Goal: Book appointment/travel/reservation

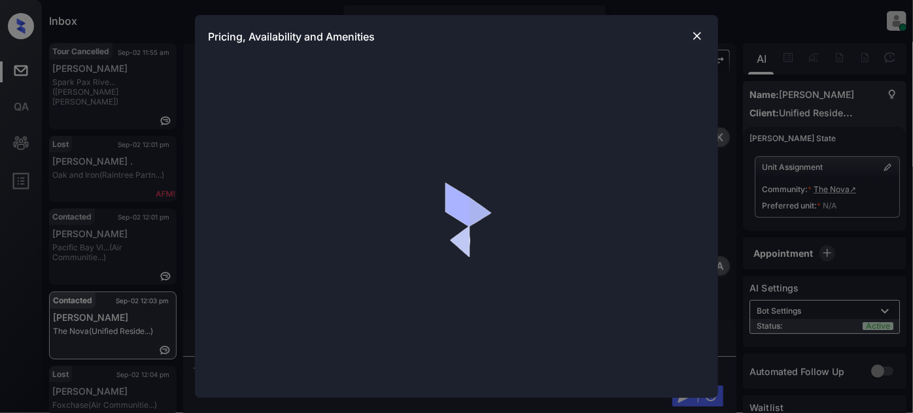
scroll to position [14, 0]
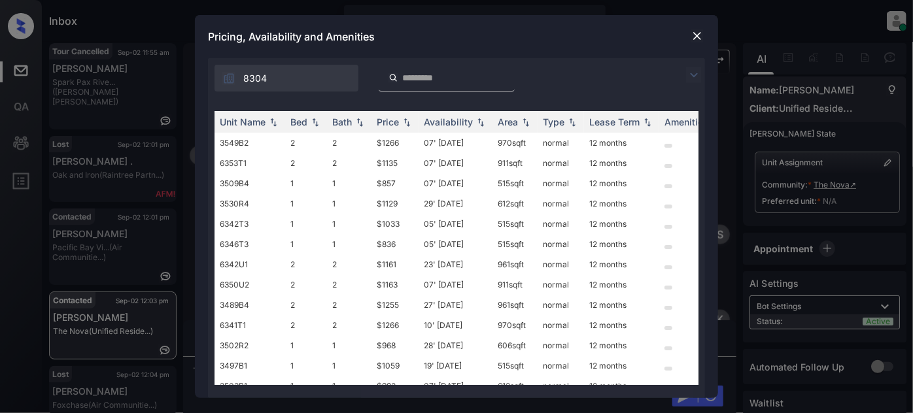
click at [696, 74] on img at bounding box center [694, 75] width 16 height 16
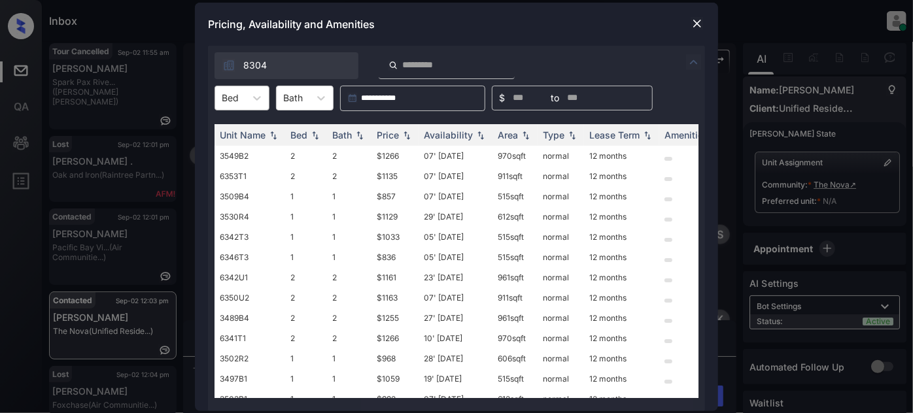
click at [235, 105] on div "Bed" at bounding box center [230, 97] width 30 height 19
click at [234, 131] on div "1" at bounding box center [241, 130] width 55 height 24
click at [390, 132] on div "Price" at bounding box center [388, 134] width 22 height 11
click at [460, 156] on td "05' [DATE]" at bounding box center [456, 156] width 74 height 20
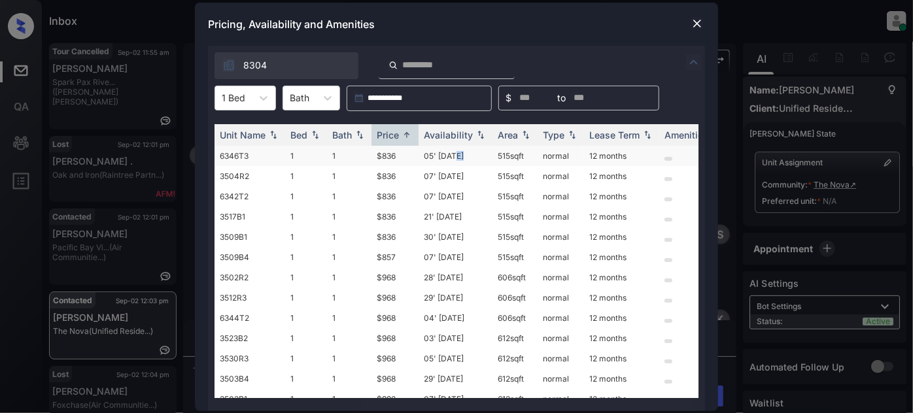
click at [460, 156] on td "05' Sep 25" at bounding box center [456, 156] width 74 height 20
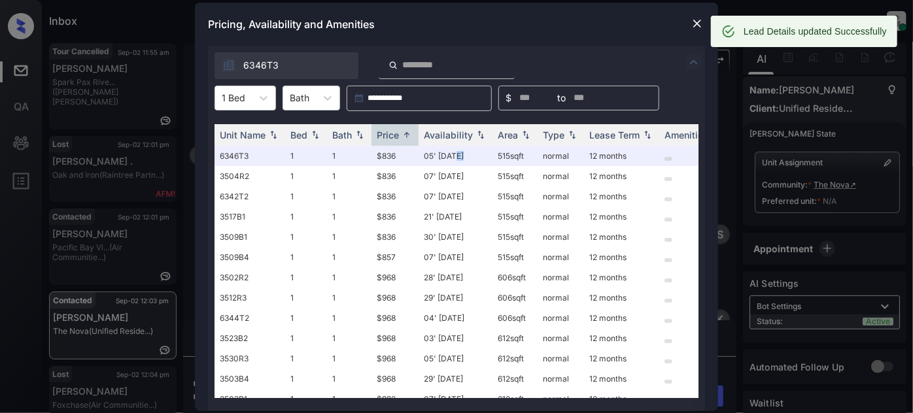
click at [697, 25] on img at bounding box center [697, 23] width 13 height 13
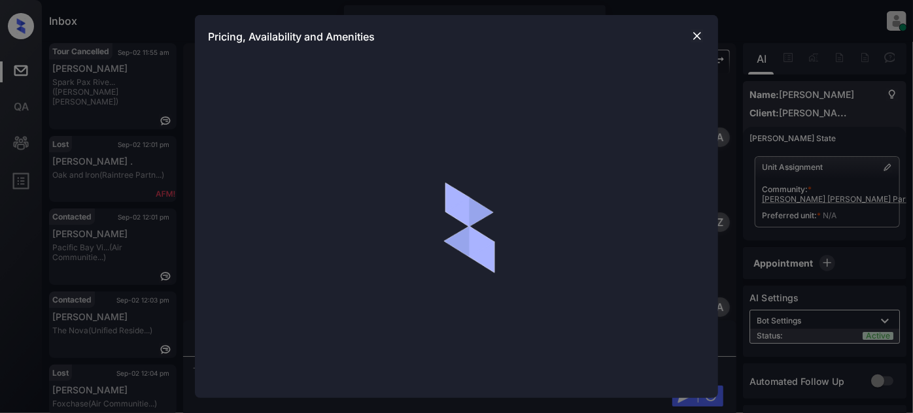
scroll to position [23, 0]
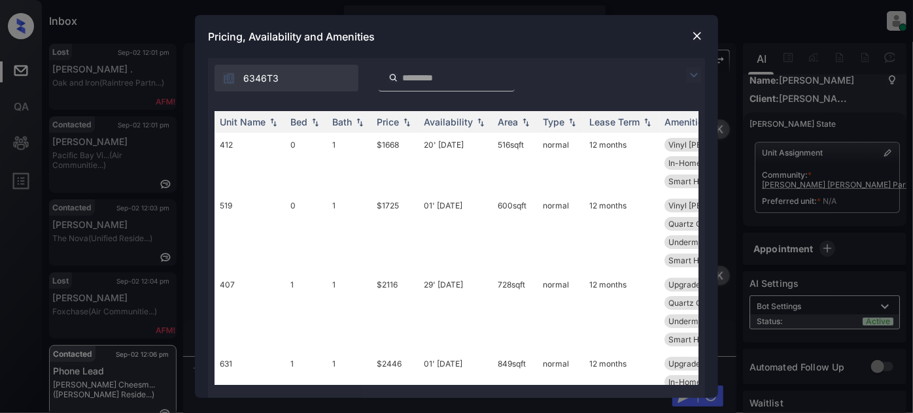
click at [695, 73] on img at bounding box center [694, 75] width 16 height 16
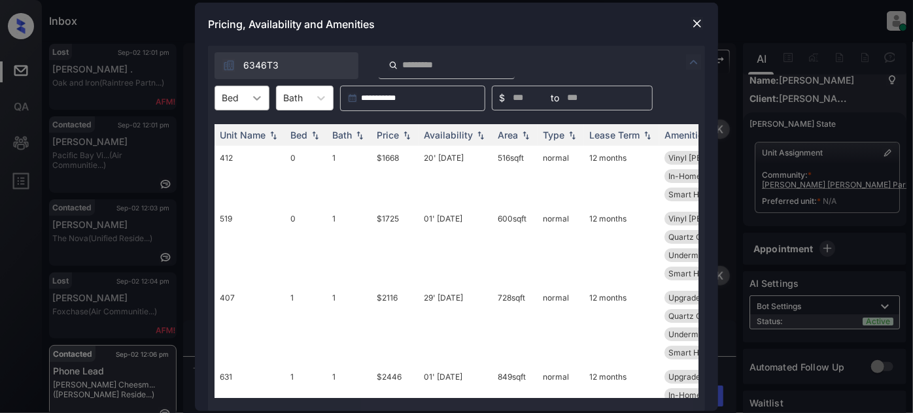
click at [248, 91] on div at bounding box center [257, 98] width 24 height 24
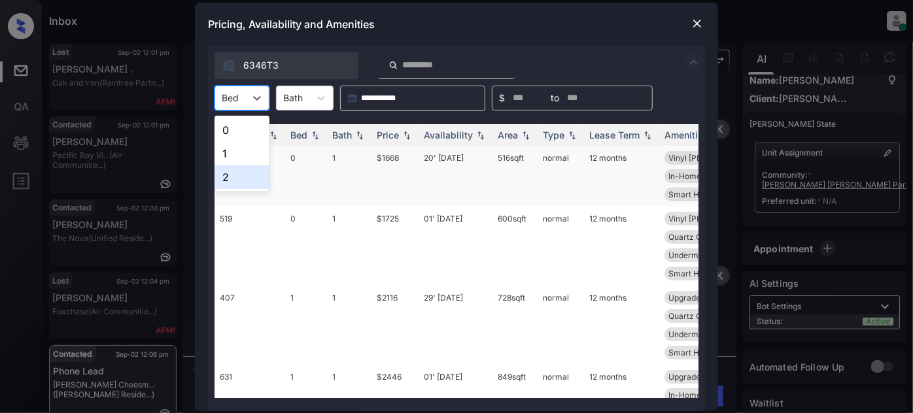
drag, startPoint x: 230, startPoint y: 176, endPoint x: 347, endPoint y: 146, distance: 120.7
click at [230, 176] on div "2" at bounding box center [241, 177] width 55 height 24
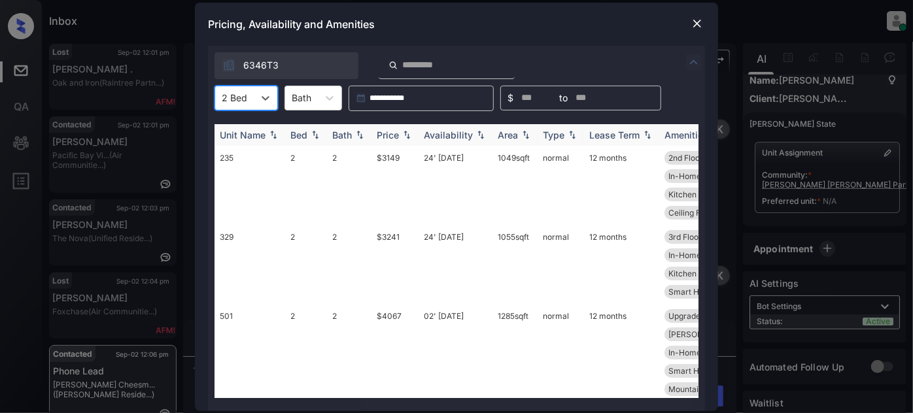
click at [393, 132] on div "Price" at bounding box center [388, 134] width 22 height 11
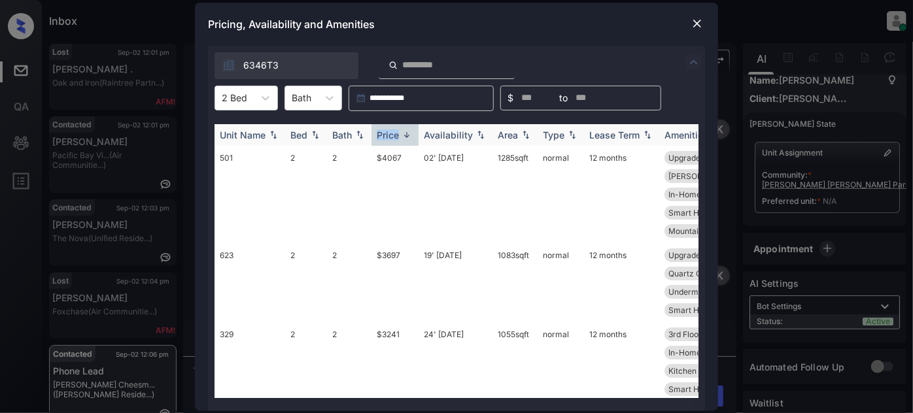
click at [393, 132] on div "Price" at bounding box center [388, 134] width 22 height 11
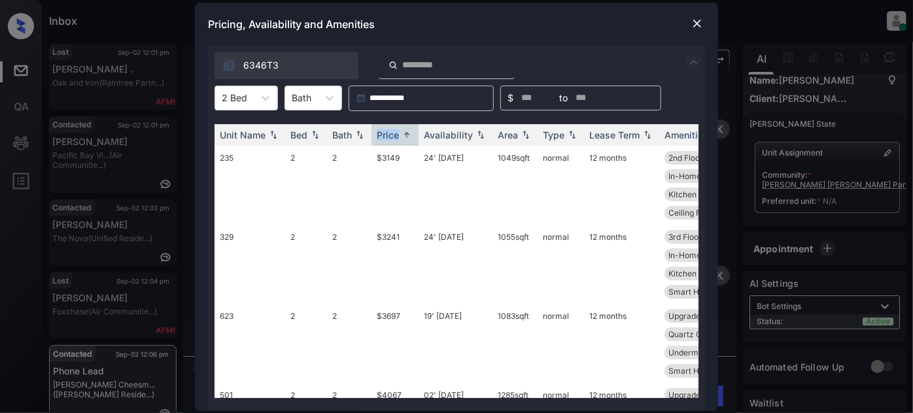
click at [696, 17] on img at bounding box center [697, 23] width 13 height 13
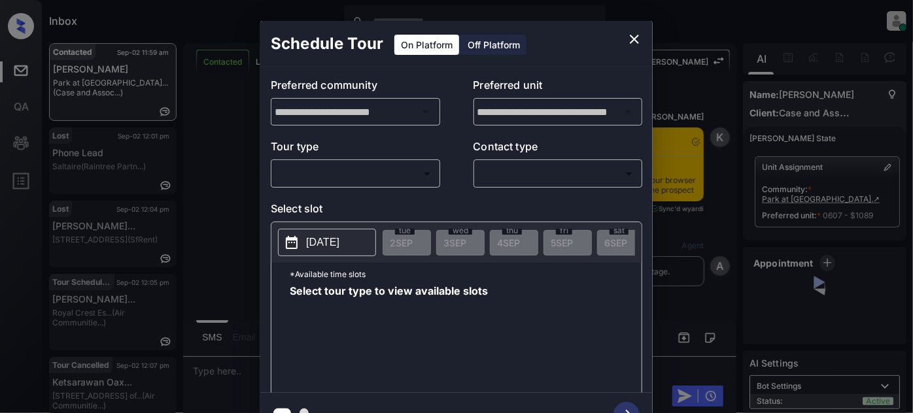
scroll to position [3070, 0]
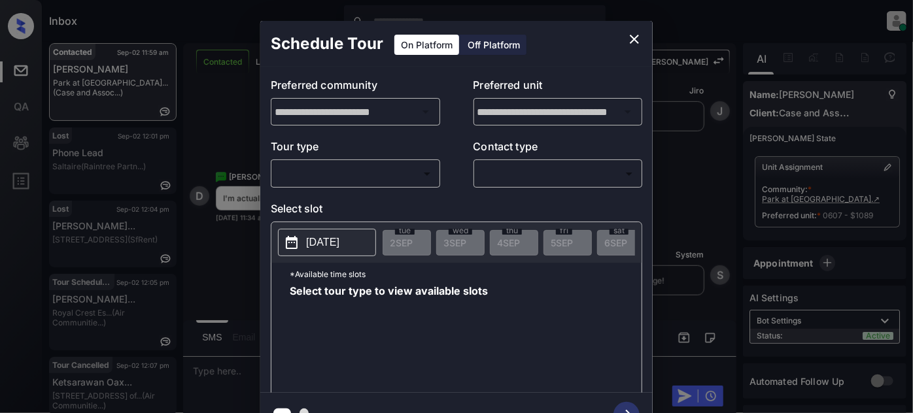
click at [399, 164] on body "Inbox [PERSON_NAME] Online Set yourself offline Set yourself on break Profile S…" at bounding box center [456, 206] width 913 height 413
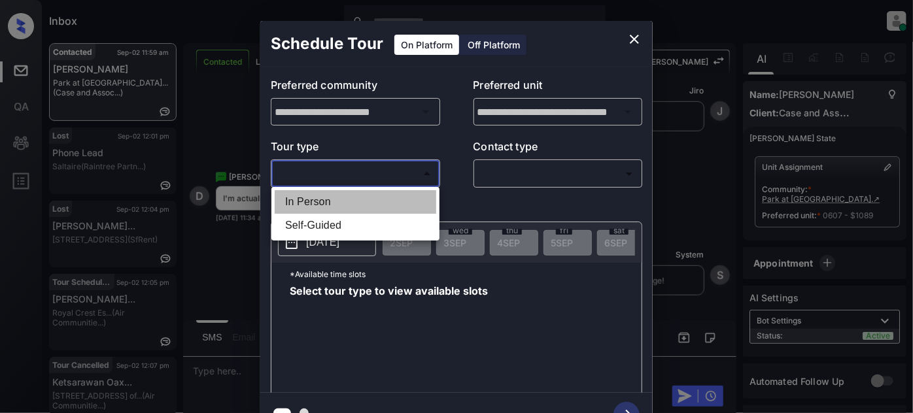
click at [363, 209] on li "In Person" at bounding box center [356, 202] width 162 height 24
type input "********"
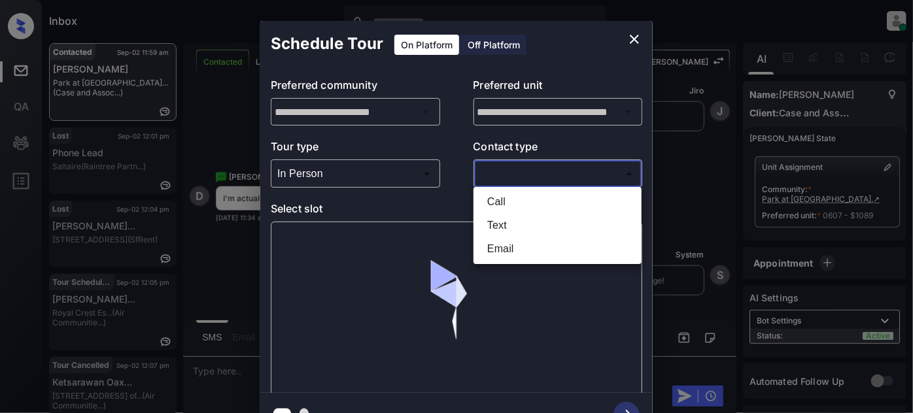
click at [534, 170] on body "Inbox [PERSON_NAME] Online Set yourself offline Set yourself on break Profile S…" at bounding box center [456, 206] width 913 height 413
click at [502, 226] on li "Text" at bounding box center [558, 226] width 162 height 24
type input "****"
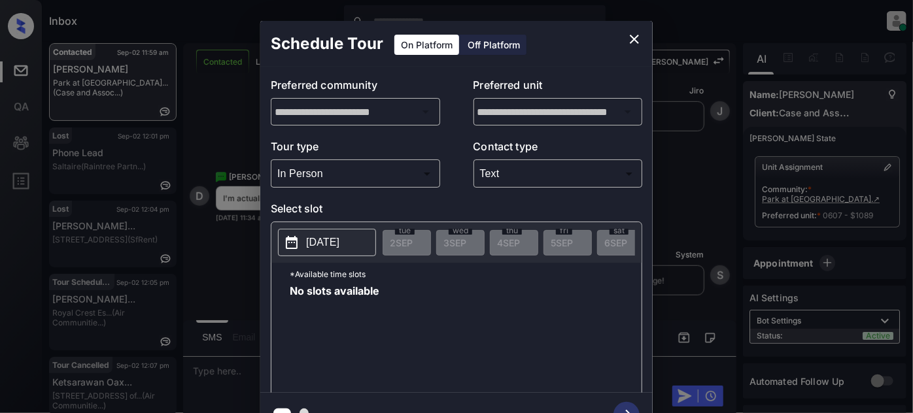
click at [339, 244] on p "[DATE]" at bounding box center [322, 243] width 33 height 16
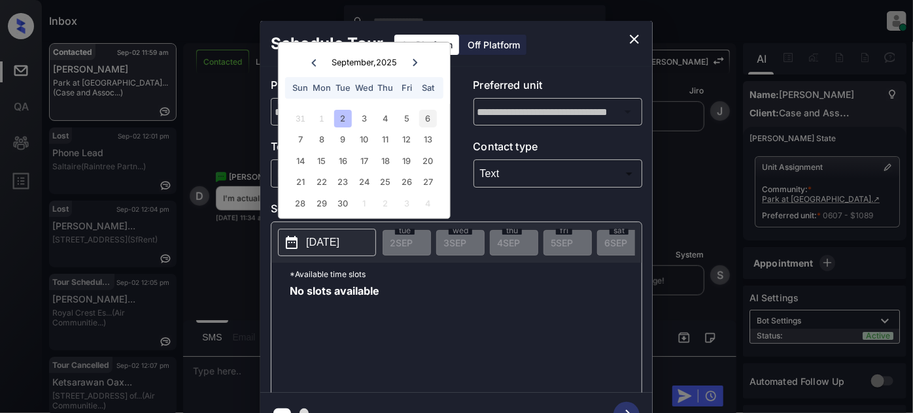
click at [424, 118] on div "6" at bounding box center [428, 119] width 18 height 18
click at [632, 31] on icon "close" at bounding box center [634, 39] width 16 height 16
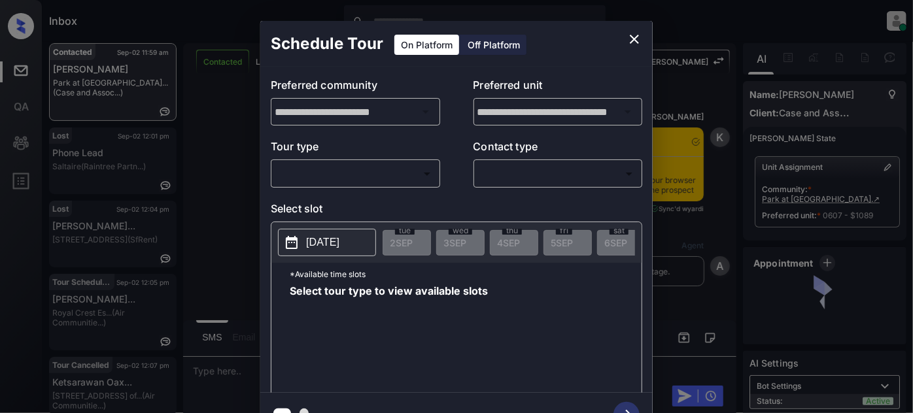
scroll to position [4497, 0]
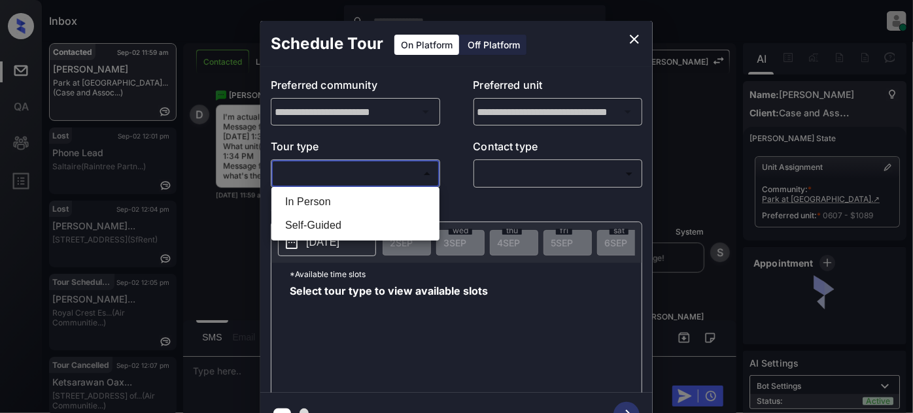
click at [424, 169] on body "Inbox [PERSON_NAME] Online Set yourself offline Set yourself on break Profile S…" at bounding box center [456, 206] width 913 height 413
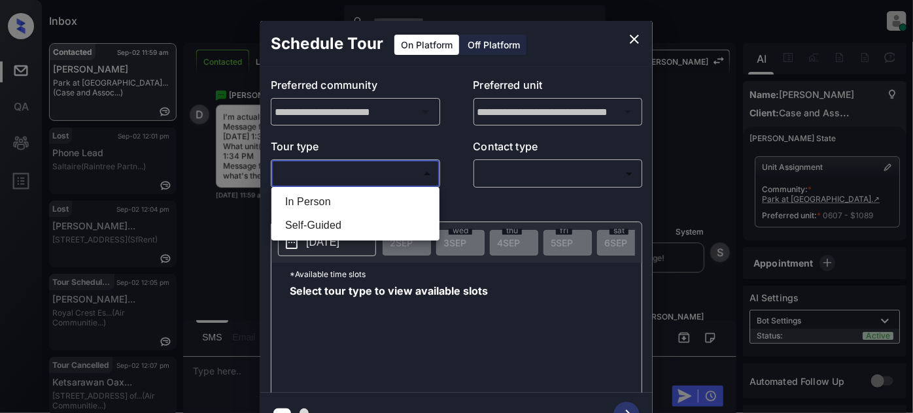
click at [385, 194] on li "In Person" at bounding box center [356, 202] width 162 height 24
type input "********"
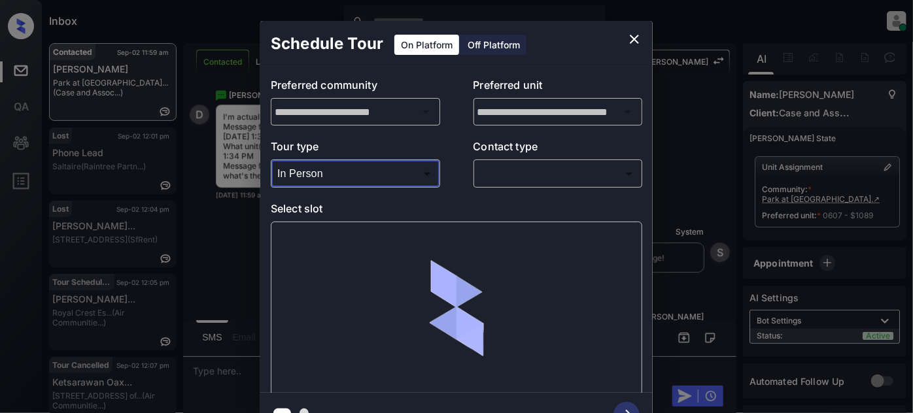
click at [513, 170] on body "Inbox Juan Carlos Manantan Online Set yourself offline Set yourself on break Pr…" at bounding box center [456, 206] width 913 height 413
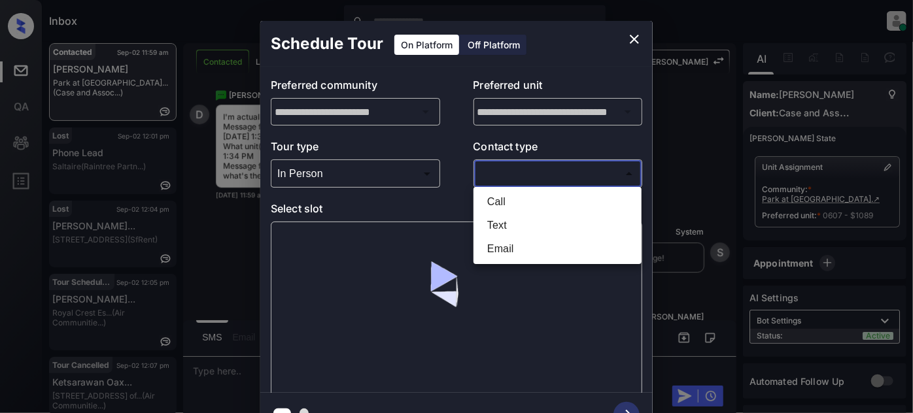
click at [633, 41] on div at bounding box center [456, 206] width 913 height 413
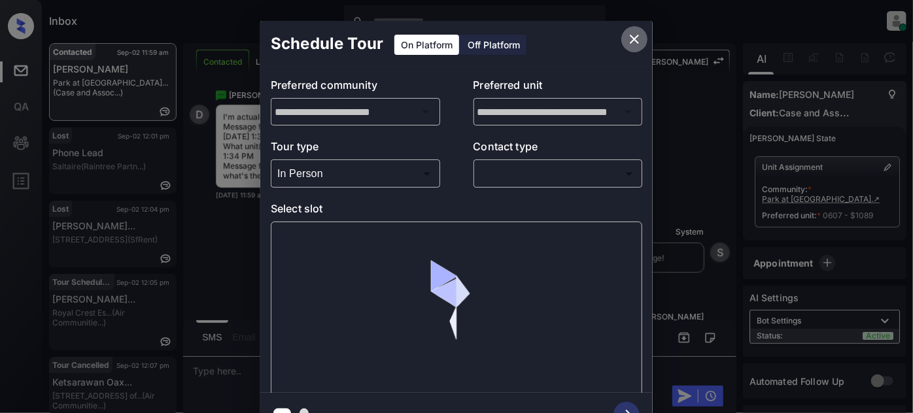
click at [636, 36] on icon "close" at bounding box center [634, 39] width 9 height 9
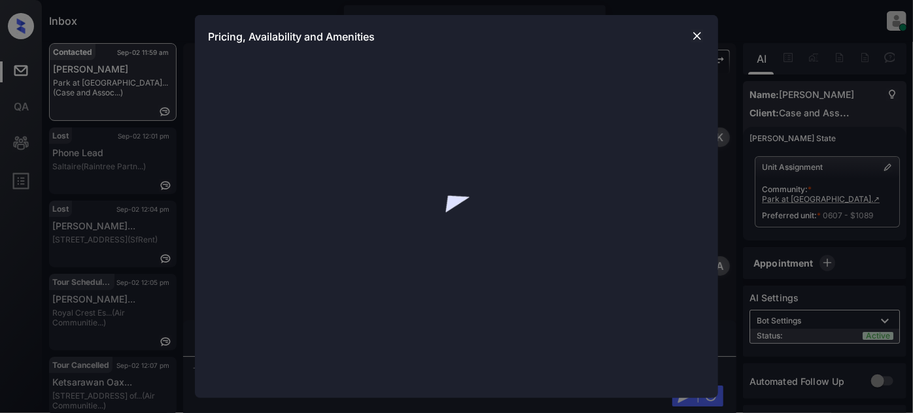
scroll to position [4497, 0]
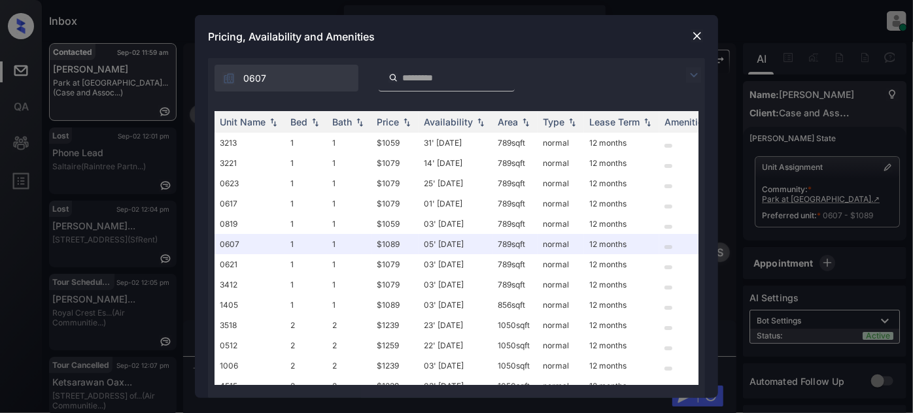
click at [689, 33] on div at bounding box center [697, 36] width 16 height 16
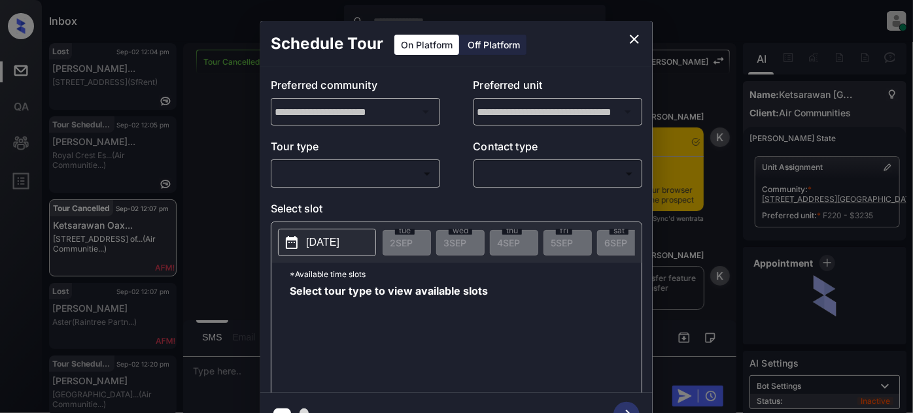
scroll to position [6507, 0]
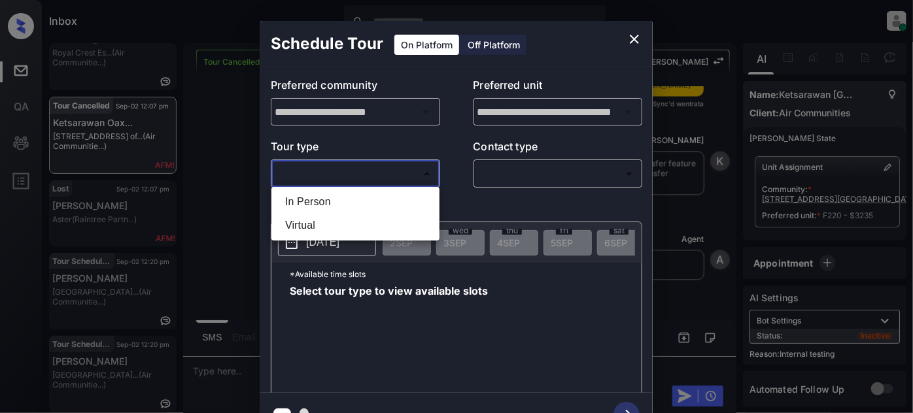
drag, startPoint x: 385, startPoint y: 169, endPoint x: 351, endPoint y: 184, distance: 37.5
click at [384, 169] on body "Inbox Juan Carlos Manantan Online Set yourself offline Set yourself on break Pr…" at bounding box center [456, 206] width 913 height 413
click at [330, 190] on ul "In Person Virtual" at bounding box center [355, 214] width 168 height 54
click at [328, 194] on li "In Person" at bounding box center [356, 202] width 162 height 24
type input "********"
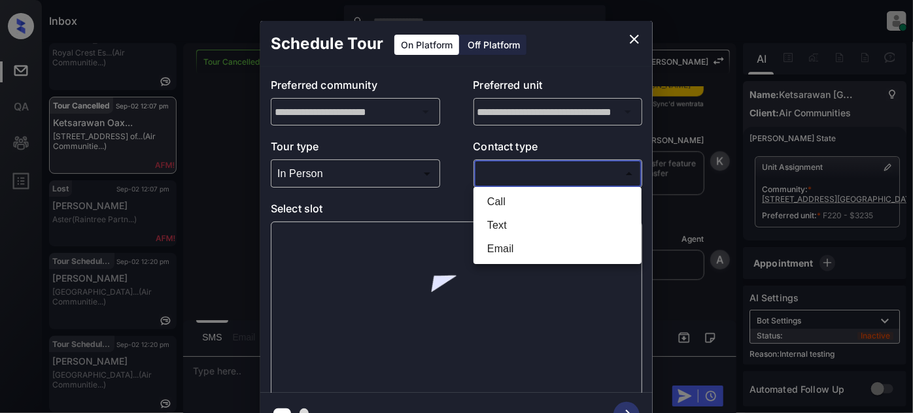
click at [540, 179] on body "Inbox Juan Carlos Manantan Online Set yourself offline Set yourself on break Pr…" at bounding box center [456, 206] width 913 height 413
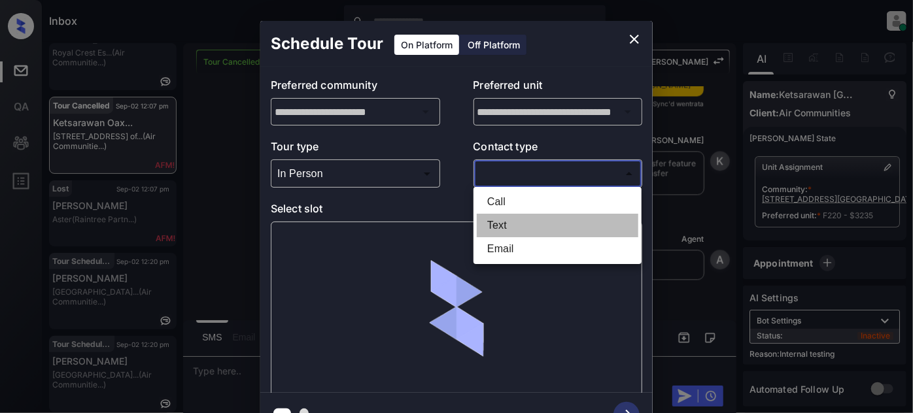
click at [517, 222] on li "Text" at bounding box center [558, 226] width 162 height 24
type input "****"
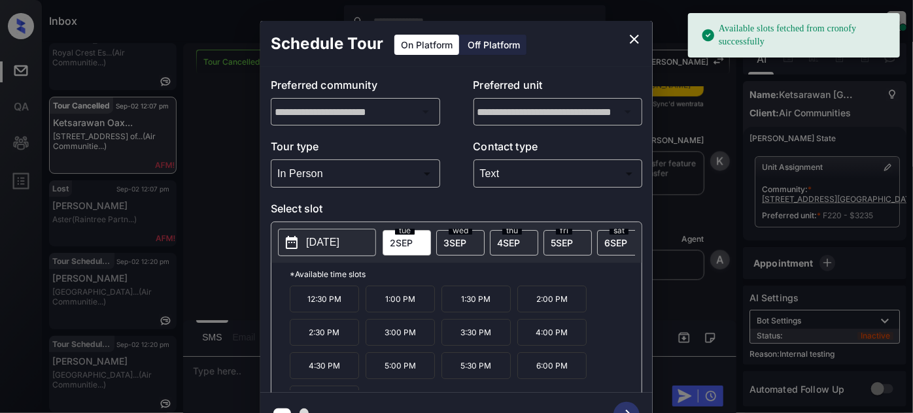
click at [463, 303] on p "1:30 PM" at bounding box center [475, 299] width 69 height 27
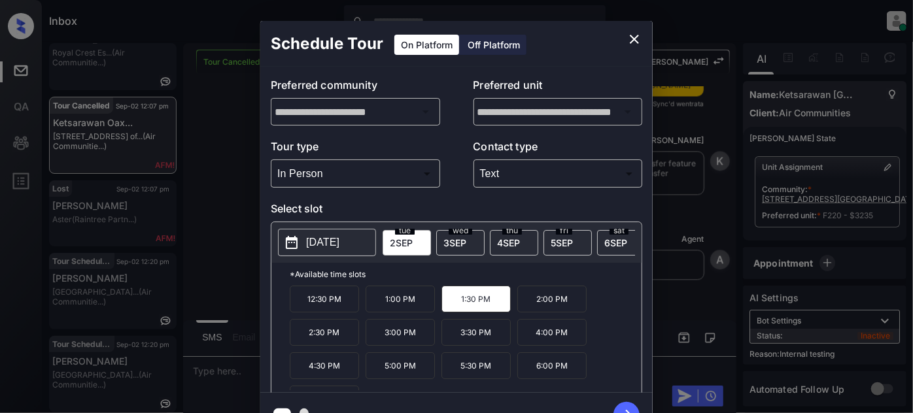
click at [626, 405] on icon "button" at bounding box center [626, 415] width 26 height 26
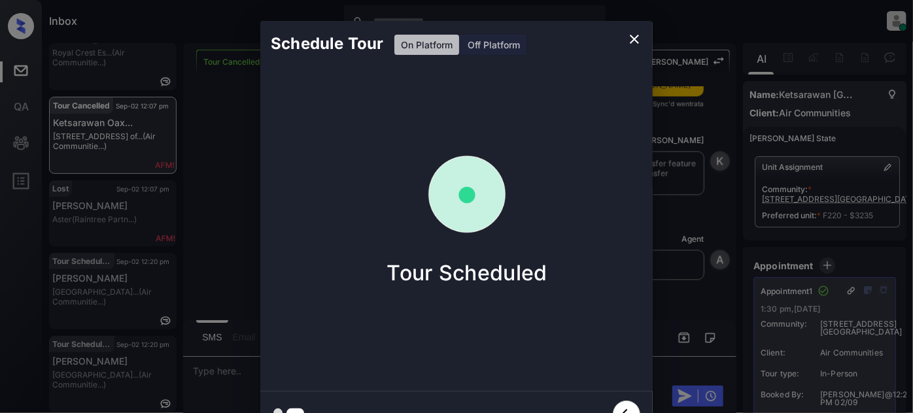
click at [638, 34] on icon "close" at bounding box center [634, 39] width 16 height 16
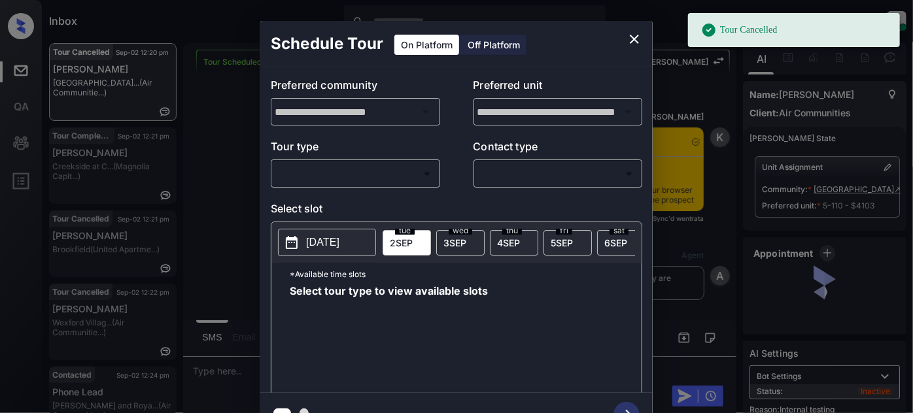
scroll to position [8604, 0]
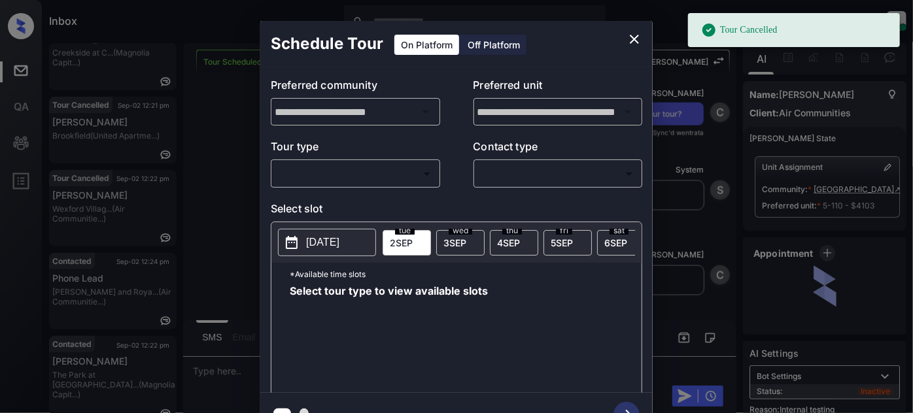
click at [394, 168] on body "Tour Cancelled Inbox [PERSON_NAME] Online Set yourself offline Set yourself on …" at bounding box center [456, 206] width 913 height 413
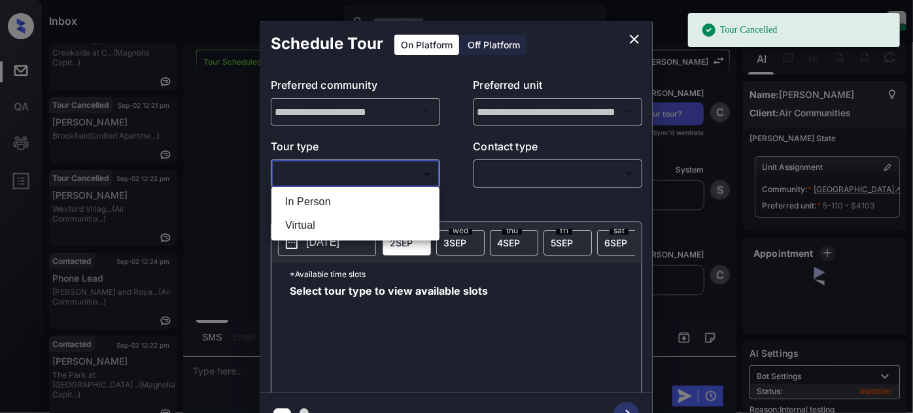
click at [348, 197] on li "In Person" at bounding box center [356, 202] width 162 height 24
type input "********"
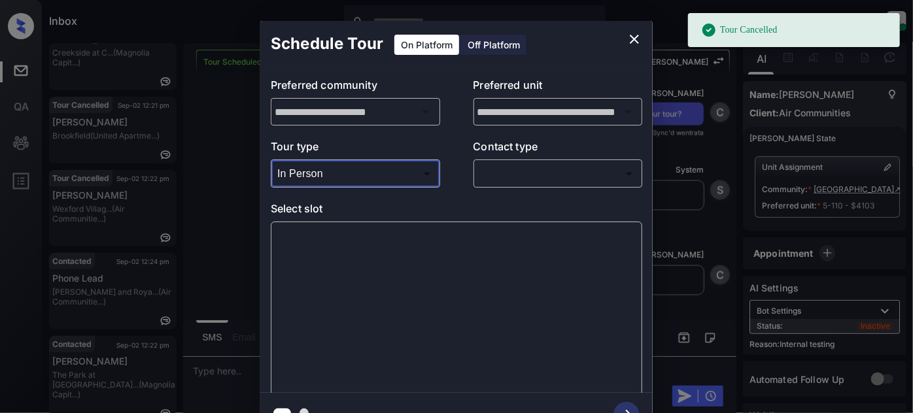
click at [537, 163] on body "Tour Cancelled Inbox Juan Carlos Manantan Online Set yourself offline Set yours…" at bounding box center [456, 206] width 913 height 413
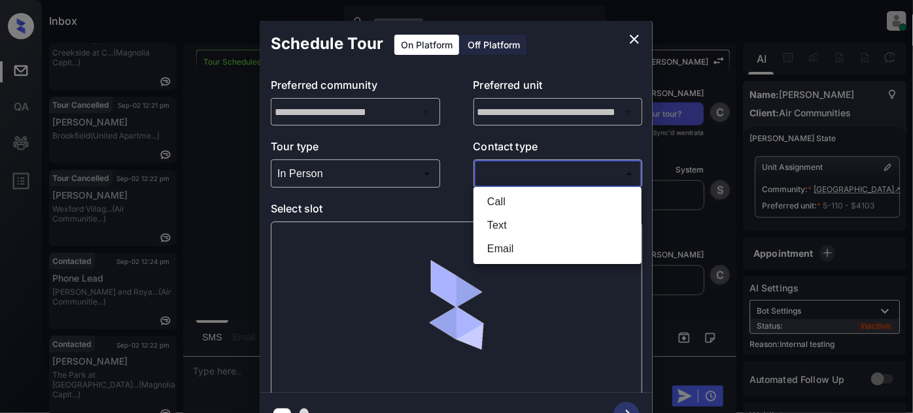
click at [515, 228] on li "Text" at bounding box center [558, 226] width 162 height 24
type input "****"
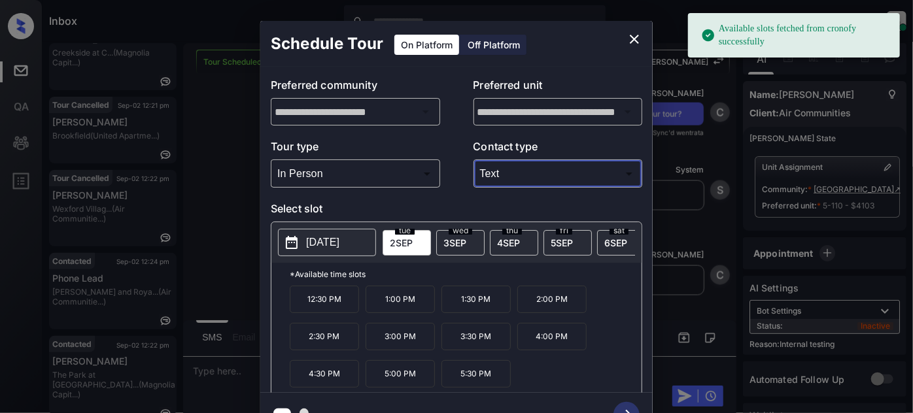
click at [456, 238] on span "3 SEP" at bounding box center [454, 242] width 23 height 11
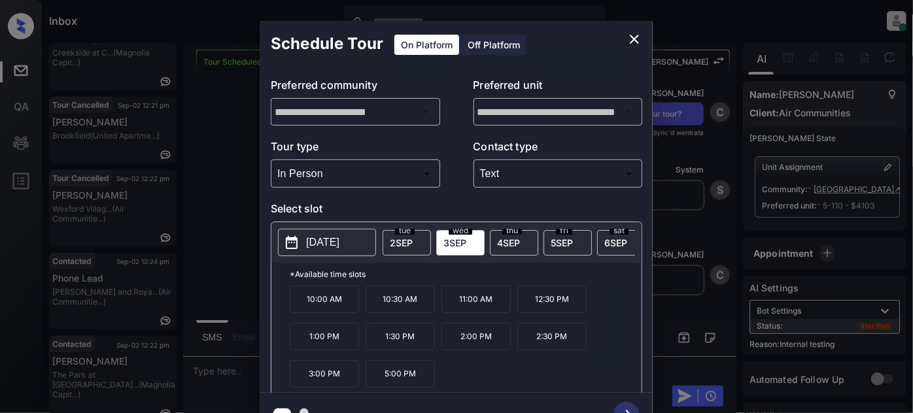
click at [631, 39] on icon "close" at bounding box center [634, 39] width 16 height 16
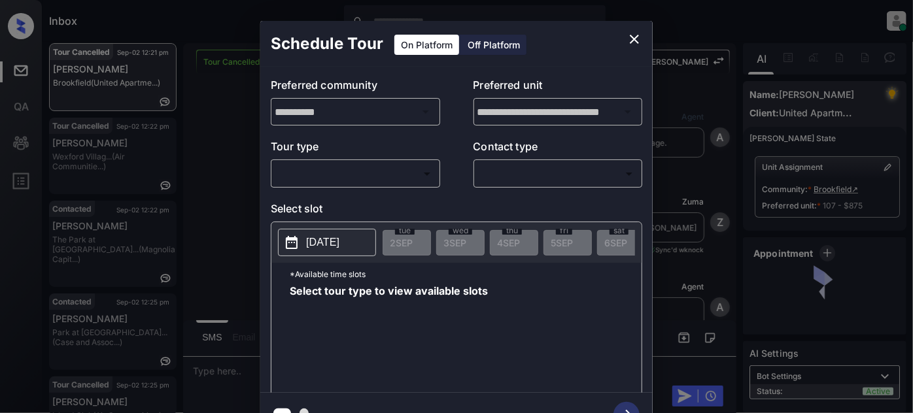
scroll to position [4787, 0]
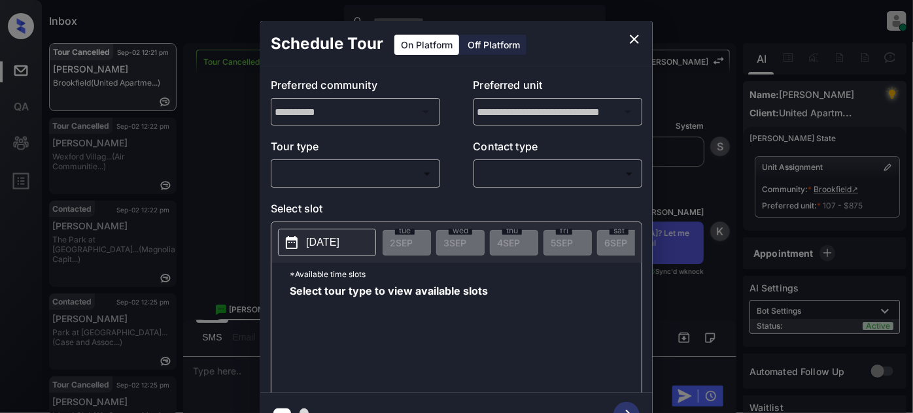
click at [400, 165] on body "Inbox [PERSON_NAME] Online Set yourself offline Set yourself on break Profile S…" at bounding box center [456, 206] width 913 height 413
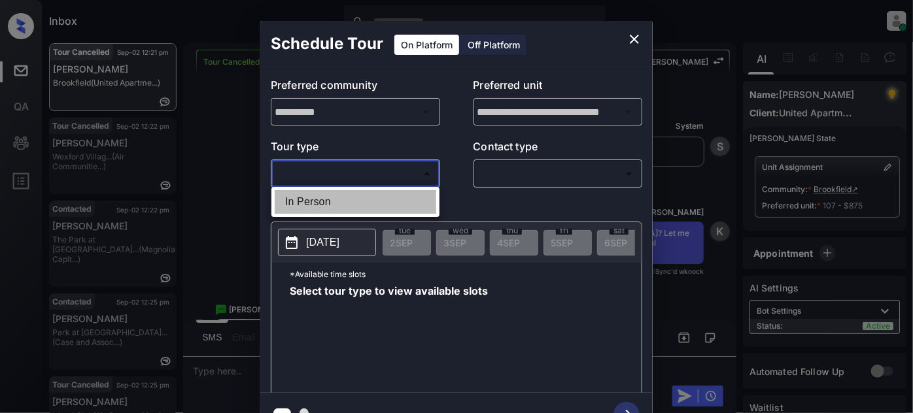
click at [338, 196] on li "In Person" at bounding box center [356, 202] width 162 height 24
type input "********"
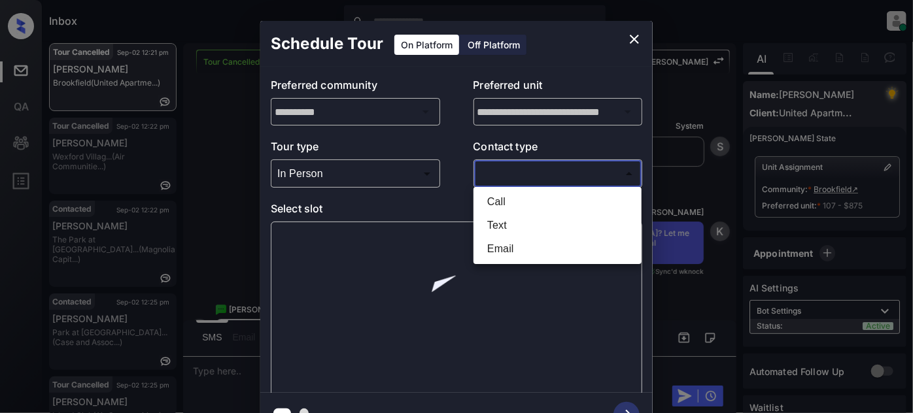
click at [519, 172] on body "Inbox [PERSON_NAME] Online Set yourself offline Set yourself on break Profile S…" at bounding box center [456, 206] width 913 height 413
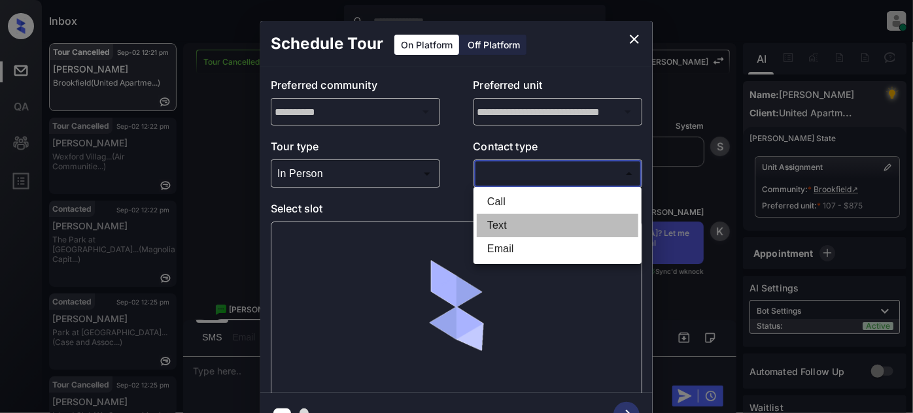
click at [506, 224] on li "Text" at bounding box center [558, 226] width 162 height 24
type input "****"
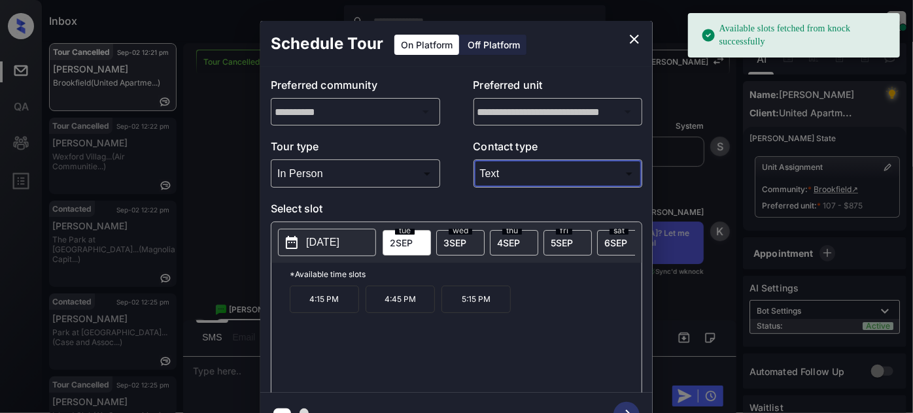
click at [339, 238] on p "[DATE]" at bounding box center [322, 243] width 33 height 16
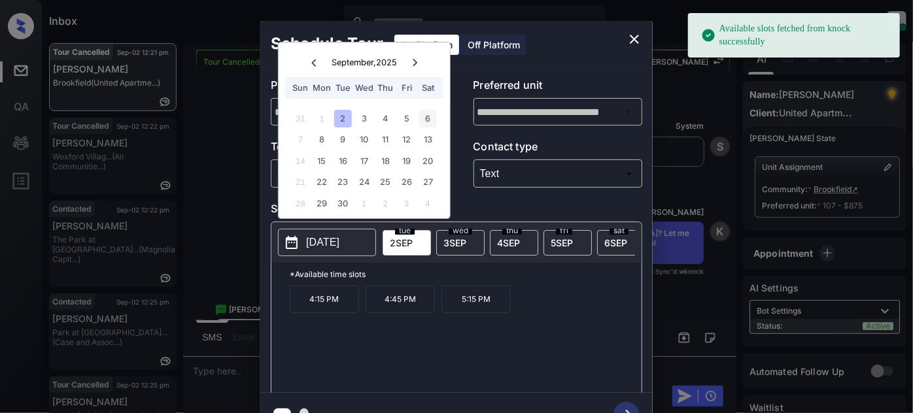
click at [425, 111] on div "6" at bounding box center [428, 119] width 18 height 18
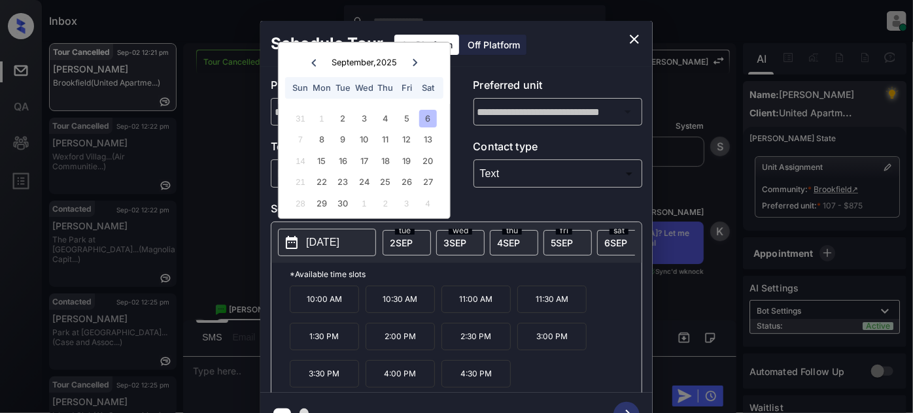
click at [633, 33] on icon "close" at bounding box center [634, 39] width 16 height 16
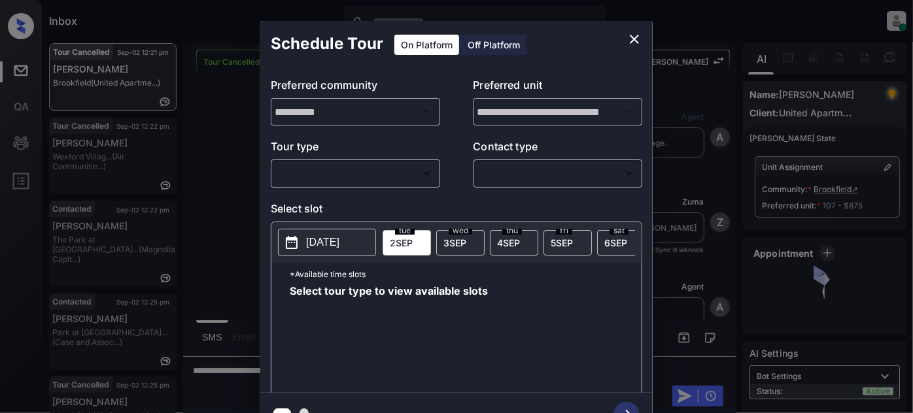
scroll to position [4787, 0]
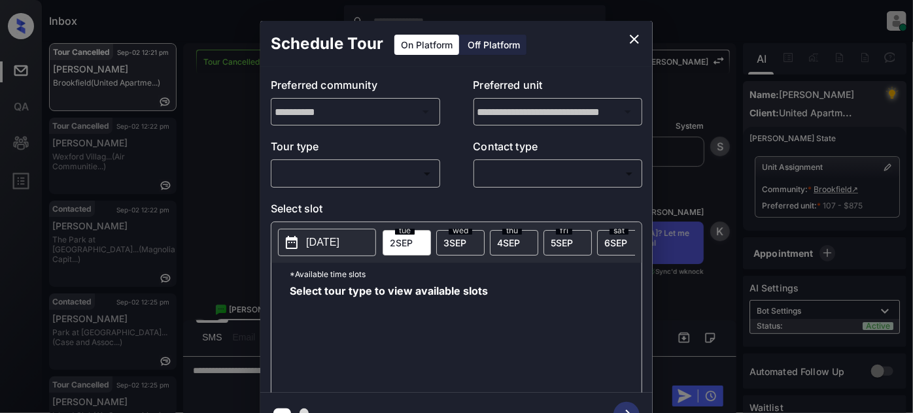
click at [407, 170] on body "Inbox [PERSON_NAME] Online Set yourself offline Set yourself on break Profile S…" at bounding box center [456, 206] width 913 height 413
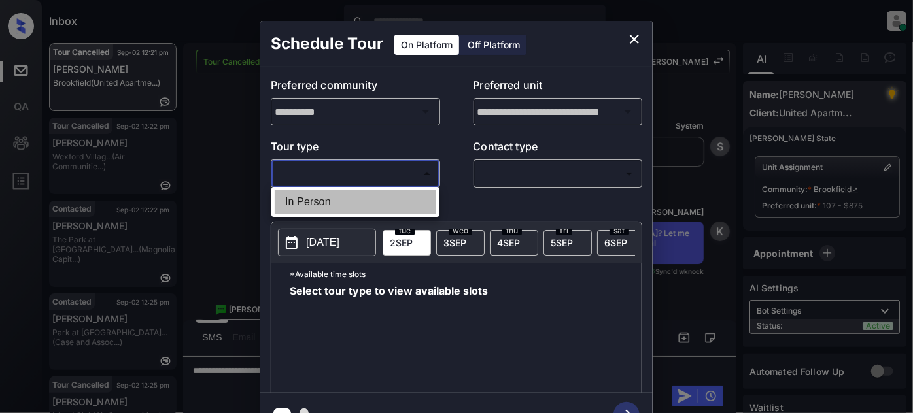
click at [351, 194] on li "In Person" at bounding box center [356, 202] width 162 height 24
type input "********"
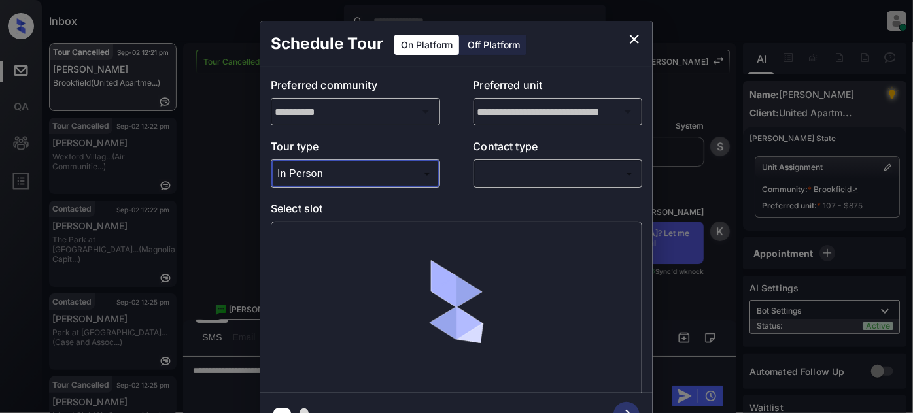
click at [533, 161] on div "​ ​" at bounding box center [557, 174] width 169 height 28
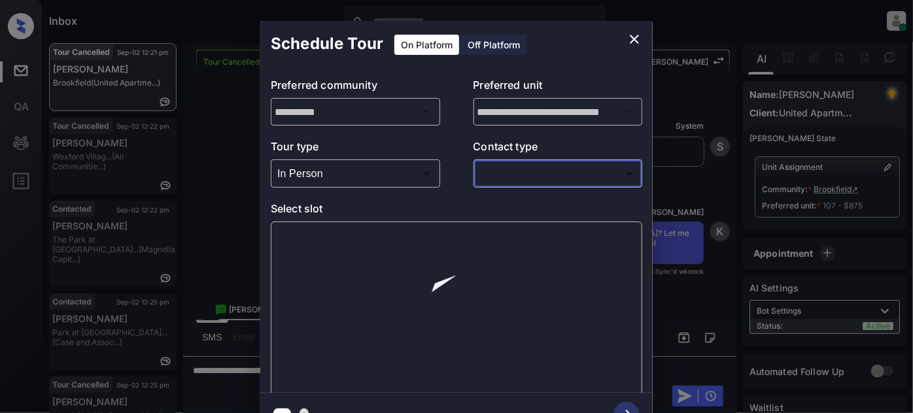
click at [532, 168] on body "Inbox Juan Carlos Manantan Online Set yourself offline Set yourself on break Pr…" at bounding box center [456, 206] width 913 height 413
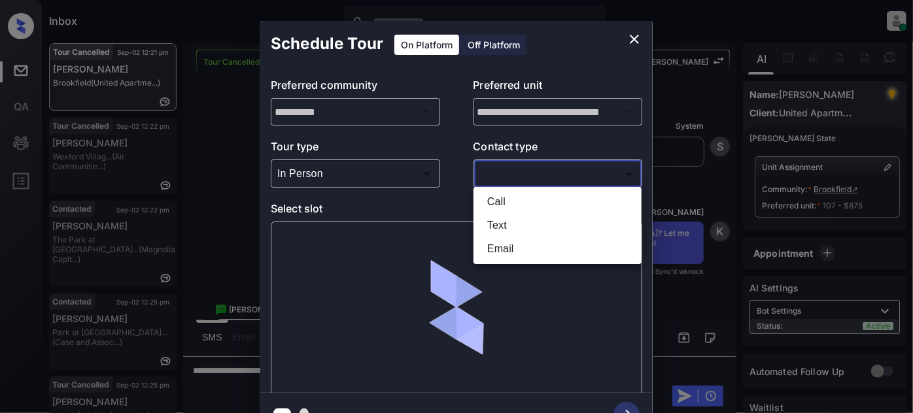
click at [492, 223] on li "Text" at bounding box center [558, 226] width 162 height 24
type input "****"
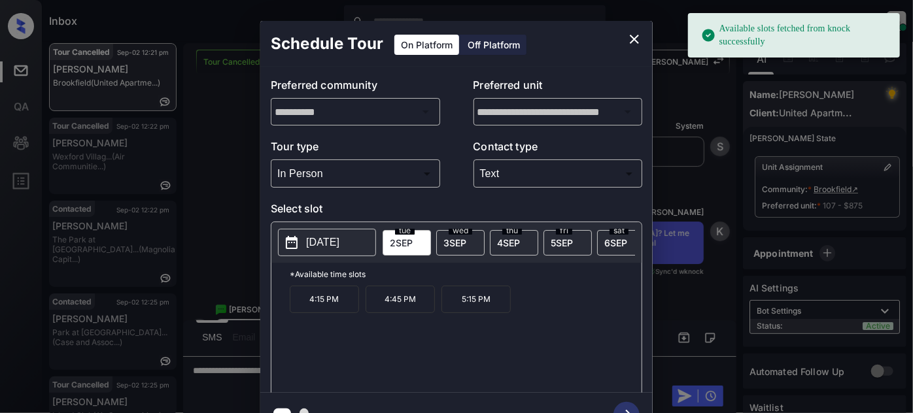
click at [310, 241] on p "2025-09-02" at bounding box center [322, 243] width 33 height 16
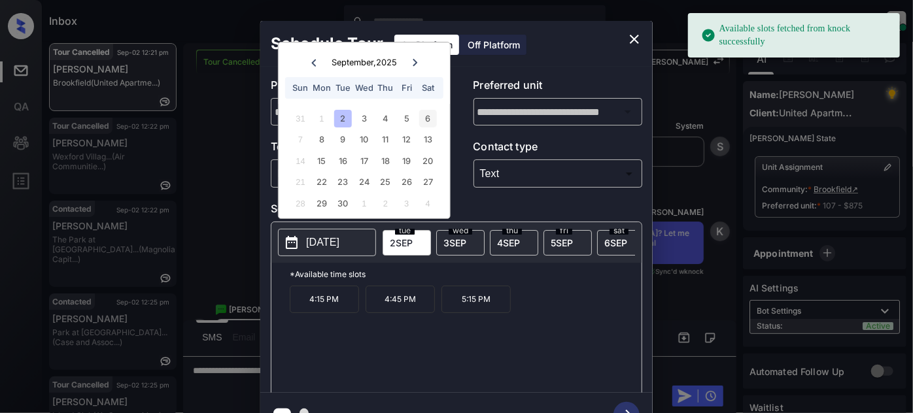
click at [427, 116] on div "6" at bounding box center [428, 119] width 18 height 18
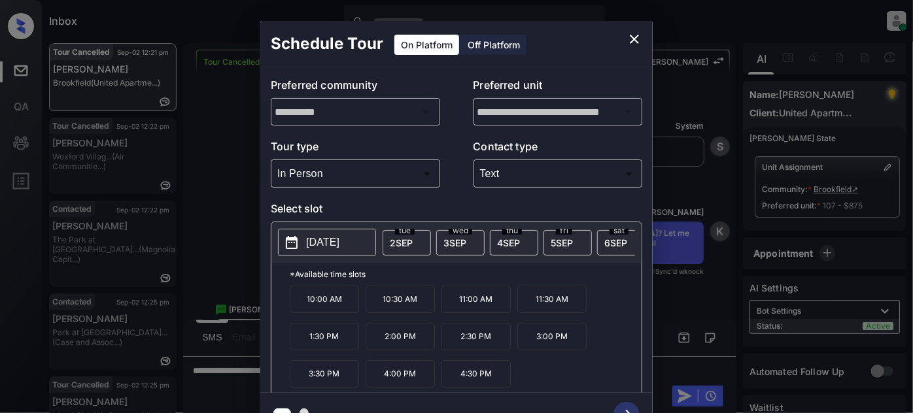
click at [654, 26] on div "**********" at bounding box center [456, 229] width 913 height 458
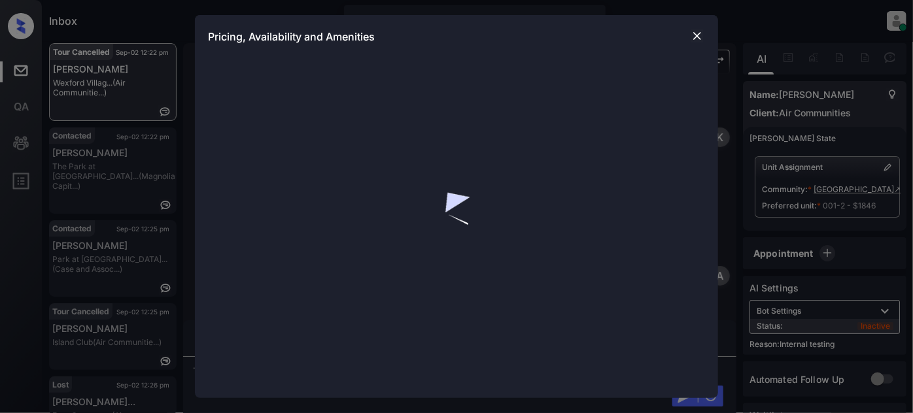
scroll to position [9554, 0]
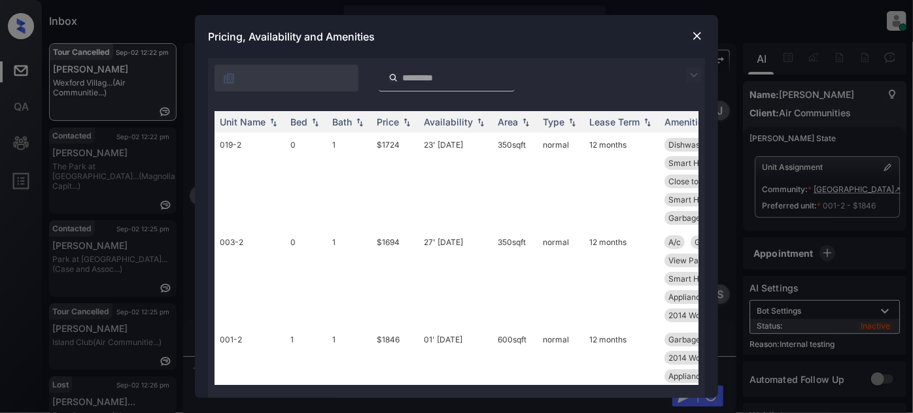
click at [691, 75] on img at bounding box center [694, 75] width 16 height 16
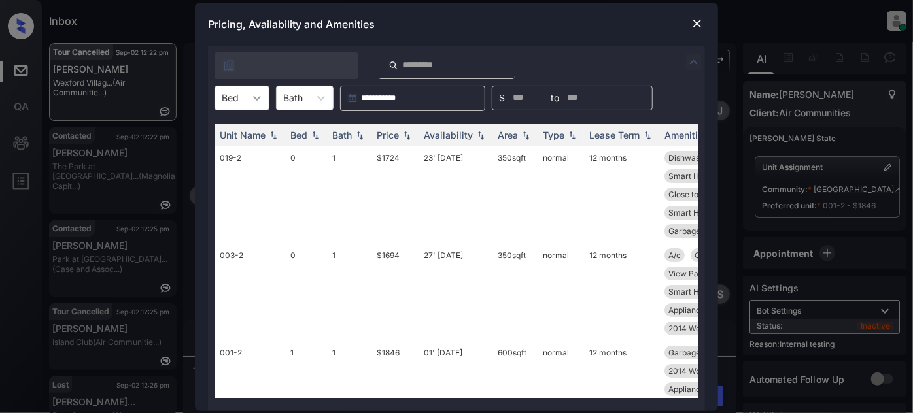
click at [256, 104] on div at bounding box center [257, 98] width 24 height 24
click at [245, 148] on div "1" at bounding box center [241, 154] width 55 height 24
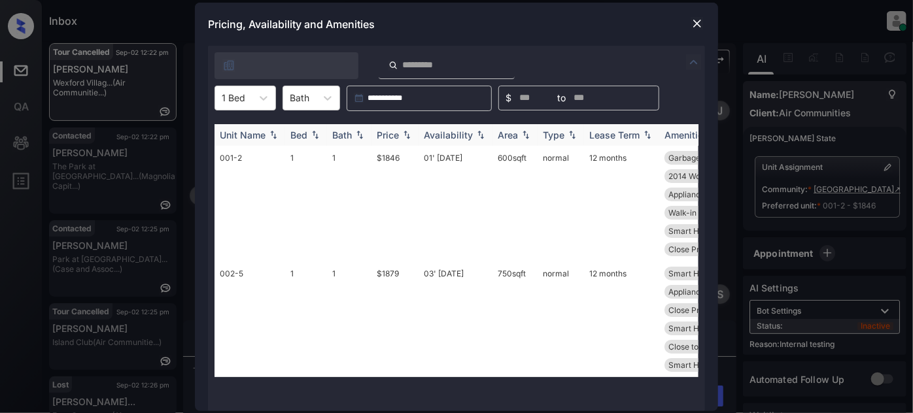
click at [387, 133] on div "Price" at bounding box center [388, 134] width 22 height 11
click at [457, 160] on td "01' Apr 25" at bounding box center [456, 204] width 74 height 116
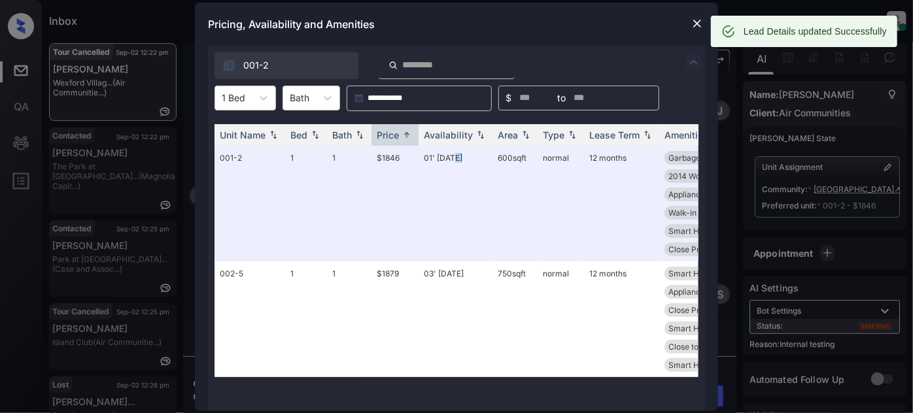
click at [693, 24] on img at bounding box center [697, 23] width 13 height 13
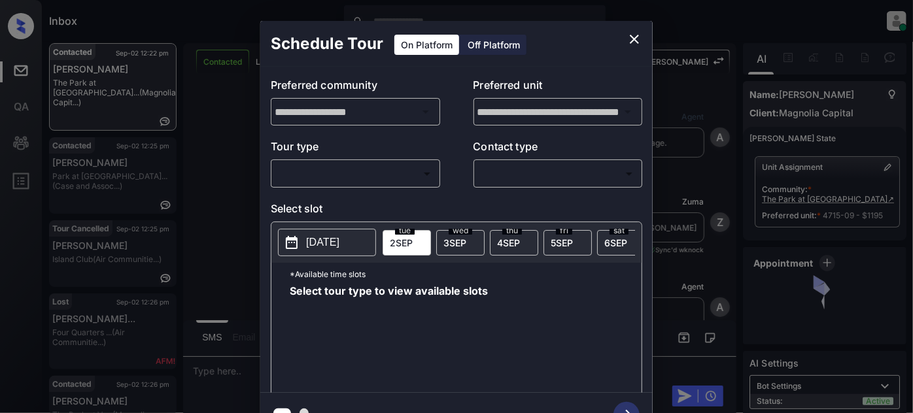
scroll to position [1709, 0]
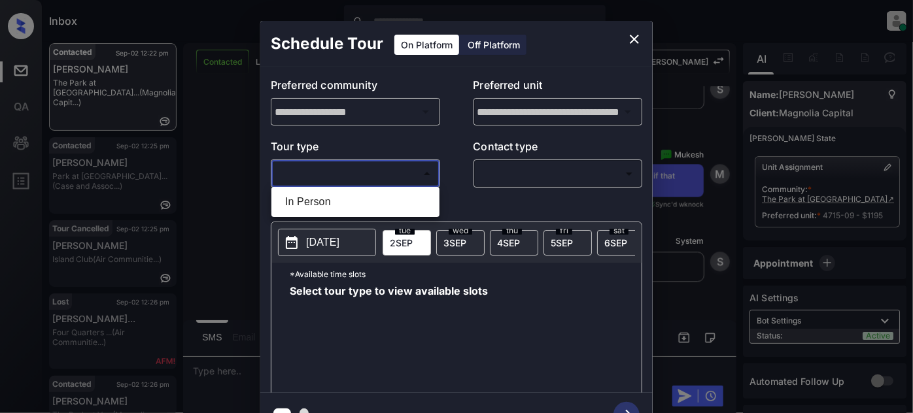
click at [388, 175] on body "Inbox Juan Carlos Manantan Online Set yourself offline Set yourself on break Pr…" at bounding box center [456, 206] width 913 height 413
click at [341, 193] on li "In Person" at bounding box center [356, 202] width 162 height 24
type input "********"
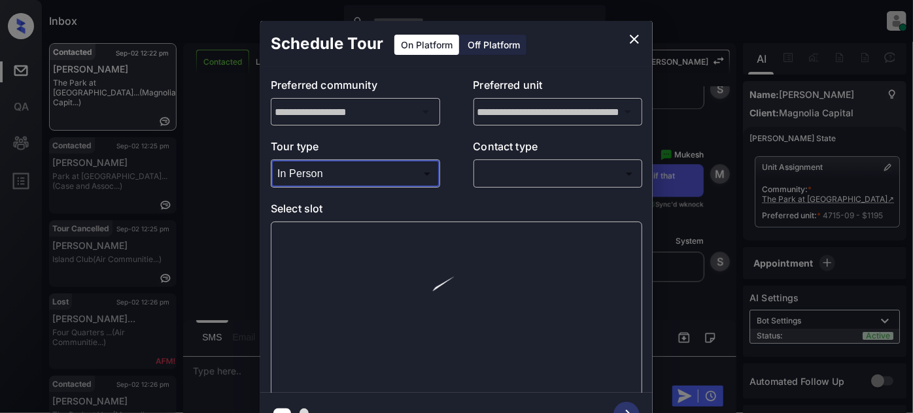
click at [524, 165] on body "Inbox Juan Carlos Manantan Online Set yourself offline Set yourself on break Pr…" at bounding box center [456, 206] width 913 height 413
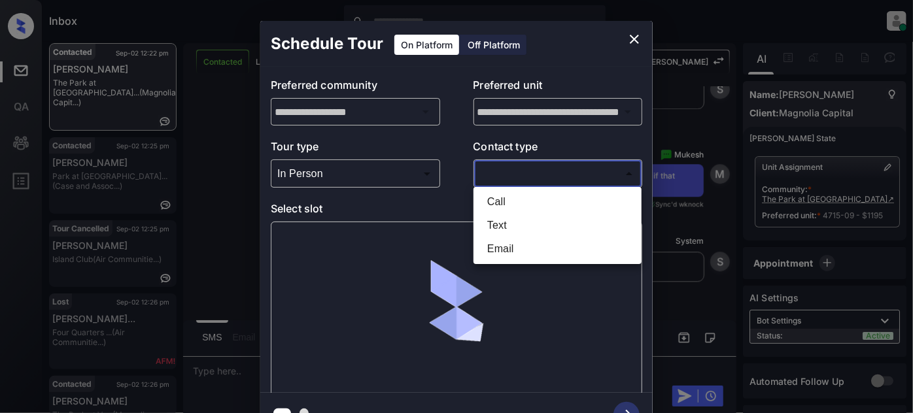
click at [482, 220] on li "Text" at bounding box center [558, 226] width 162 height 24
type input "****"
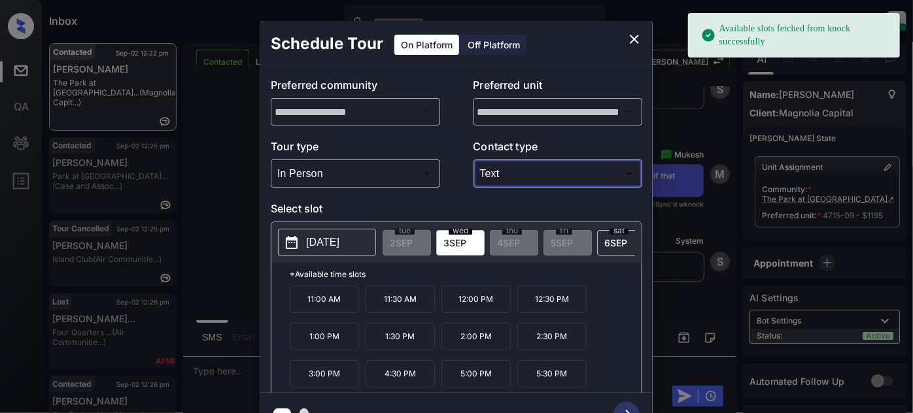
click at [453, 241] on span "3 SEP" at bounding box center [454, 242] width 23 height 11
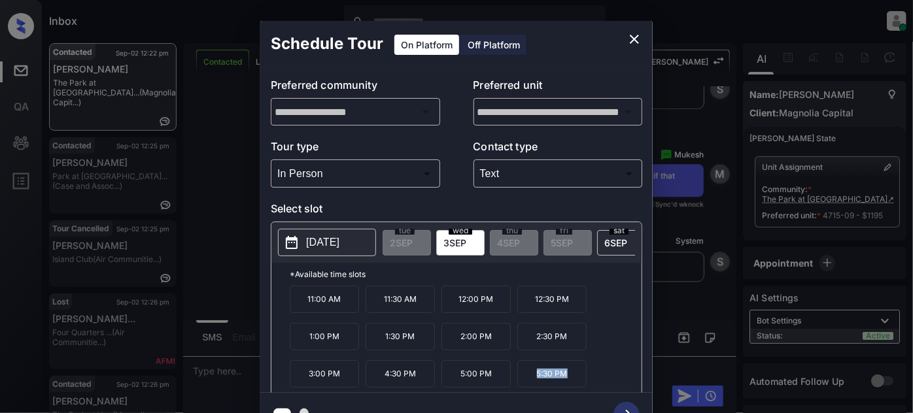
drag, startPoint x: 590, startPoint y: 379, endPoint x: 529, endPoint y: 379, distance: 61.5
click at [529, 379] on div "11:00 AM 11:30 AM 12:00 PM 12:30 PM 1:00 PM 1:30 PM 2:00 PM 2:30 PM 3:00 PM 4:3…" at bounding box center [466, 338] width 352 height 105
copy p "5:30 PM"
click at [628, 39] on icon "close" at bounding box center [634, 39] width 16 height 16
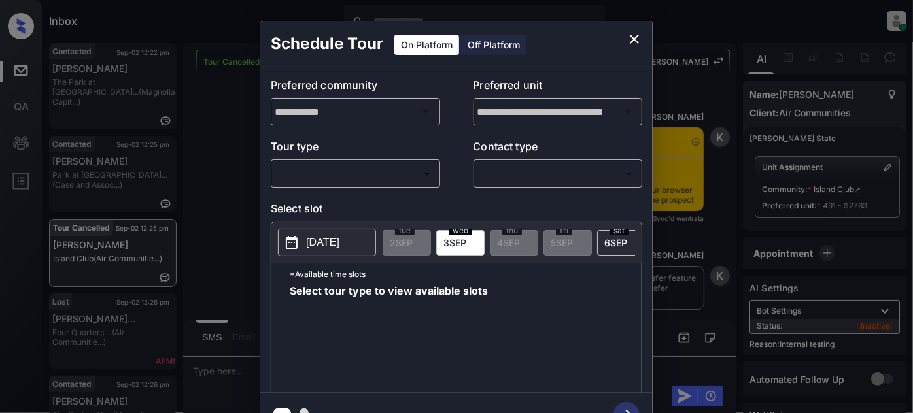
scroll to position [9574, 0]
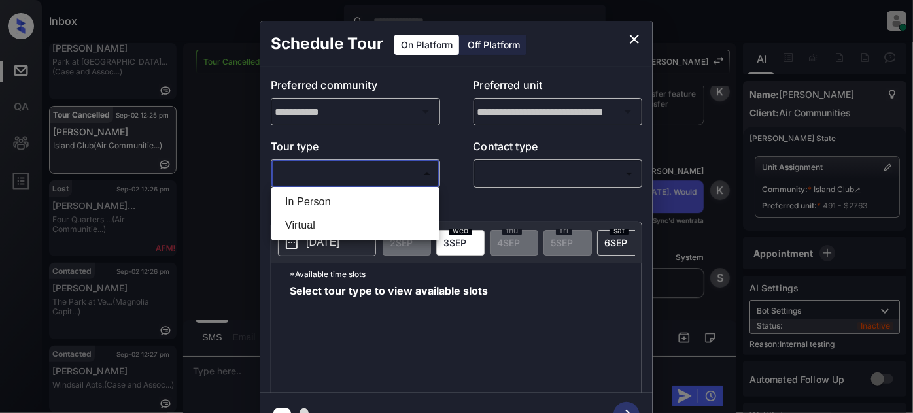
drag, startPoint x: 429, startPoint y: 175, endPoint x: 416, endPoint y: 176, distance: 13.1
click at [416, 176] on body "Inbox Juan Carlos Manantan Online Set yourself offline Set yourself on break Pr…" at bounding box center [456, 206] width 913 height 413
click at [345, 211] on li "In Person" at bounding box center [356, 202] width 162 height 24
type input "********"
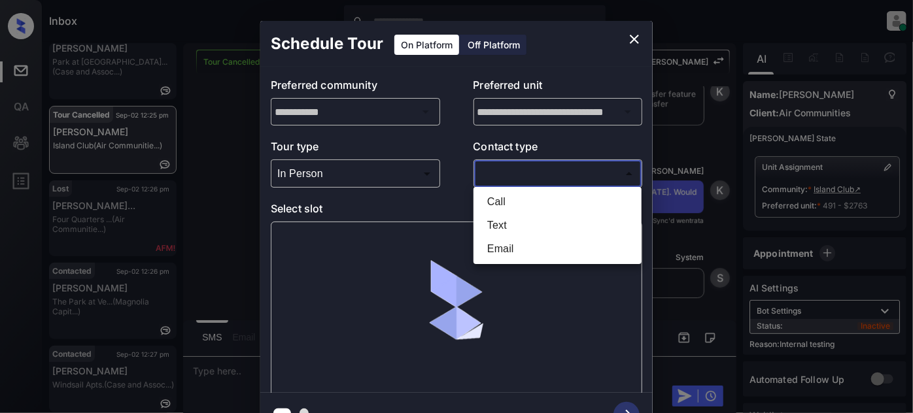
click at [530, 175] on body "Inbox Juan Carlos Manantan Online Set yourself offline Set yourself on break Pr…" at bounding box center [456, 206] width 913 height 413
click at [510, 224] on li "Text" at bounding box center [558, 226] width 162 height 24
type input "****"
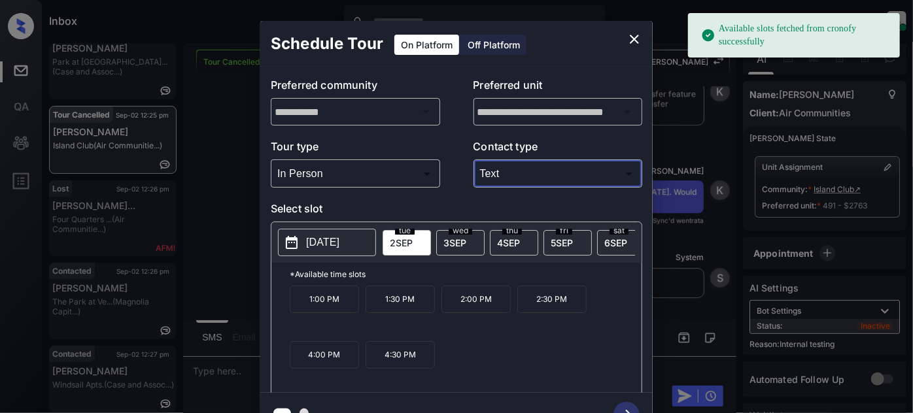
drag, startPoint x: 415, startPoint y: 303, endPoint x: 426, endPoint y: 306, distance: 11.4
click at [415, 304] on p "1:30 PM" at bounding box center [400, 299] width 69 height 27
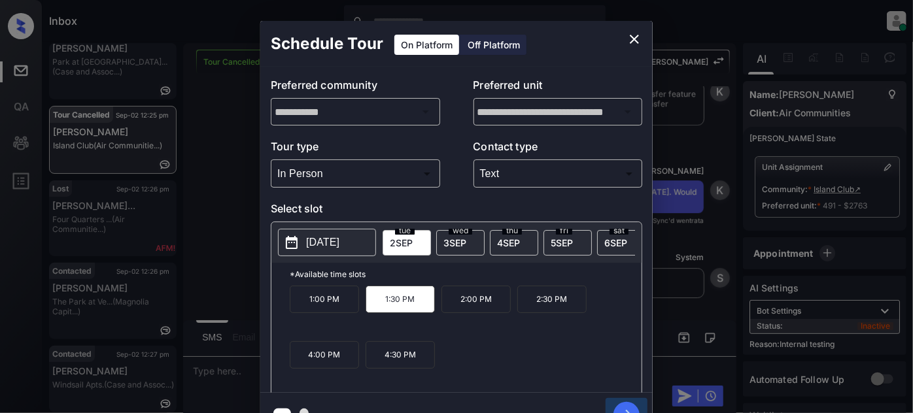
click at [624, 402] on icon "button" at bounding box center [626, 415] width 26 height 26
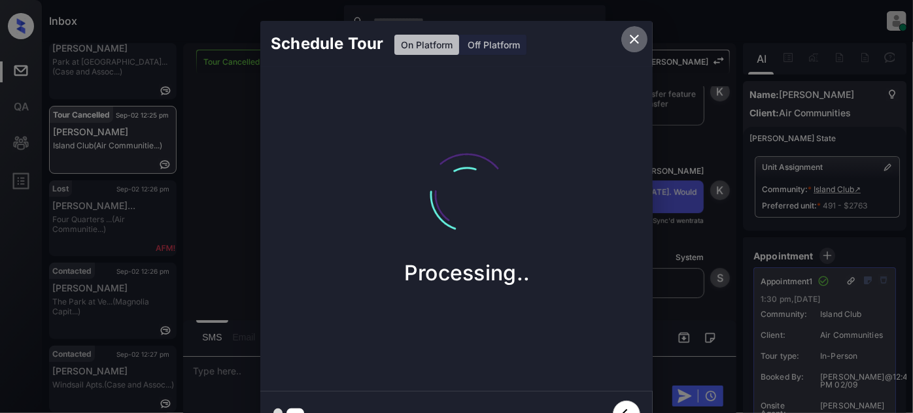
click at [631, 36] on icon "close" at bounding box center [634, 39] width 9 height 9
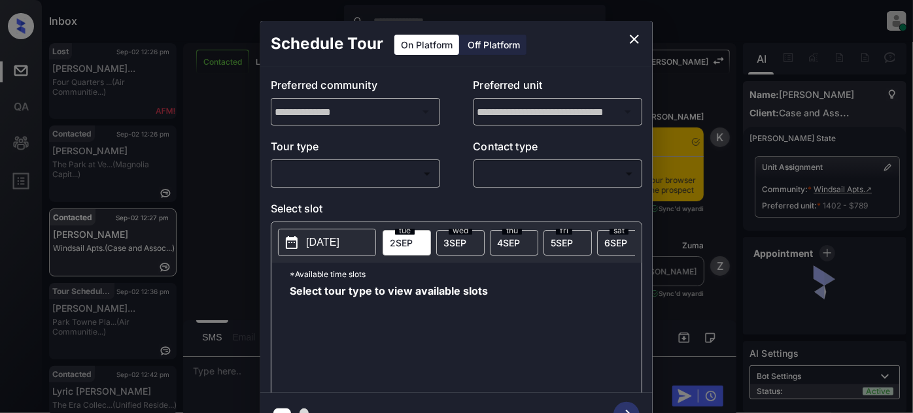
scroll to position [1371, 0]
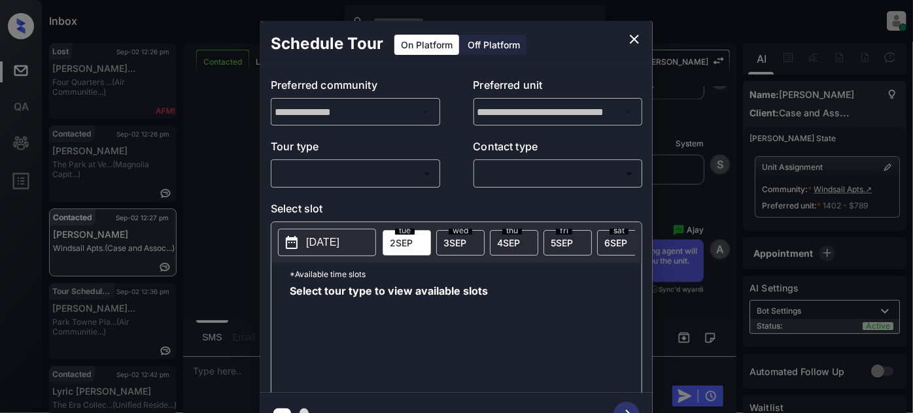
click at [410, 151] on p "Tour type" at bounding box center [355, 149] width 169 height 21
click at [404, 164] on body "Inbox Juan Carlos Manantan Online Set yourself offline Set yourself on break Pr…" at bounding box center [456, 206] width 913 height 413
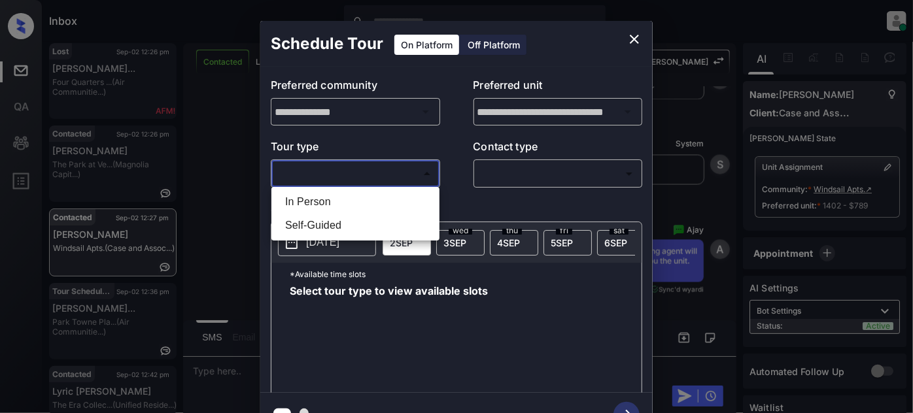
click at [360, 191] on li "In Person" at bounding box center [356, 202] width 162 height 24
type input "********"
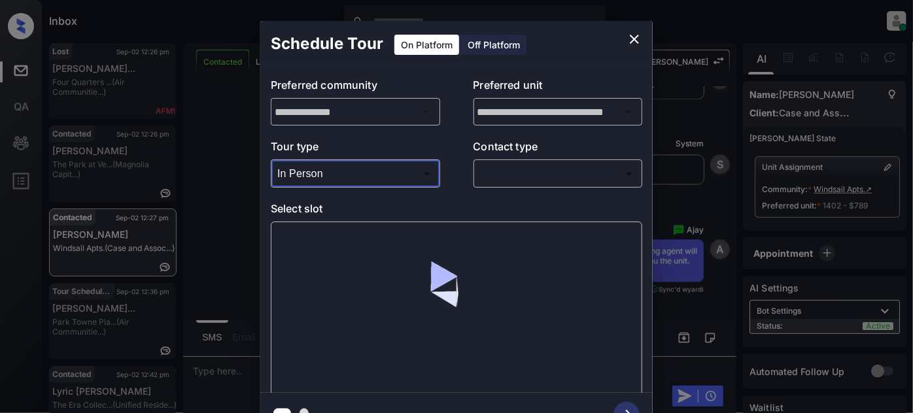
click at [506, 170] on body "Inbox Juan Carlos Manantan Online Set yourself offline Set yourself on break Pr…" at bounding box center [456, 206] width 913 height 413
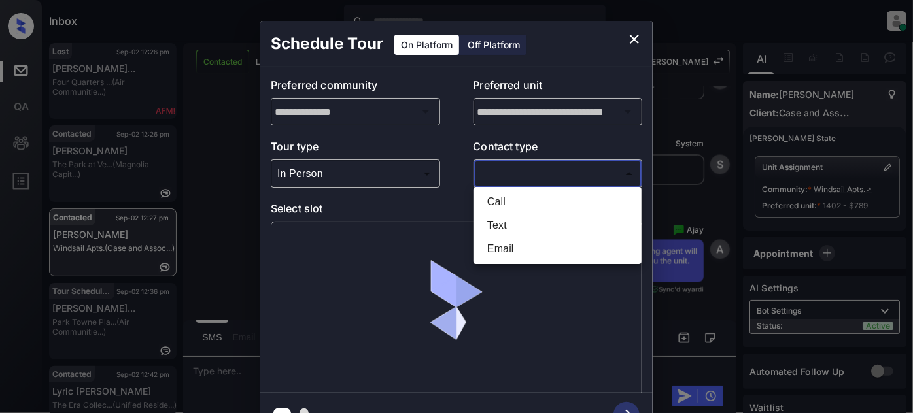
click at [498, 218] on li "Text" at bounding box center [558, 226] width 162 height 24
type input "****"
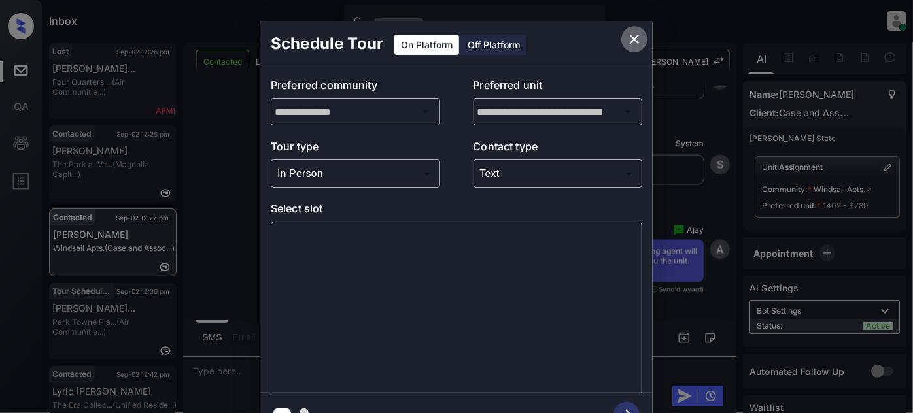
click at [630, 43] on icon "close" at bounding box center [634, 39] width 16 height 16
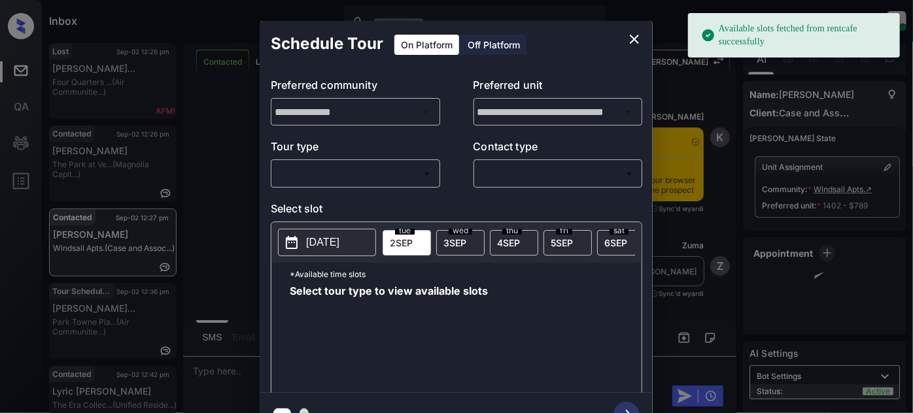
scroll to position [1371, 0]
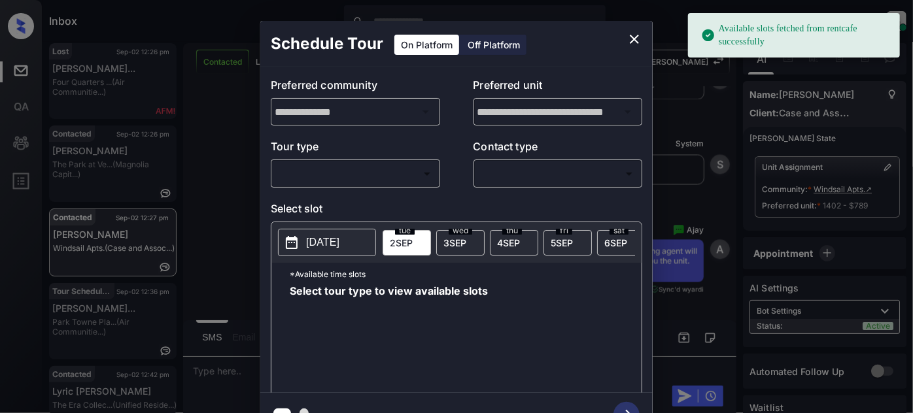
click at [346, 172] on body "Available slots fetched from rentcafe successfully Inbox Juan Carlos Manantan O…" at bounding box center [456, 206] width 913 height 413
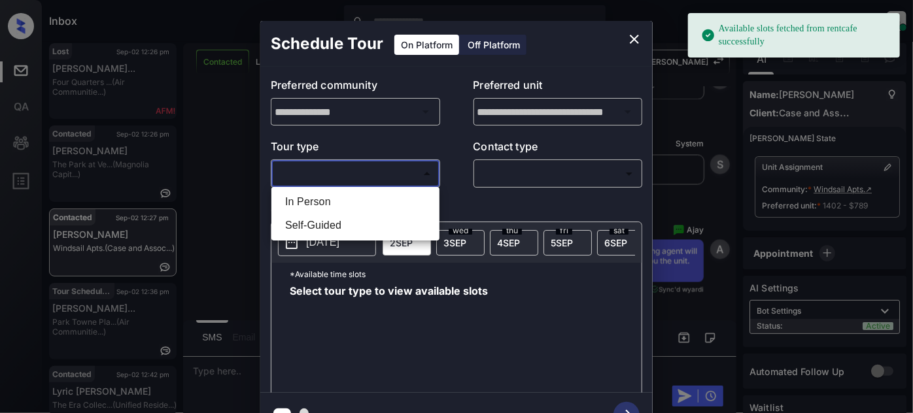
click at [328, 196] on li "In Person" at bounding box center [356, 202] width 162 height 24
type input "********"
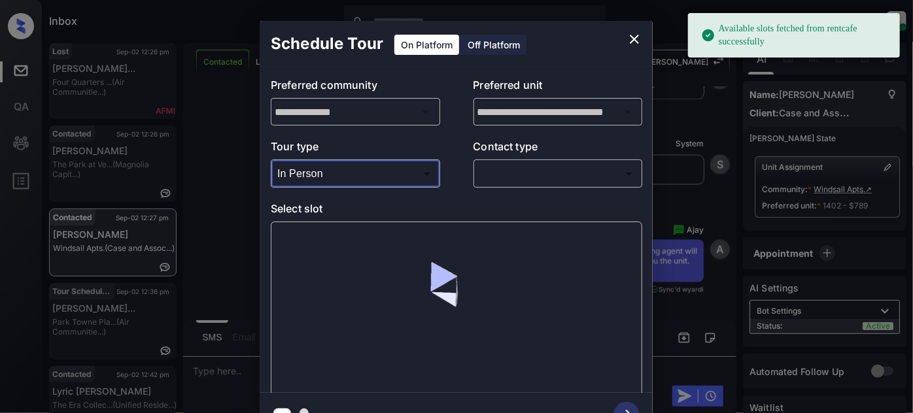
click at [493, 169] on body "Available slots fetched from rentcafe successfully Inbox Juan Carlos Manantan O…" at bounding box center [456, 206] width 913 height 413
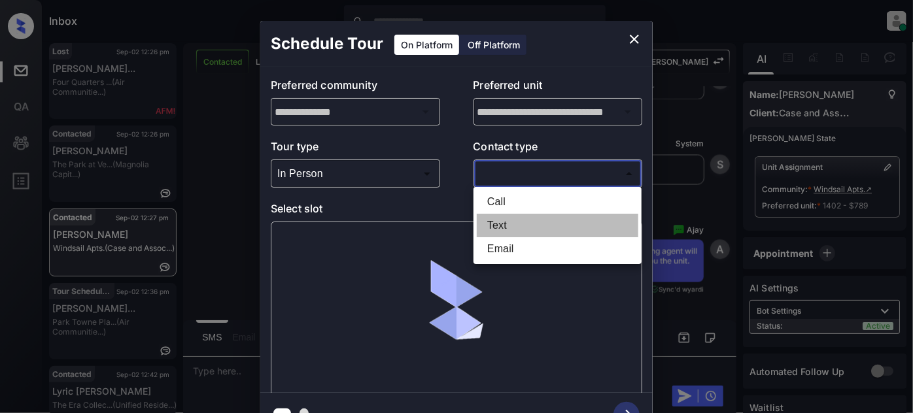
click at [488, 226] on li "Text" at bounding box center [558, 226] width 162 height 24
type input "****"
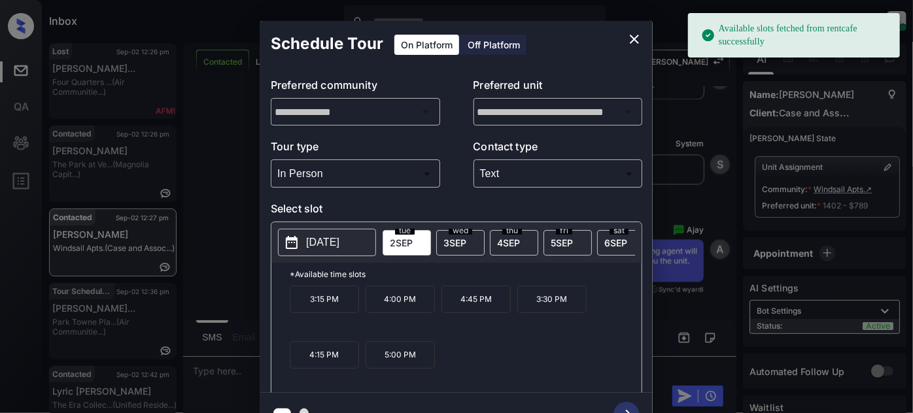
click at [522, 237] on div "thu 4 SEP" at bounding box center [514, 243] width 48 height 26
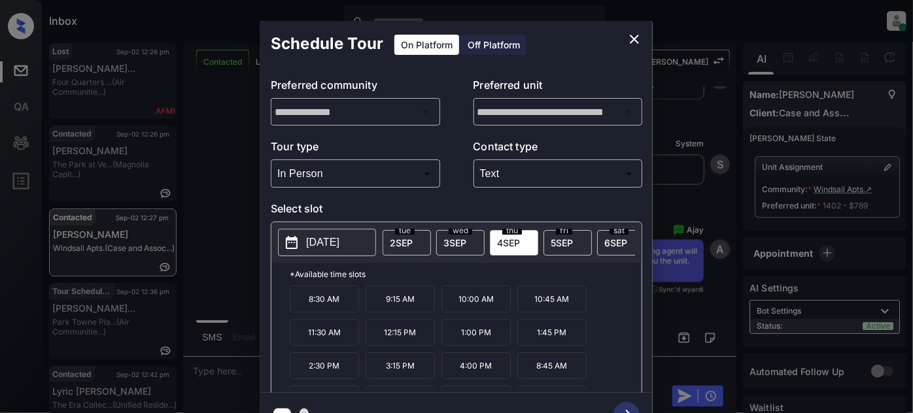
click at [477, 366] on p "4:00 PM" at bounding box center [475, 365] width 69 height 27
click at [626, 407] on icon "button" at bounding box center [626, 415] width 26 height 26
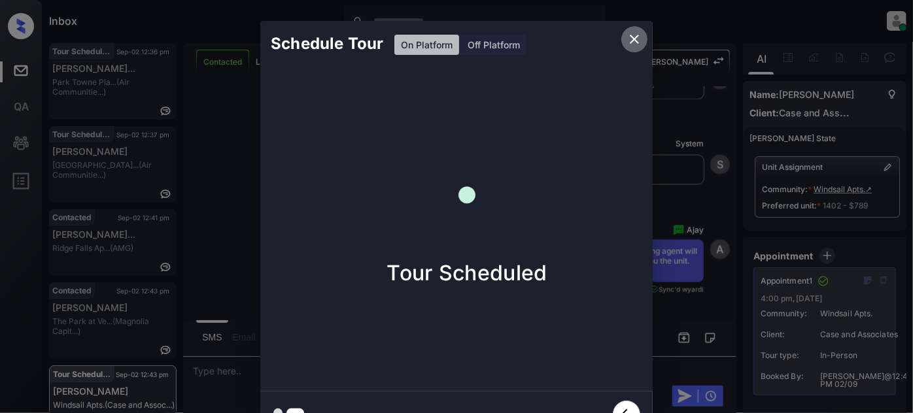
click at [638, 29] on button "close" at bounding box center [634, 39] width 26 height 26
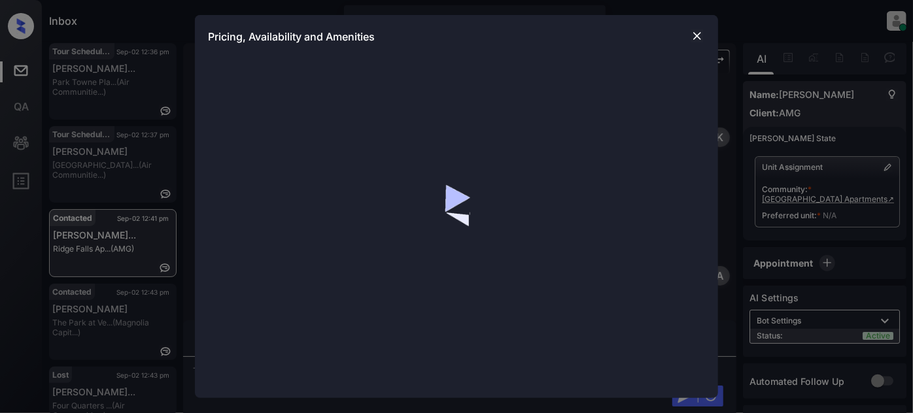
scroll to position [931, 0]
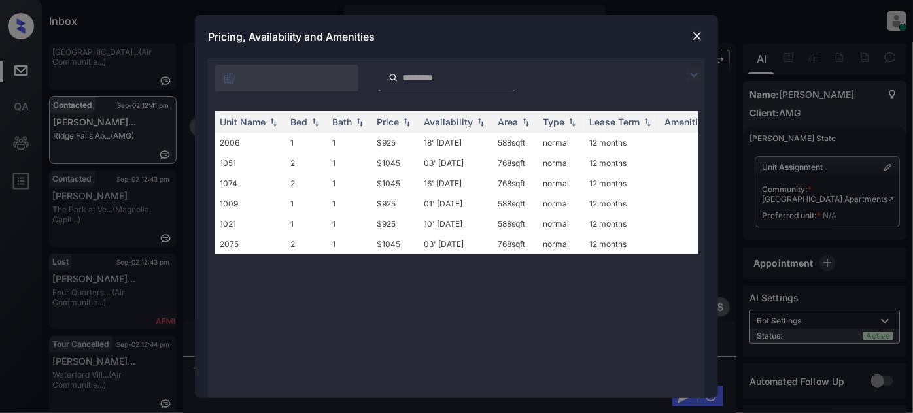
click at [694, 78] on img at bounding box center [694, 75] width 16 height 16
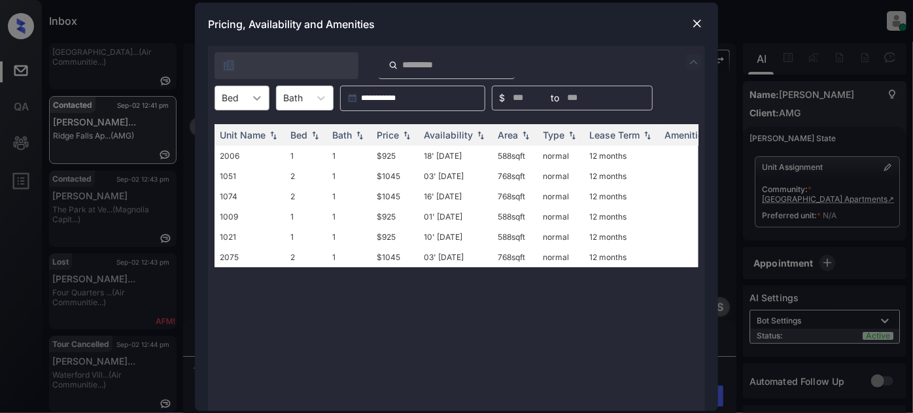
click at [247, 97] on div at bounding box center [257, 98] width 24 height 24
click at [239, 150] on div "2" at bounding box center [241, 154] width 55 height 24
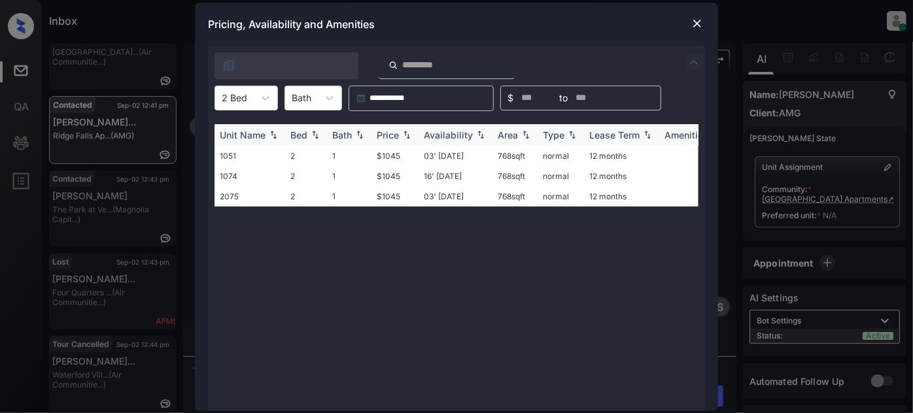
click at [403, 133] on img at bounding box center [406, 134] width 13 height 9
click at [464, 156] on td "03' [DATE]" at bounding box center [456, 156] width 74 height 20
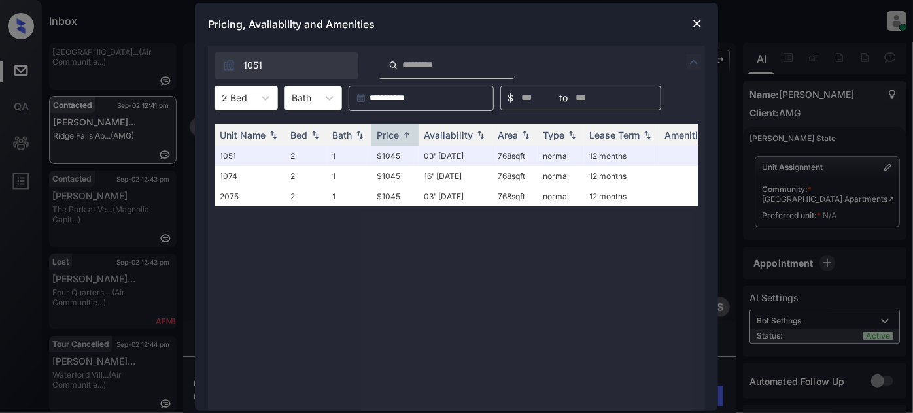
click at [691, 24] on img at bounding box center [697, 23] width 13 height 13
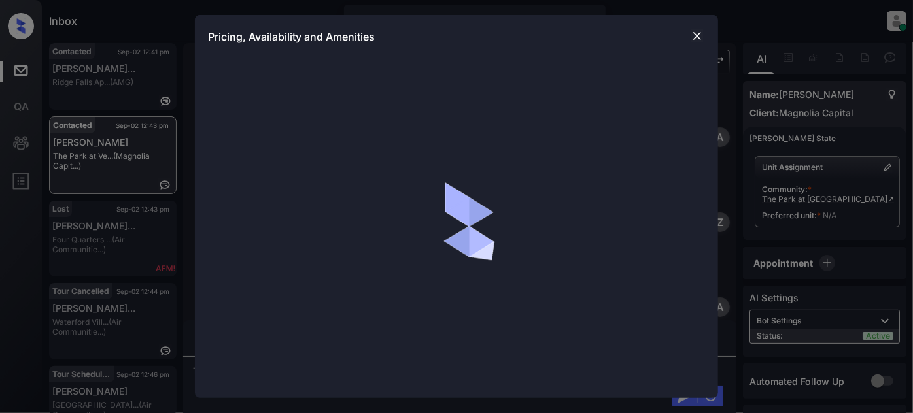
scroll to position [795, 0]
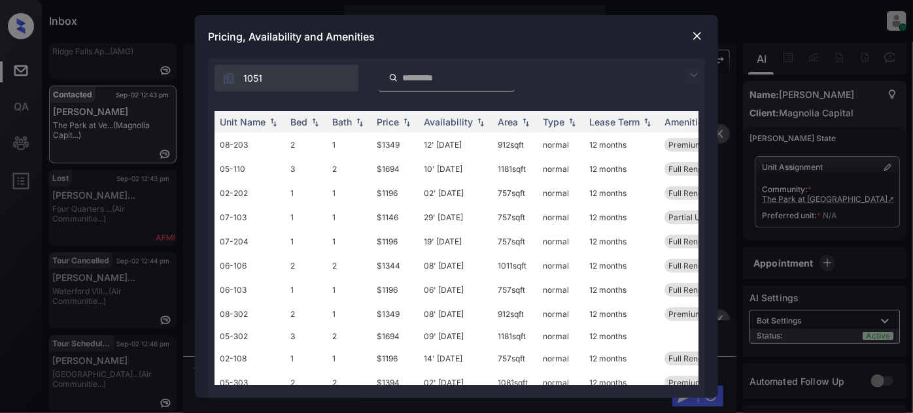
click at [696, 67] on div at bounding box center [697, 75] width 16 height 16
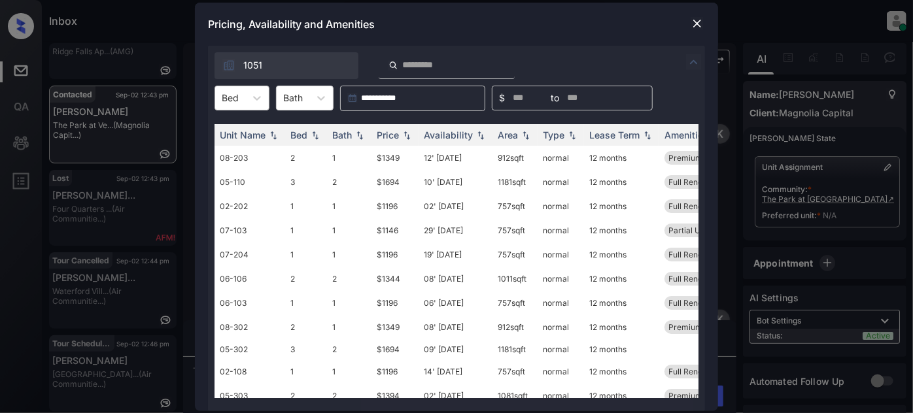
click at [241, 94] on div "Bed" at bounding box center [230, 97] width 30 height 19
click at [233, 153] on div "2" at bounding box center [241, 154] width 55 height 24
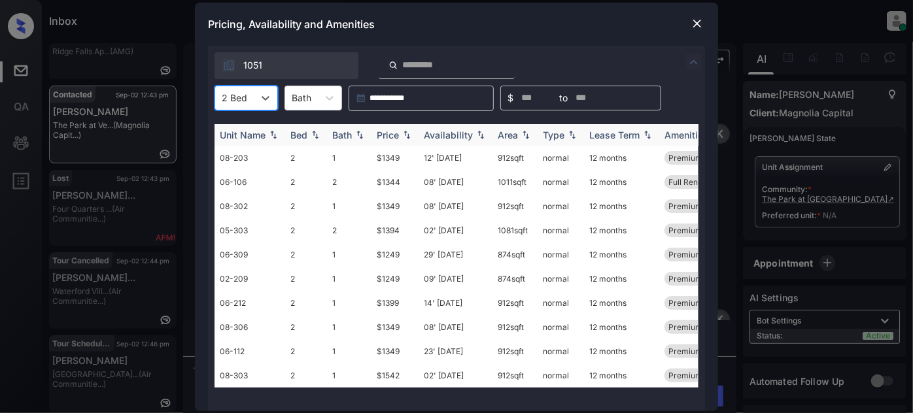
click at [390, 137] on div "Price" at bounding box center [388, 134] width 22 height 11
click at [451, 203] on td "08' [DATE]" at bounding box center [456, 206] width 74 height 24
click at [451, 203] on td "08' Sep 25" at bounding box center [456, 206] width 74 height 24
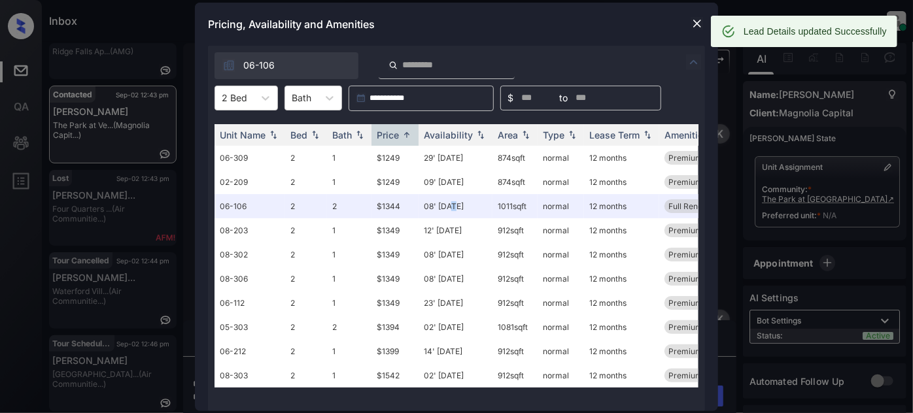
click at [699, 18] on img at bounding box center [697, 23] width 13 height 13
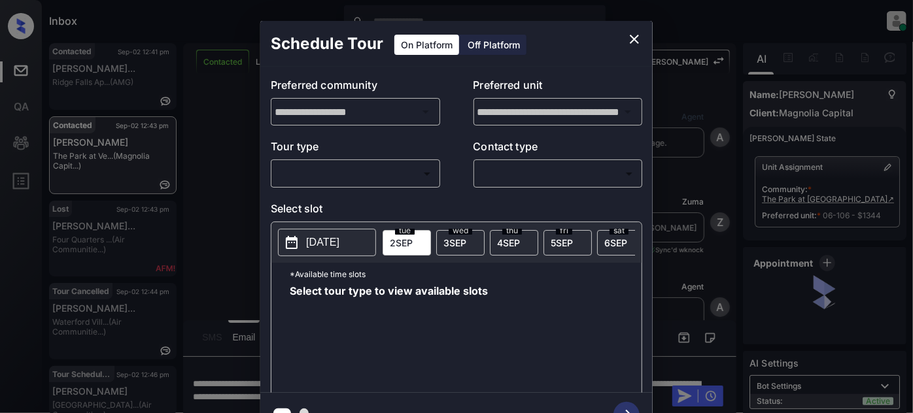
scroll to position [1032, 0]
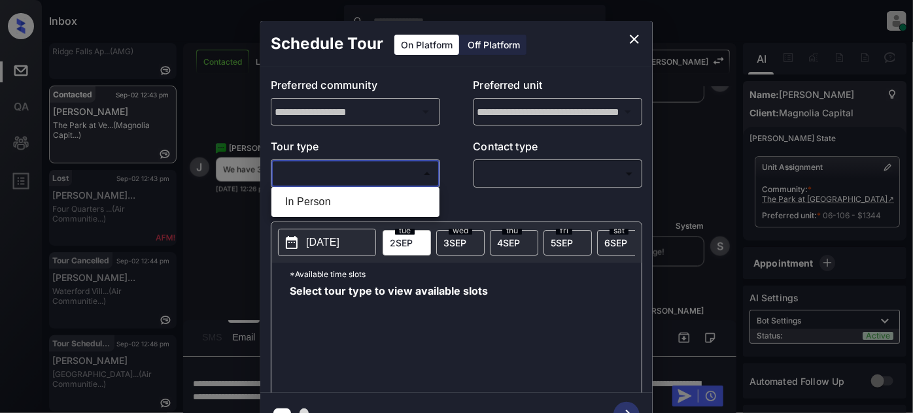
click at [360, 167] on body "Inbox [PERSON_NAME] Online Set yourself offline Set yourself on break Profile S…" at bounding box center [456, 206] width 913 height 413
click at [319, 205] on li "In Person" at bounding box center [356, 202] width 162 height 24
type input "********"
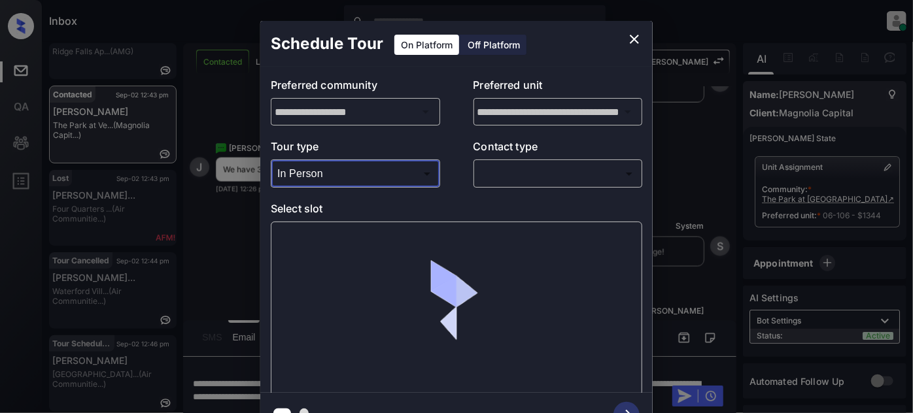
click at [547, 175] on body "Inbox Juan Carlos Manantan Online Set yourself offline Set yourself on break Pr…" at bounding box center [456, 206] width 913 height 413
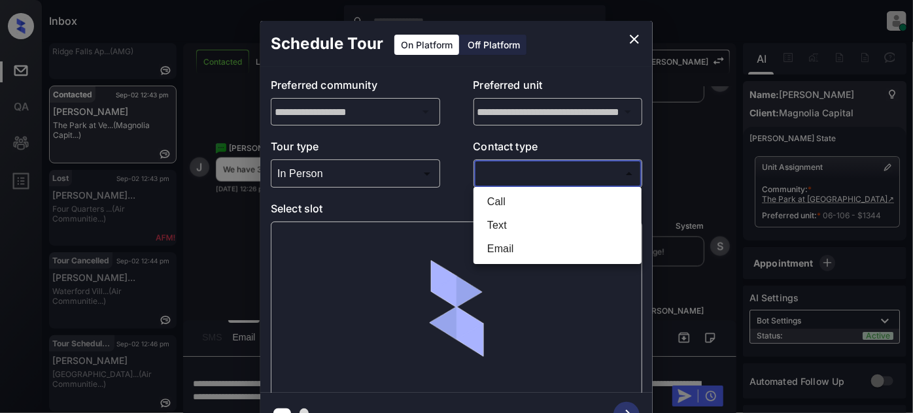
click at [521, 222] on li "Text" at bounding box center [558, 226] width 162 height 24
type input "****"
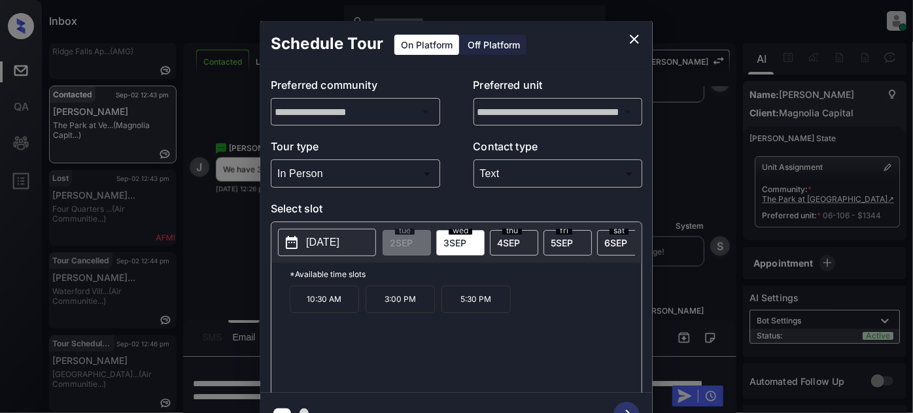
click at [530, 243] on div "thu 4 SEP" at bounding box center [514, 243] width 48 height 26
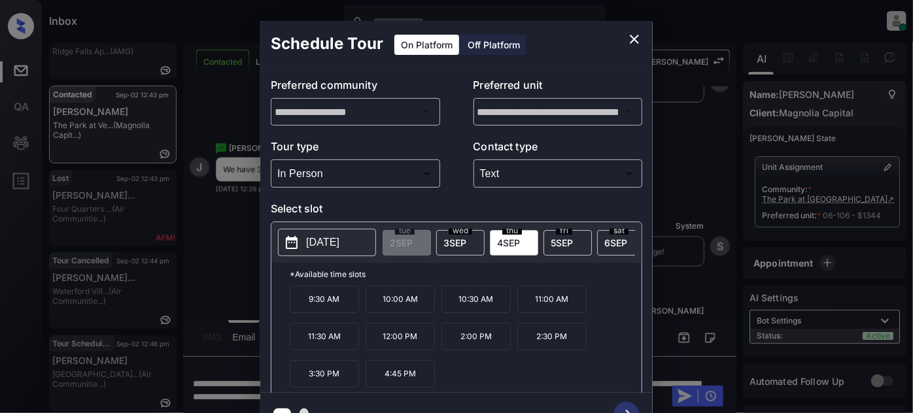
scroll to position [0, 0]
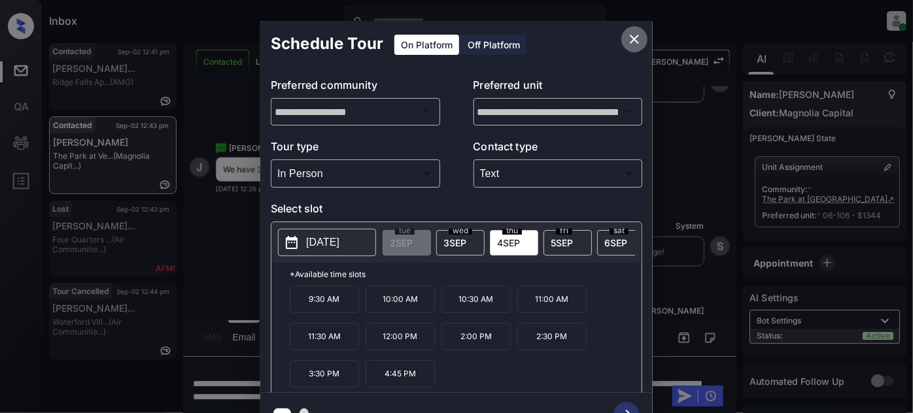
click at [628, 41] on icon "close" at bounding box center [634, 39] width 16 height 16
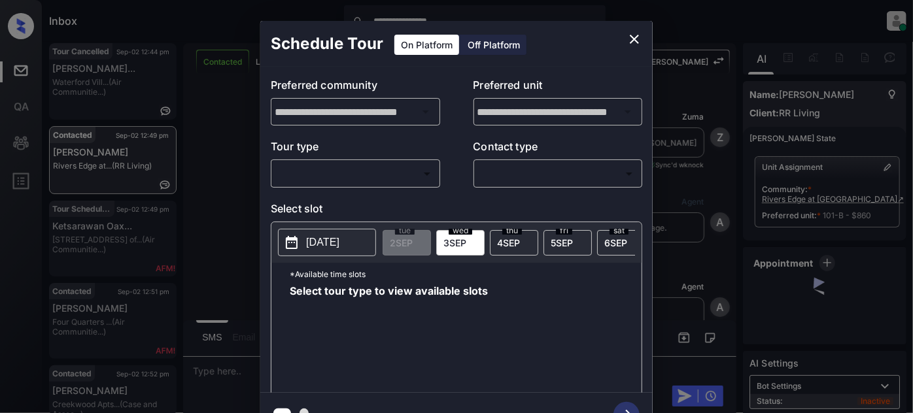
scroll to position [3501, 0]
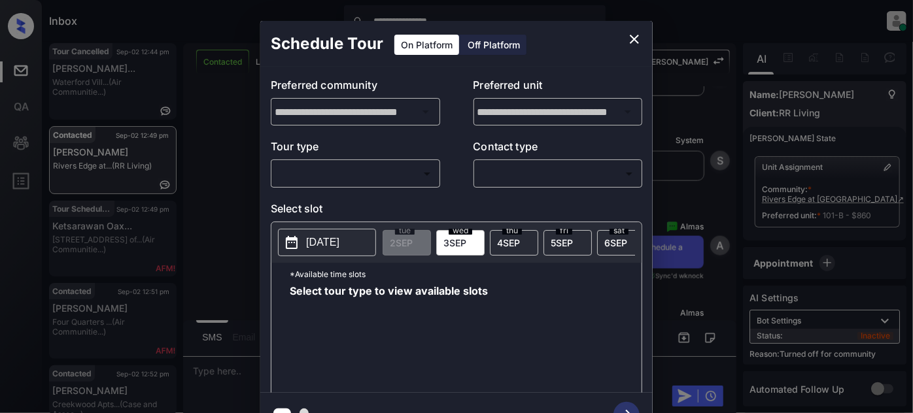
click at [649, 35] on div "Schedule Tour On Platform Off Platform" at bounding box center [456, 44] width 392 height 46
click at [625, 35] on button "close" at bounding box center [634, 39] width 26 height 26
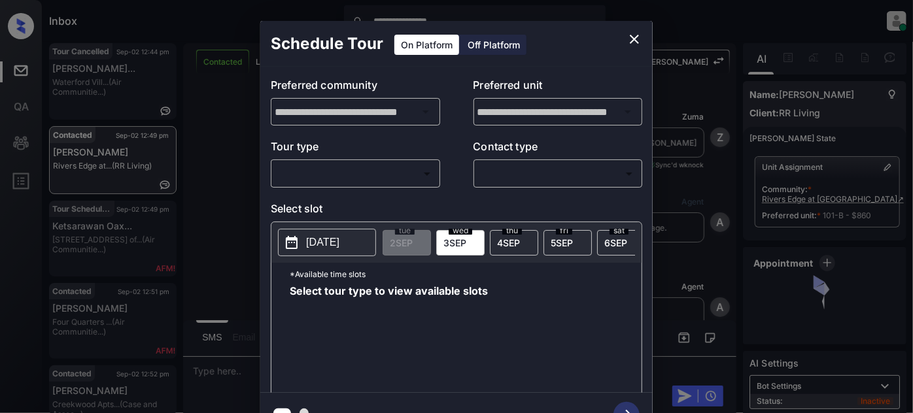
scroll to position [3501, 0]
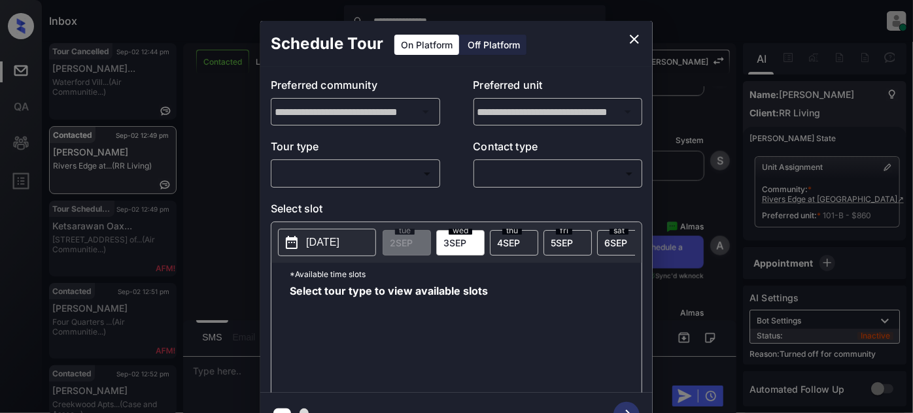
click at [372, 175] on body "**********" at bounding box center [456, 206] width 913 height 413
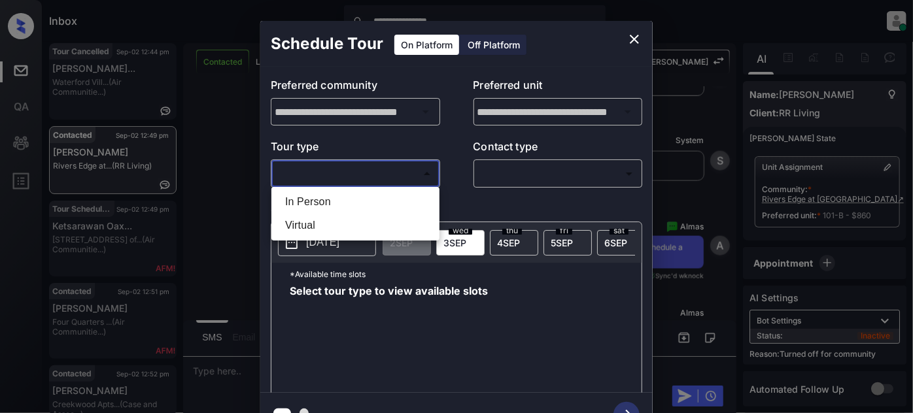
click at [345, 209] on li "In Person" at bounding box center [356, 202] width 162 height 24
type input "********"
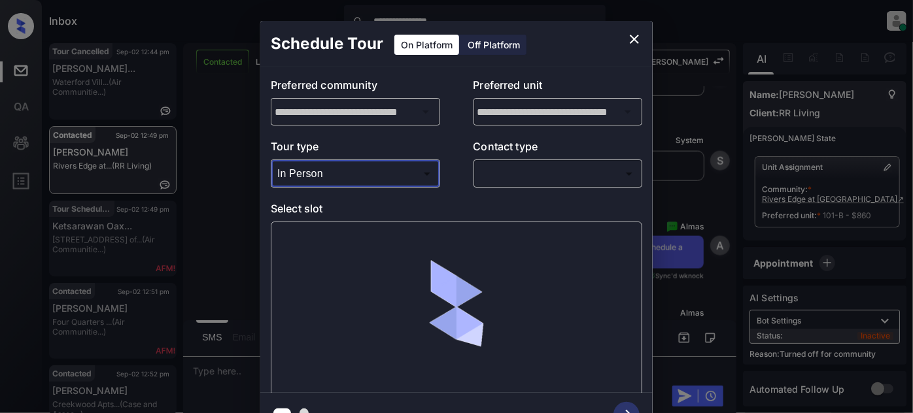
click at [551, 180] on body "**********" at bounding box center [456, 206] width 913 height 413
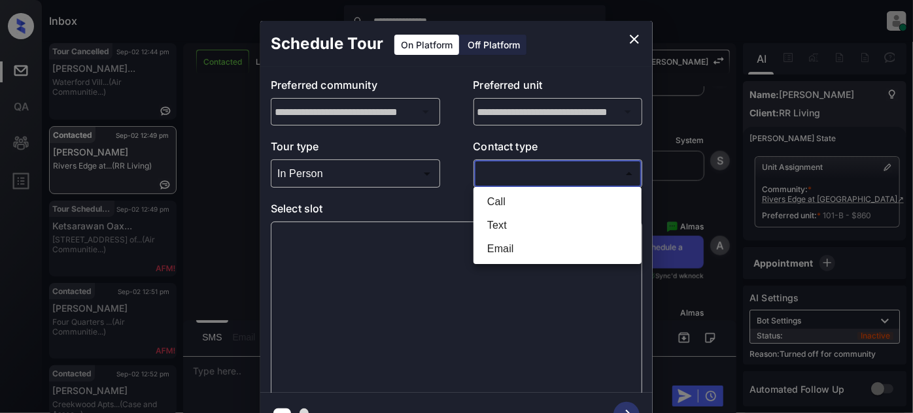
click at [638, 39] on div at bounding box center [456, 206] width 913 height 413
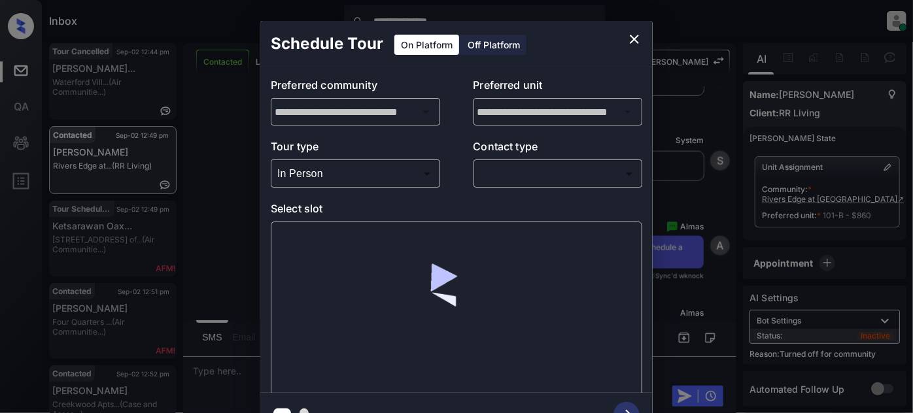
click at [635, 37] on icon "close" at bounding box center [634, 39] width 9 height 9
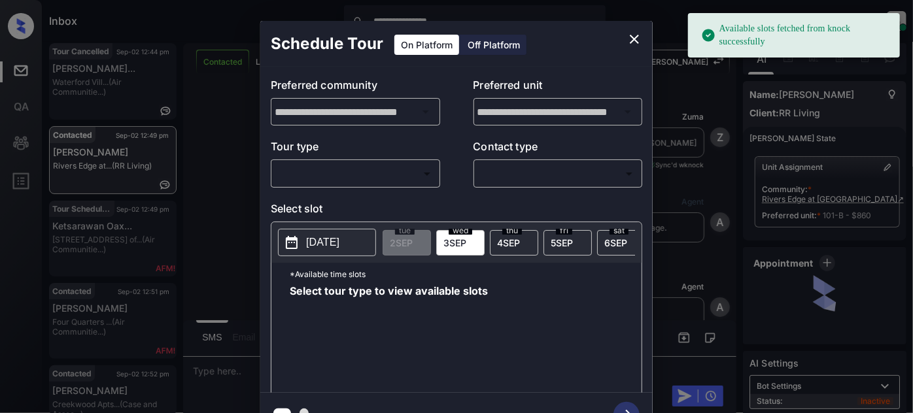
scroll to position [4181, 0]
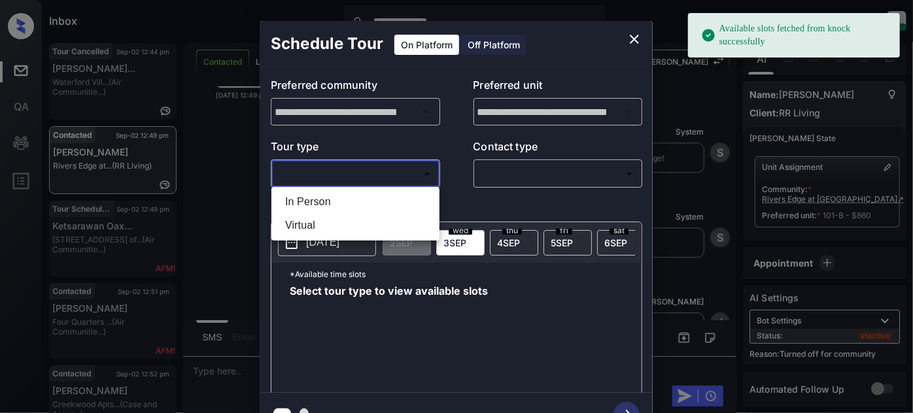
click at [398, 169] on body "**********" at bounding box center [456, 206] width 913 height 413
drag, startPoint x: 356, startPoint y: 197, endPoint x: 375, endPoint y: 205, distance: 19.9
click at [356, 197] on li "In Person" at bounding box center [356, 202] width 162 height 24
type input "********"
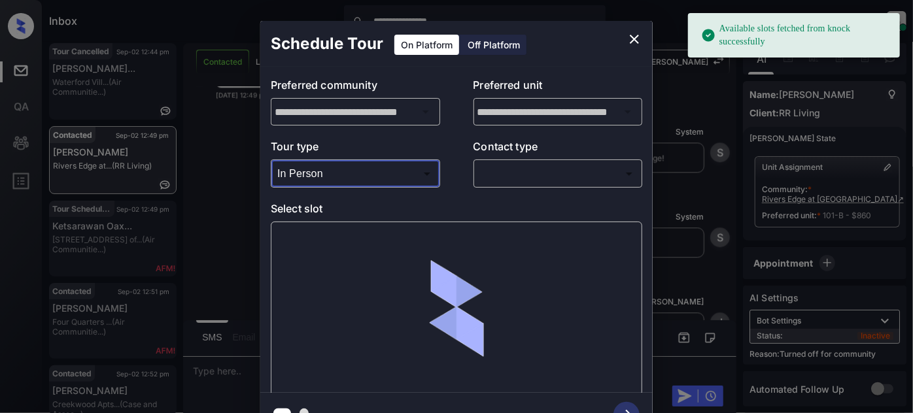
click at [522, 175] on body "**********" at bounding box center [456, 206] width 913 height 413
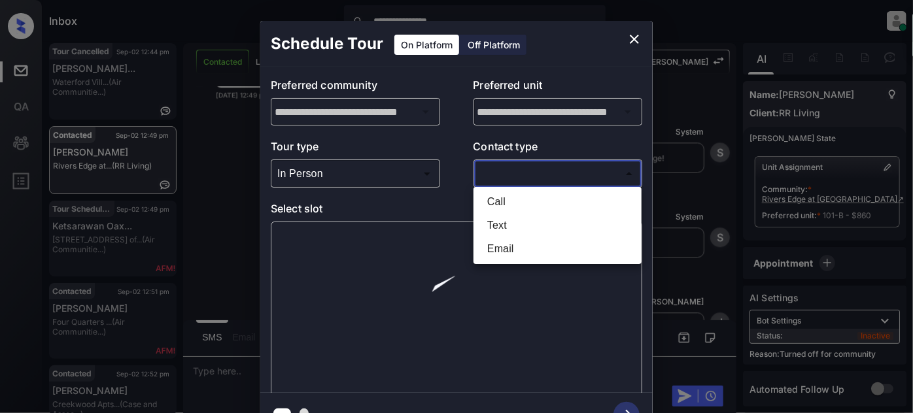
click at [511, 228] on li "Text" at bounding box center [558, 226] width 162 height 24
type input "****"
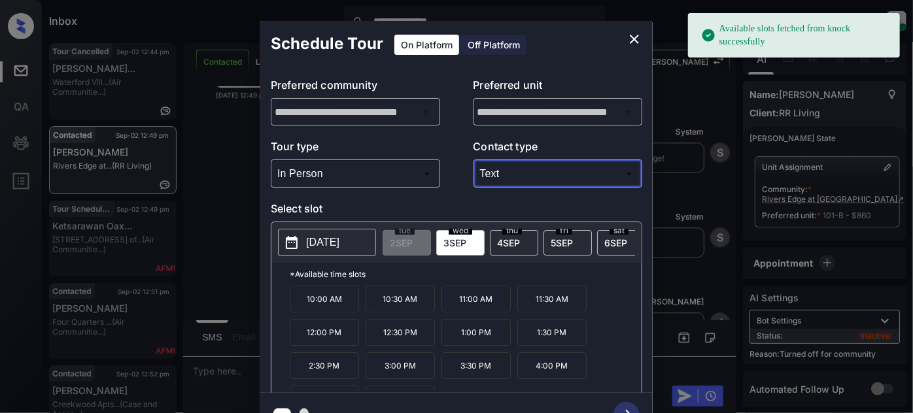
click at [303, 237] on button "[DATE]" at bounding box center [327, 242] width 98 height 27
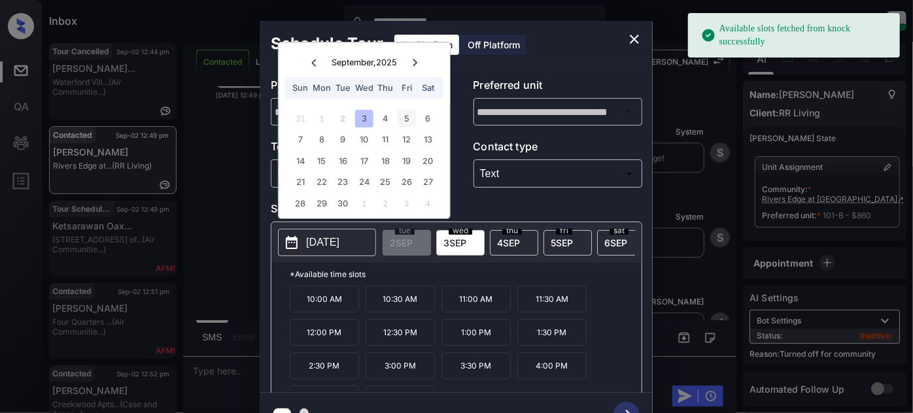
click at [405, 116] on div "5" at bounding box center [407, 119] width 18 height 18
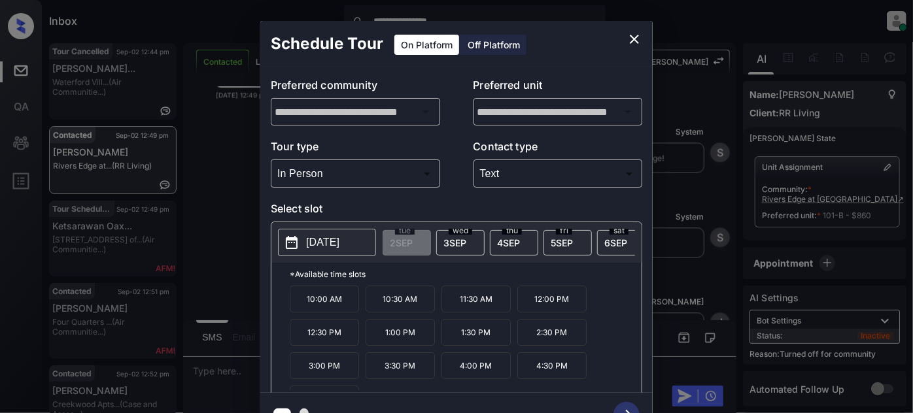
click at [393, 305] on p "10:30 AM" at bounding box center [400, 299] width 69 height 27
click at [514, 179] on body "**********" at bounding box center [456, 206] width 913 height 413
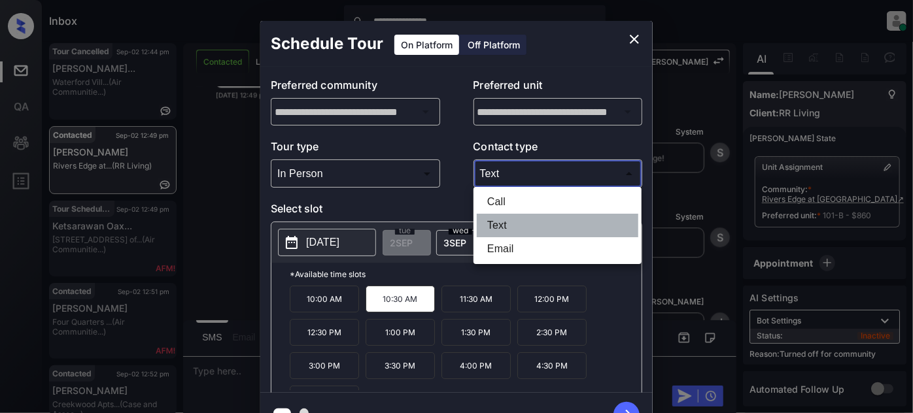
click at [521, 226] on li "Text" at bounding box center [558, 226] width 162 height 24
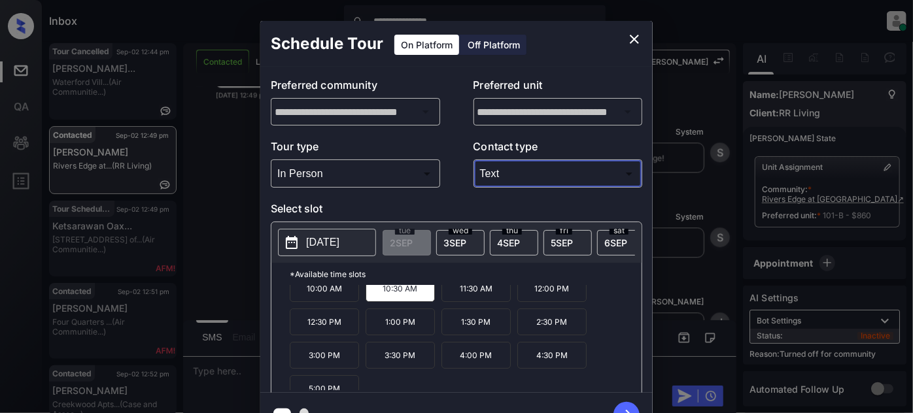
scroll to position [20, 0]
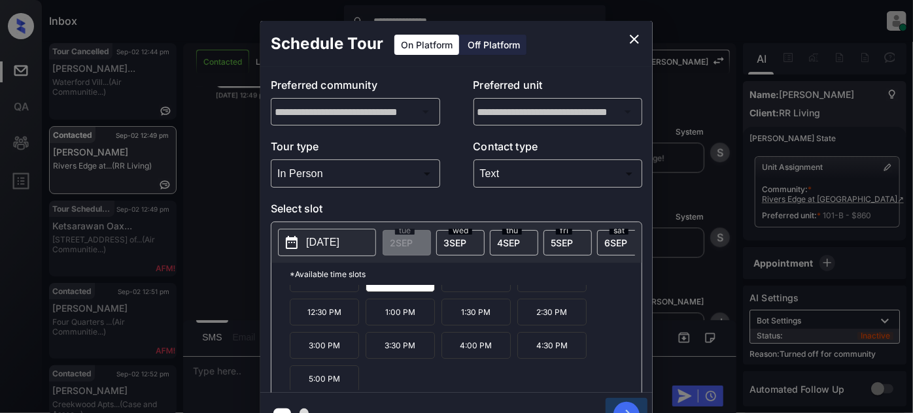
click at [624, 402] on icon "button" at bounding box center [626, 415] width 26 height 26
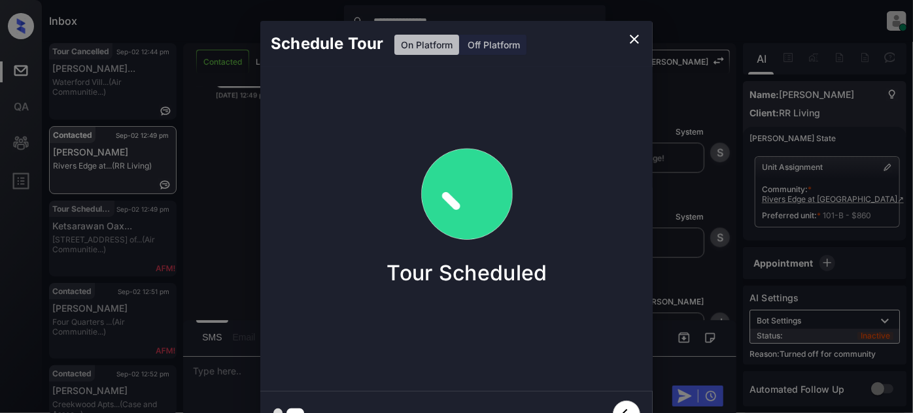
click at [636, 41] on icon "close" at bounding box center [634, 39] width 9 height 9
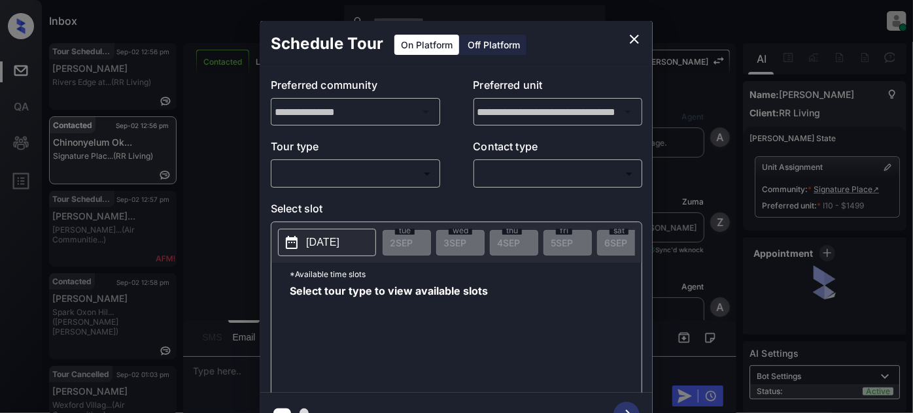
scroll to position [6226, 0]
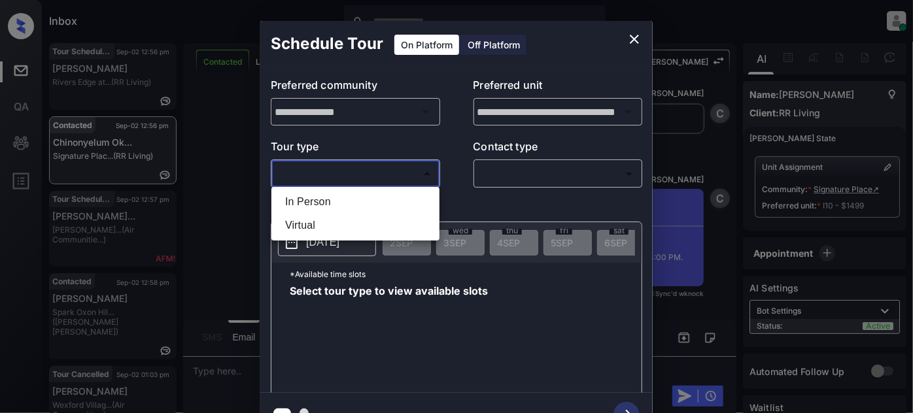
click at [383, 175] on body "Inbox [PERSON_NAME] Online Set yourself offline Set yourself on break Profile S…" at bounding box center [456, 206] width 913 height 413
click at [351, 205] on li "In Person" at bounding box center [356, 202] width 162 height 24
type input "********"
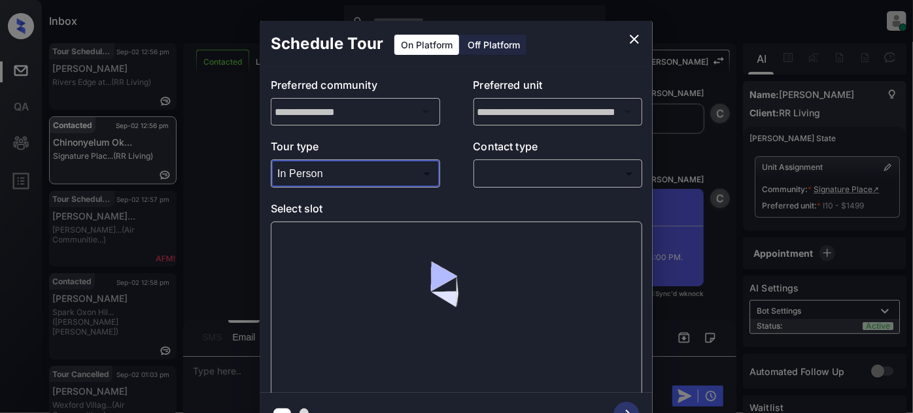
click at [511, 172] on body "Inbox [PERSON_NAME] Online Set yourself offline Set yourself on break Profile S…" at bounding box center [456, 206] width 913 height 413
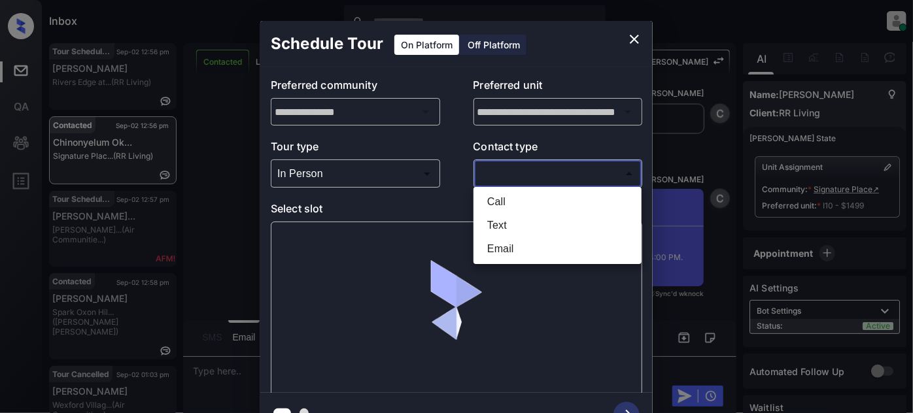
click at [502, 226] on li "Text" at bounding box center [558, 226] width 162 height 24
type input "****"
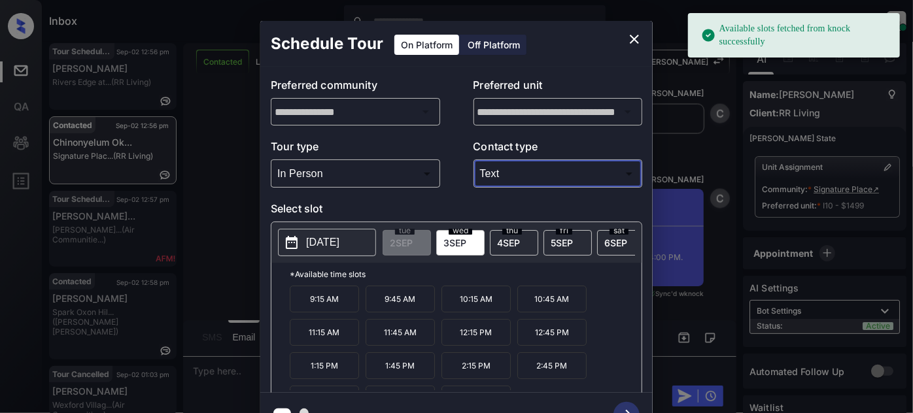
click at [640, 41] on icon "close" at bounding box center [634, 39] width 16 height 16
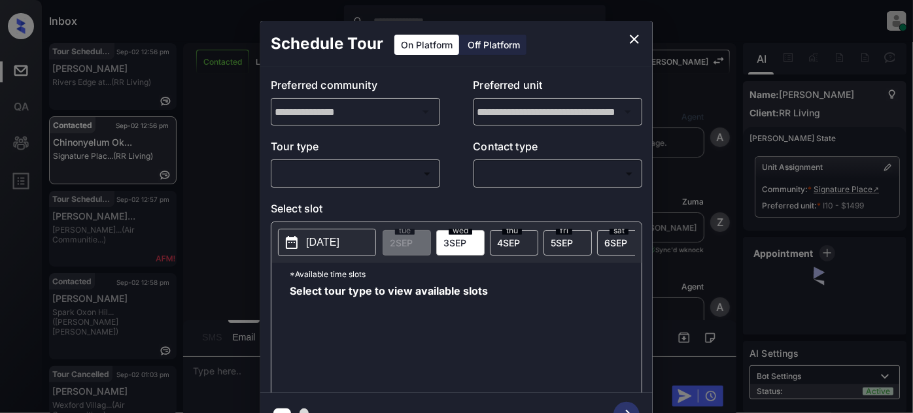
scroll to position [5751, 0]
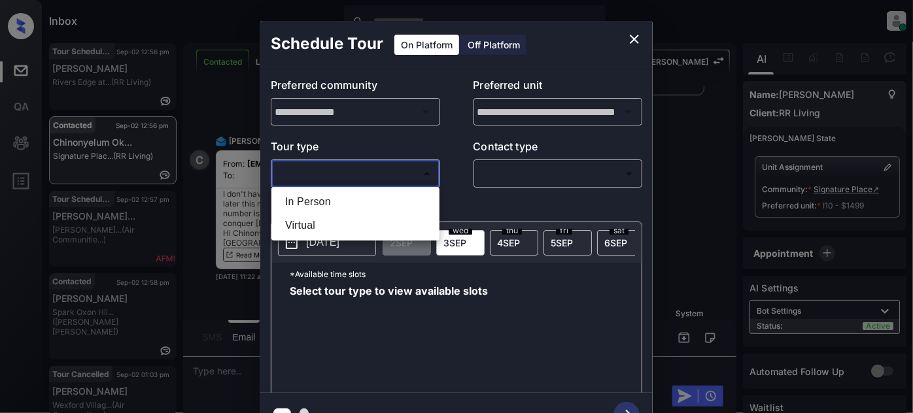
click at [361, 172] on body "Inbox [PERSON_NAME] Online Set yourself offline Set yourself on break Profile S…" at bounding box center [456, 206] width 913 height 413
click at [341, 222] on li "Virtual" at bounding box center [356, 226] width 162 height 24
type input "*******"
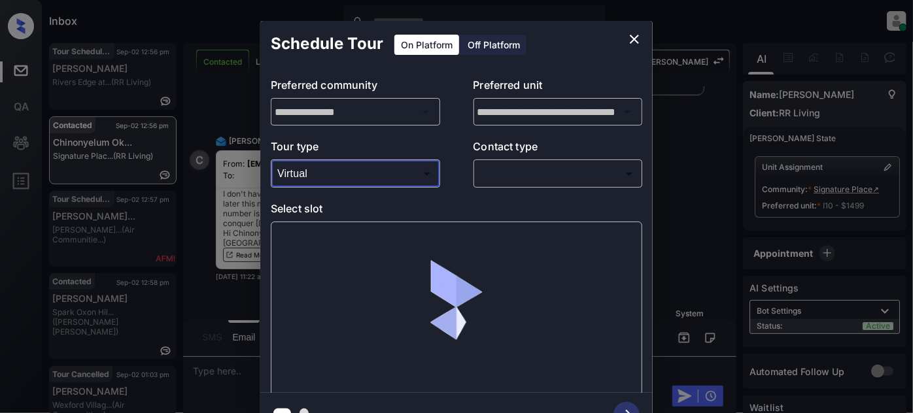
click at [542, 179] on body "Inbox [PERSON_NAME] Online Set yourself offline Set yourself on break Profile S…" at bounding box center [456, 206] width 913 height 413
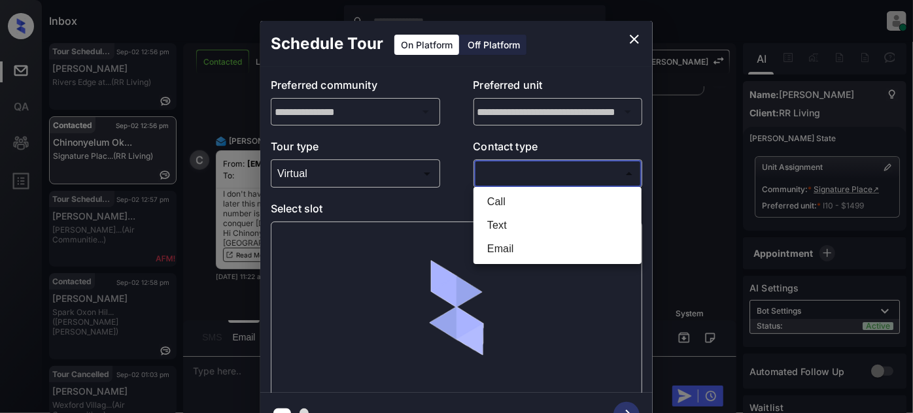
click at [521, 224] on li "Text" at bounding box center [558, 226] width 162 height 24
type input "****"
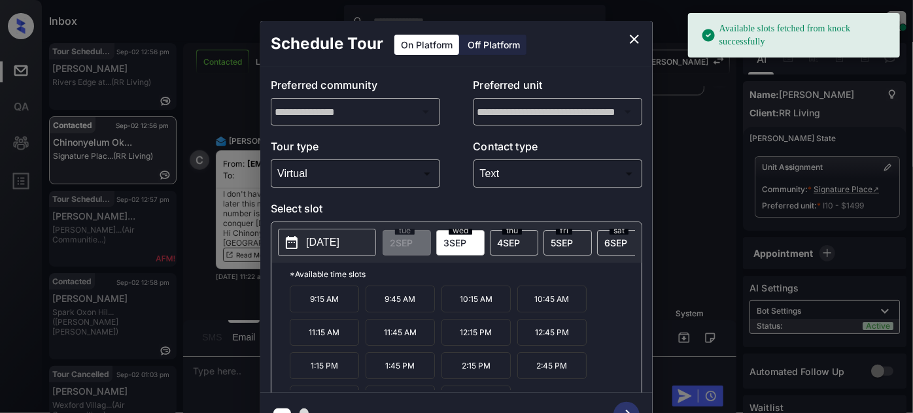
click at [348, 299] on p "9:15 AM" at bounding box center [324, 299] width 69 height 27
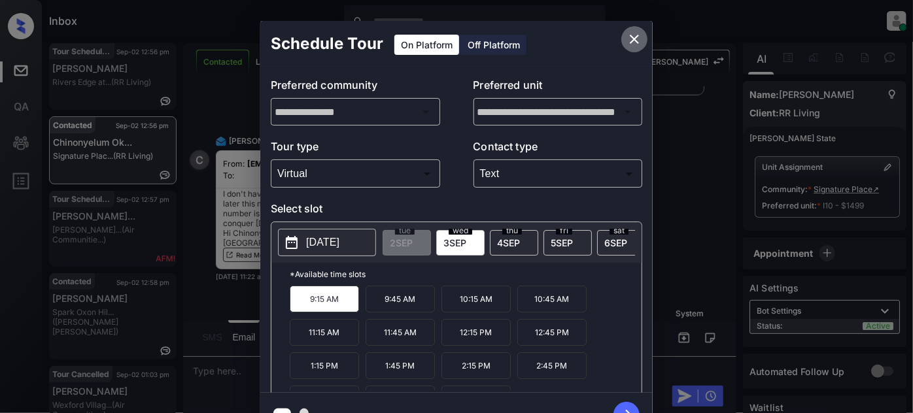
click at [640, 35] on icon "close" at bounding box center [634, 39] width 16 height 16
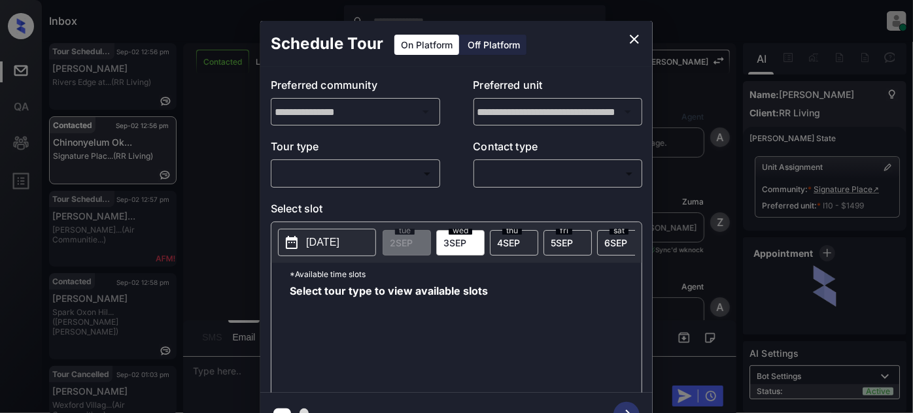
scroll to position [7678, 0]
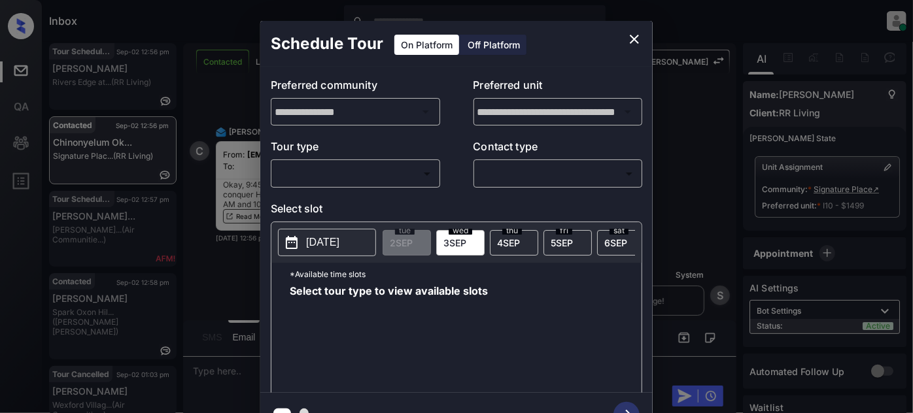
click at [380, 181] on body "Inbox Juan Carlos Manantan Online Set yourself offline Set yourself on break Pr…" at bounding box center [456, 206] width 913 height 413
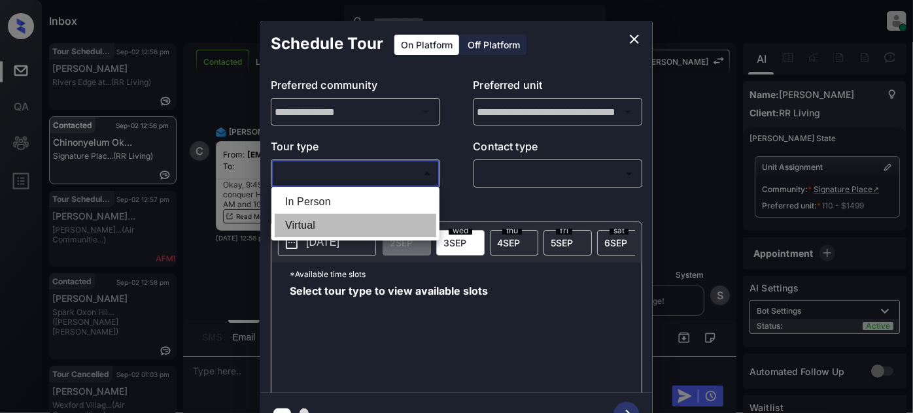
click at [322, 224] on li "Virtual" at bounding box center [356, 226] width 162 height 24
type input "*******"
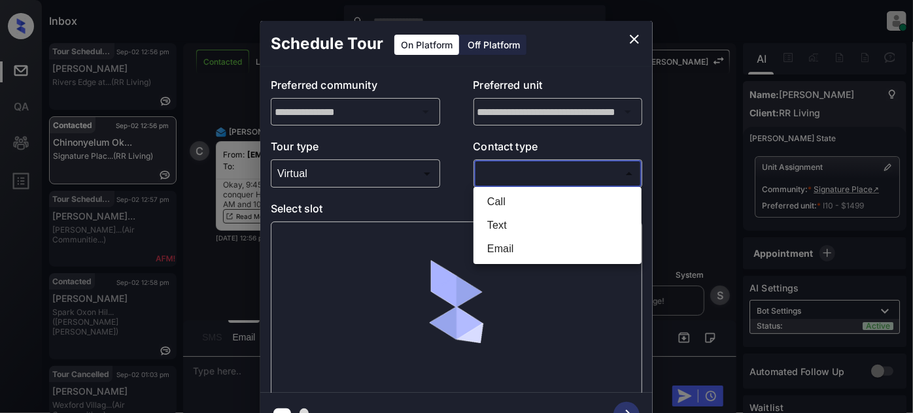
click at [490, 177] on body "Inbox Juan Carlos Manantan Online Set yourself offline Set yourself on break Pr…" at bounding box center [456, 206] width 913 height 413
click at [492, 225] on li "Text" at bounding box center [558, 226] width 162 height 24
type input "****"
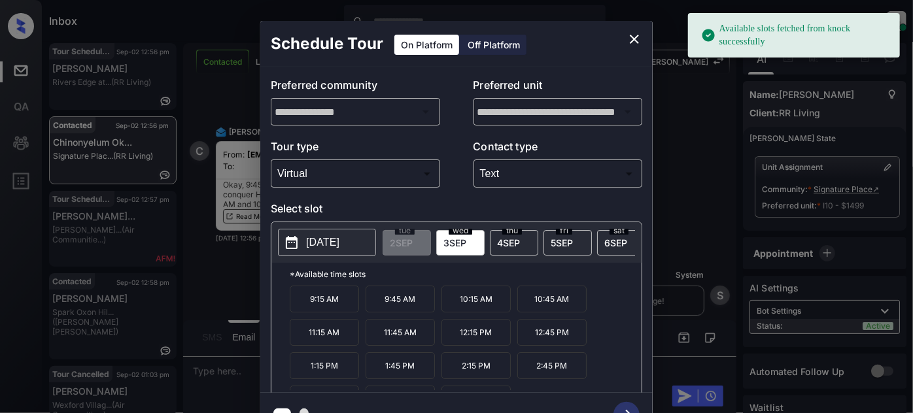
click at [392, 311] on p "9:45 AM" at bounding box center [400, 299] width 69 height 27
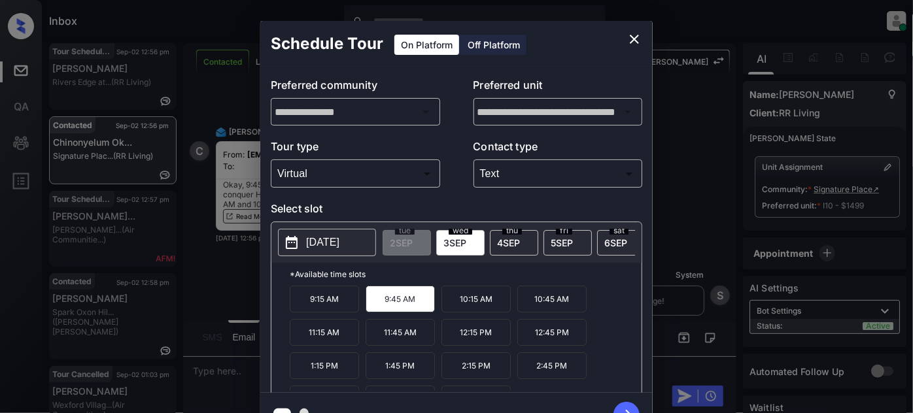
click at [619, 408] on icon "button" at bounding box center [626, 415] width 26 height 26
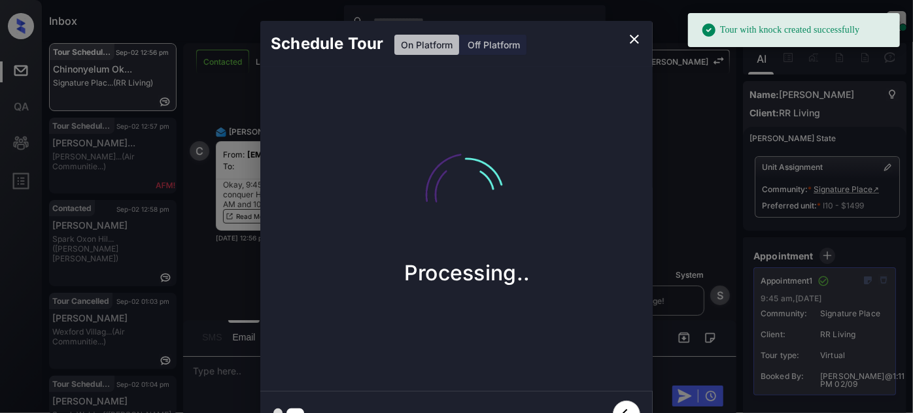
click at [635, 40] on icon "close" at bounding box center [634, 39] width 9 height 9
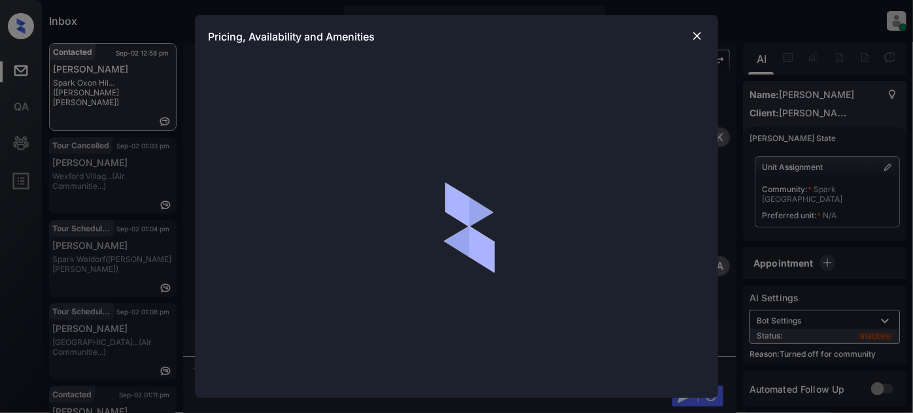
scroll to position [1396, 0]
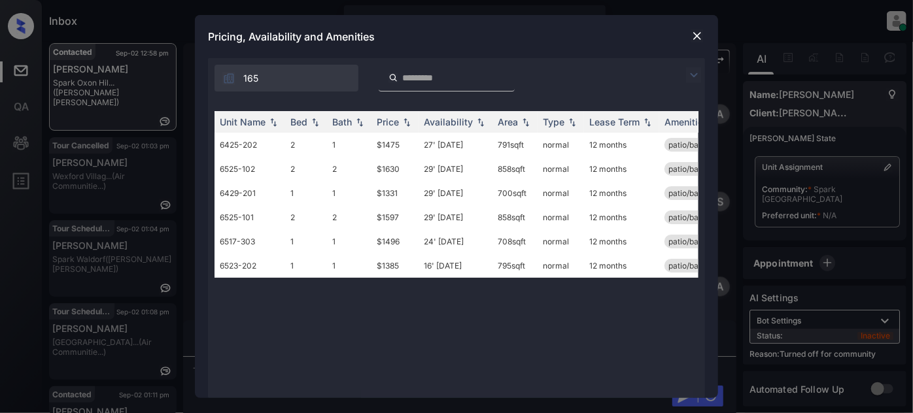
click at [691, 68] on img at bounding box center [694, 75] width 16 height 16
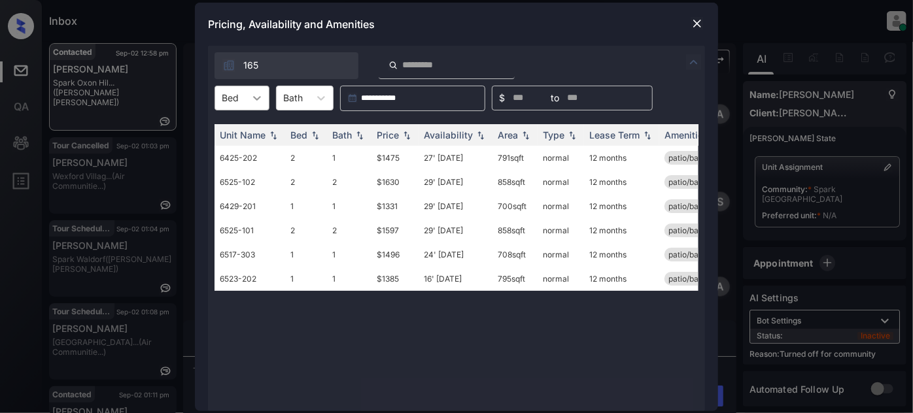
click at [254, 101] on icon at bounding box center [256, 98] width 13 height 13
click at [244, 126] on div "1" at bounding box center [241, 130] width 55 height 24
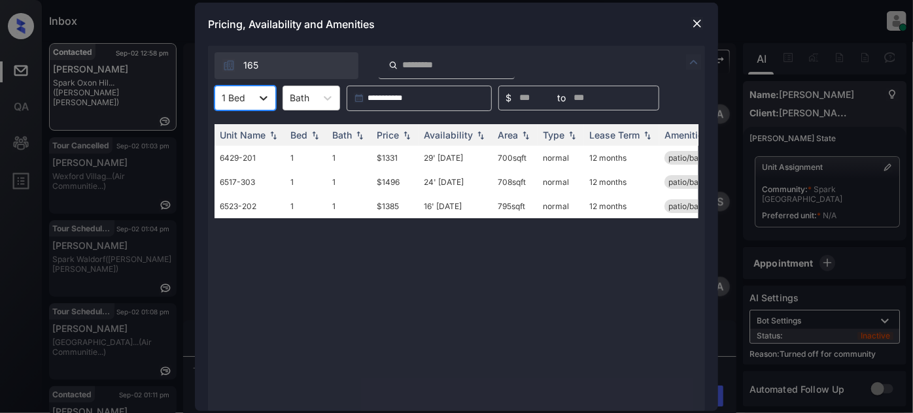
click at [253, 103] on div at bounding box center [264, 98] width 24 height 24
click at [231, 151] on div "2" at bounding box center [244, 154] width 61 height 24
click at [389, 132] on div "Price" at bounding box center [388, 134] width 22 height 11
click at [450, 154] on td "27' Feb 26" at bounding box center [456, 158] width 74 height 24
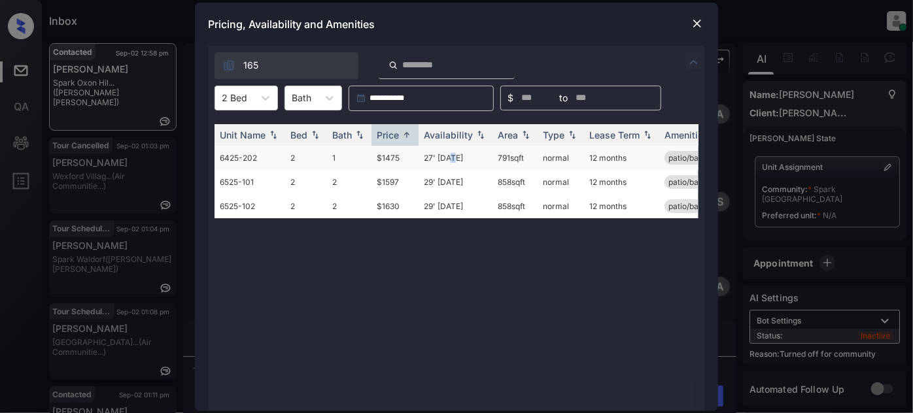
click at [450, 154] on td "27' Feb 26" at bounding box center [456, 158] width 74 height 24
drag, startPoint x: 462, startPoint y: 156, endPoint x: 427, endPoint y: 152, distance: 35.0
click at [427, 152] on td "27' Feb 26" at bounding box center [456, 158] width 74 height 24
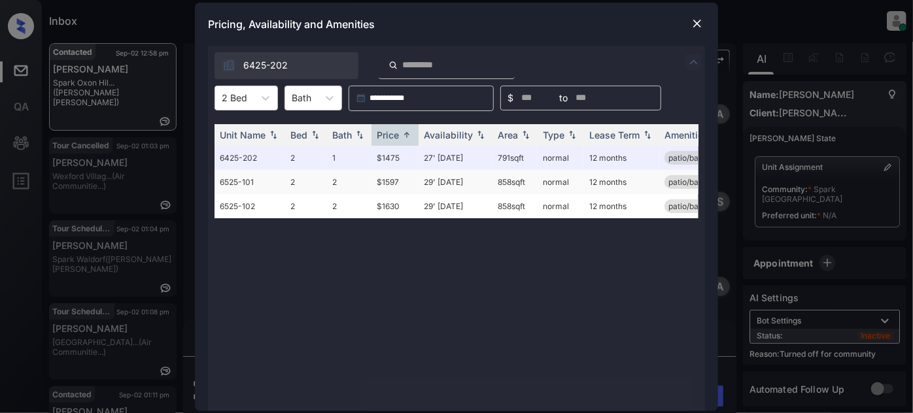
click at [458, 177] on td "29' Aug 25" at bounding box center [456, 182] width 74 height 24
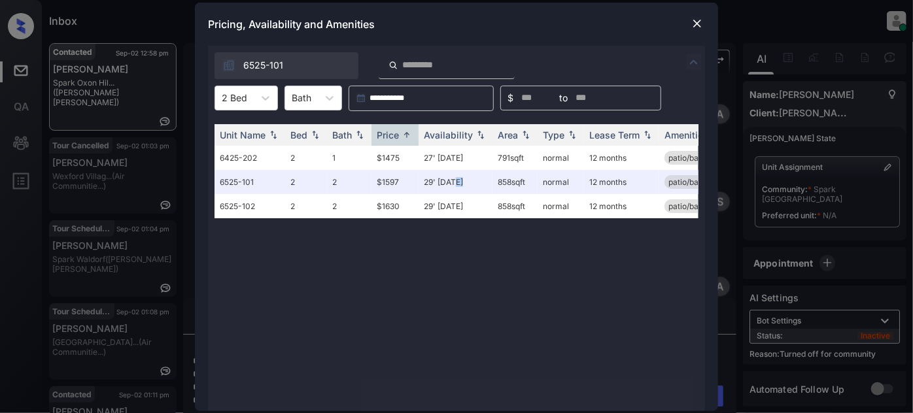
click at [701, 24] on img at bounding box center [697, 23] width 13 height 13
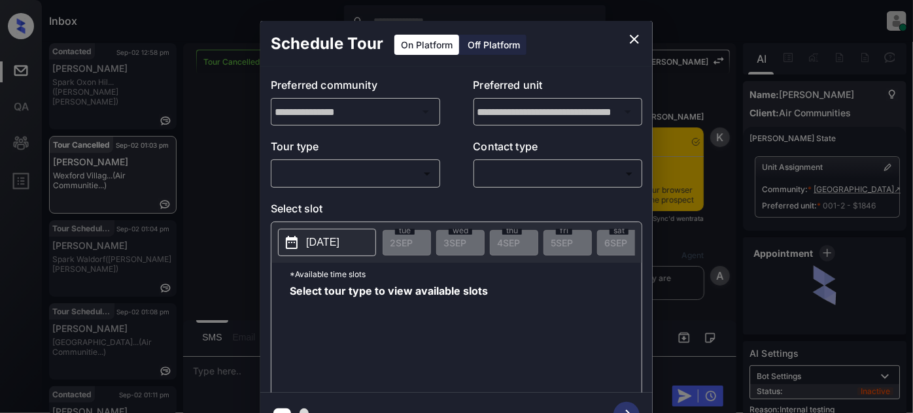
scroll to position [9498, 0]
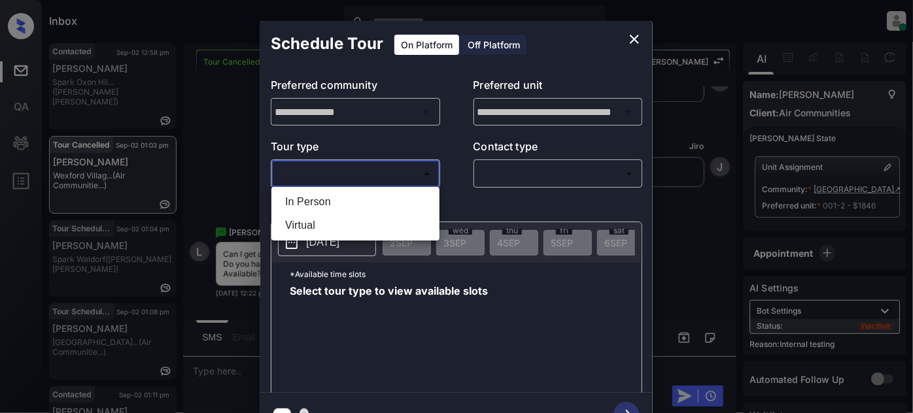
click at [394, 169] on body "Inbox [PERSON_NAME] Online Set yourself offline Set yourself on break Profile S…" at bounding box center [456, 206] width 913 height 413
click at [326, 205] on li "In Person" at bounding box center [356, 202] width 162 height 24
type input "********"
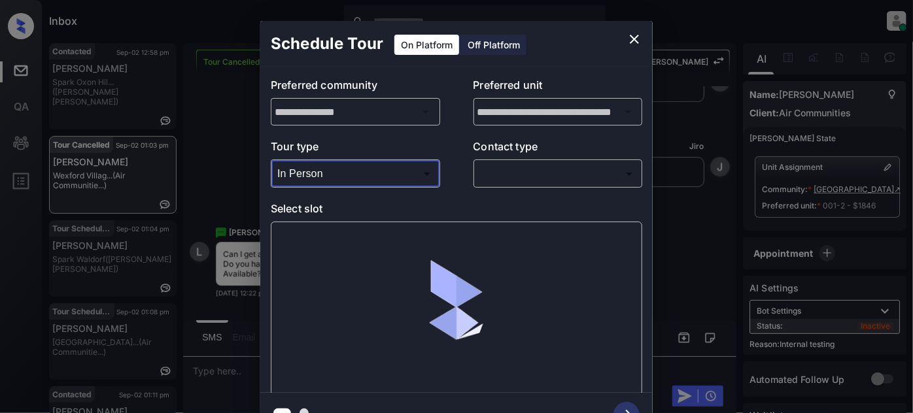
click at [507, 173] on body "Inbox [PERSON_NAME] Online Set yourself offline Set yourself on break Profile S…" at bounding box center [456, 206] width 913 height 413
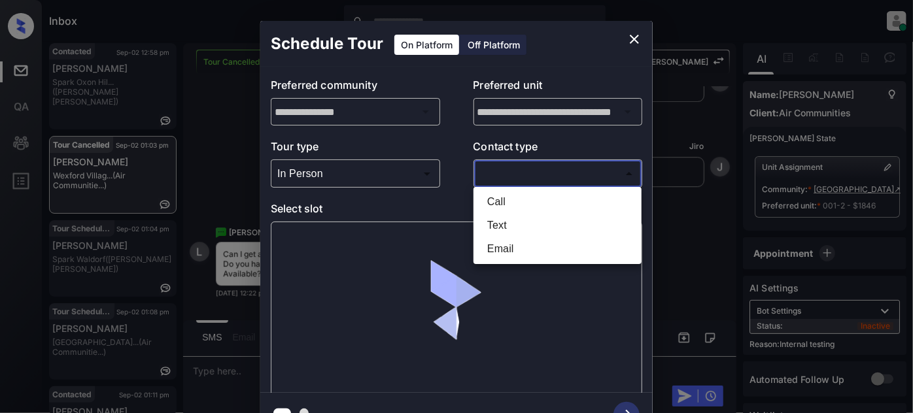
click at [489, 223] on li "Text" at bounding box center [558, 226] width 162 height 24
type input "****"
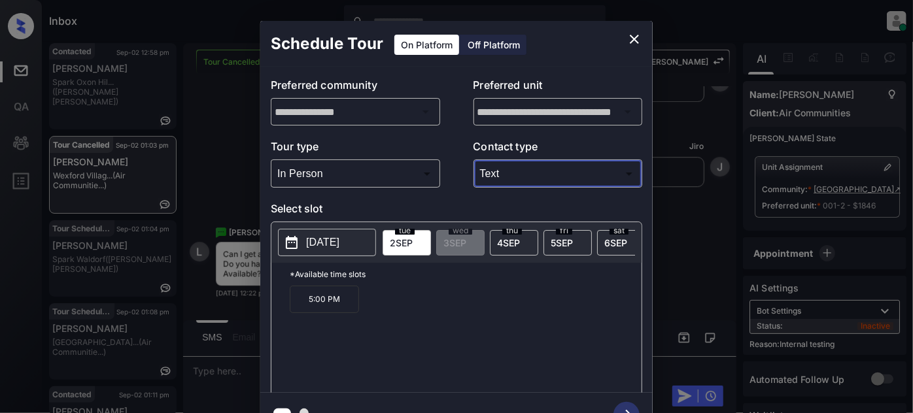
click at [637, 41] on icon "close" at bounding box center [634, 39] width 9 height 9
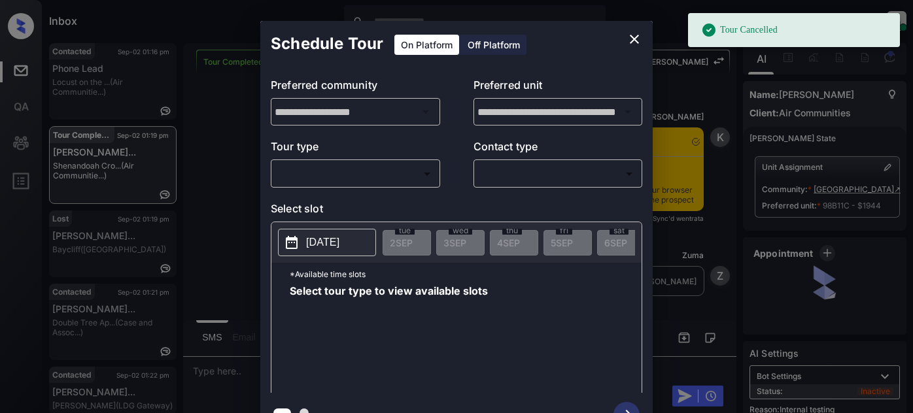
click at [413, 172] on body "Tour Cancelled Inbox Juan Carlos Manantan Online Set yourself offline Set yours…" at bounding box center [456, 206] width 913 height 413
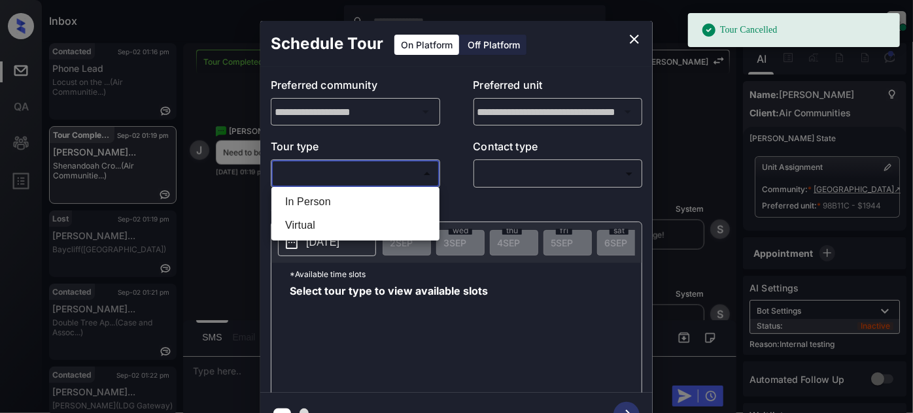
click at [368, 203] on li "In Person" at bounding box center [356, 202] width 162 height 24
type input "********"
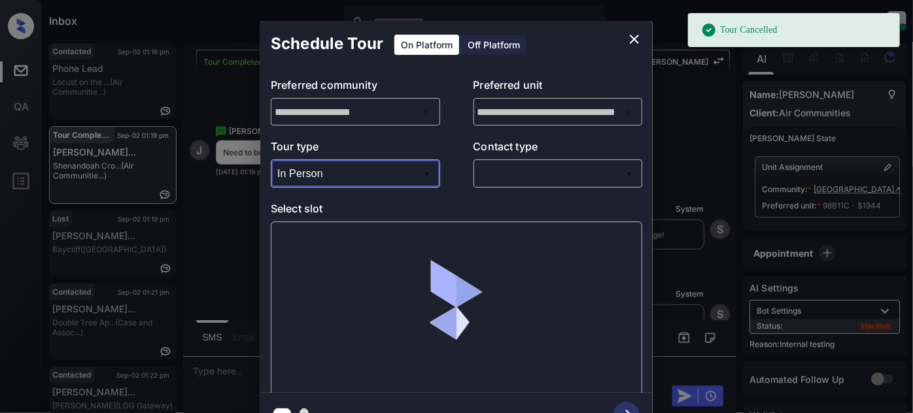
click at [562, 170] on body "Tour Cancelled Inbox Juan Carlos Manantan Online Set yourself offline Set yours…" at bounding box center [456, 206] width 913 height 413
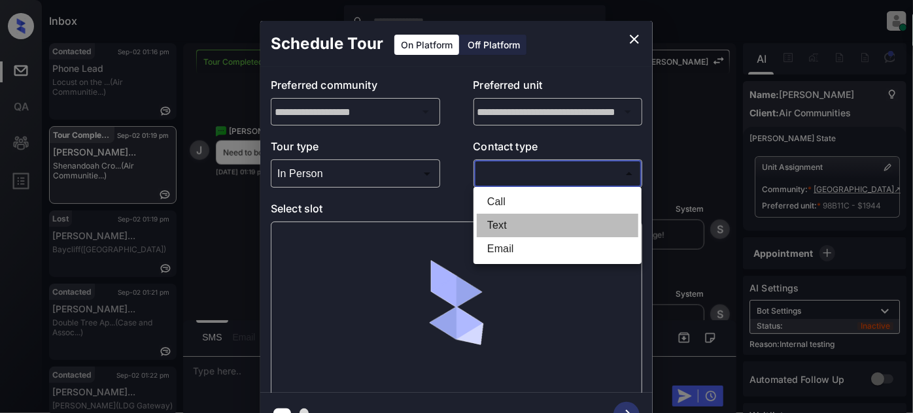
click at [522, 226] on li "Text" at bounding box center [558, 226] width 162 height 24
type input "****"
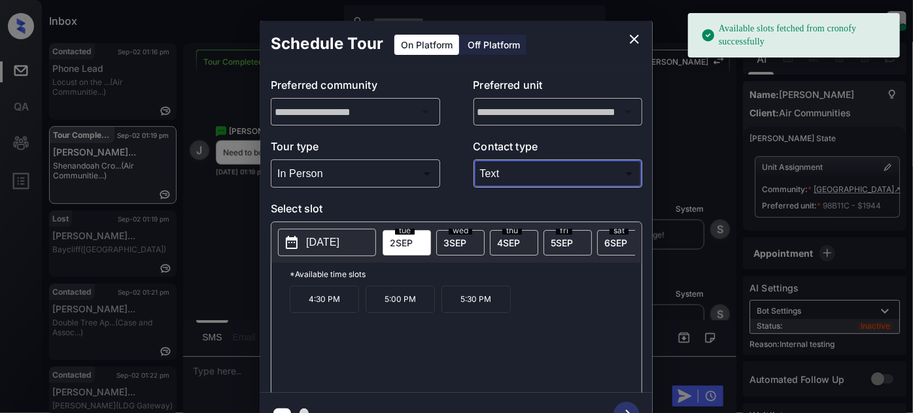
click at [485, 307] on p "5:30 PM" at bounding box center [475, 299] width 69 height 27
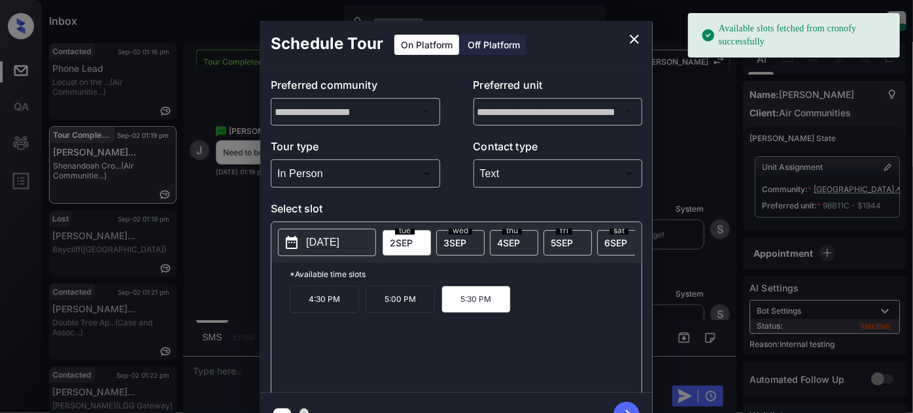
click at [632, 407] on icon "button" at bounding box center [626, 415] width 26 height 26
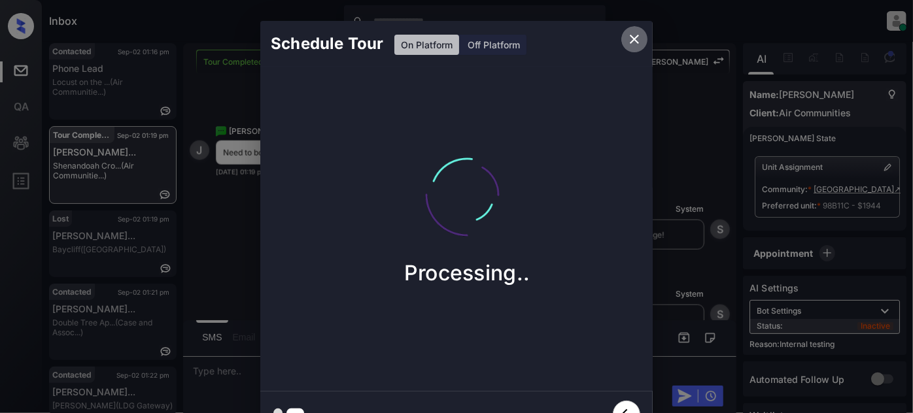
click at [638, 38] on icon "close" at bounding box center [634, 39] width 16 height 16
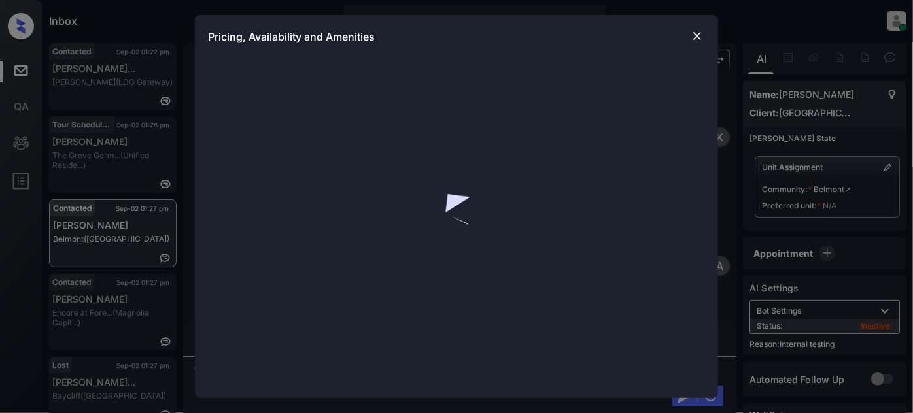
scroll to position [1205, 0]
click at [702, 35] on img at bounding box center [697, 35] width 13 height 13
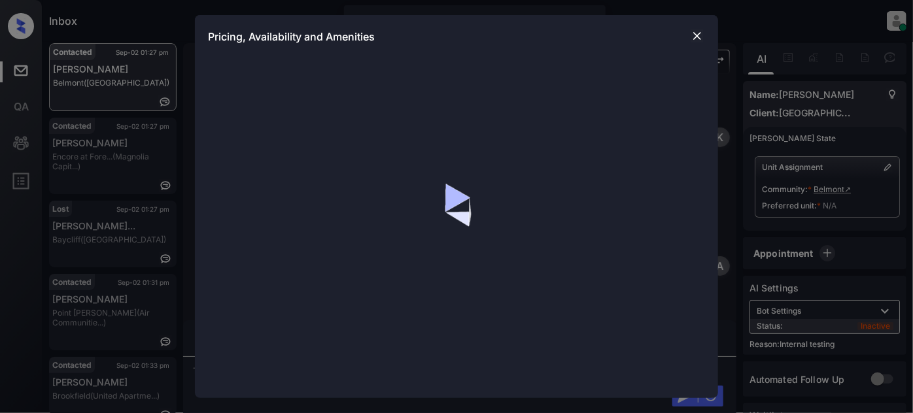
scroll to position [1449, 0]
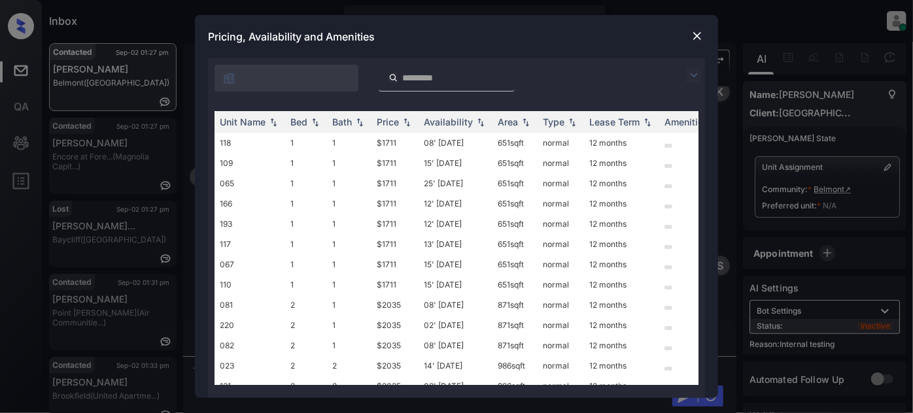
click at [698, 72] on img at bounding box center [694, 75] width 16 height 16
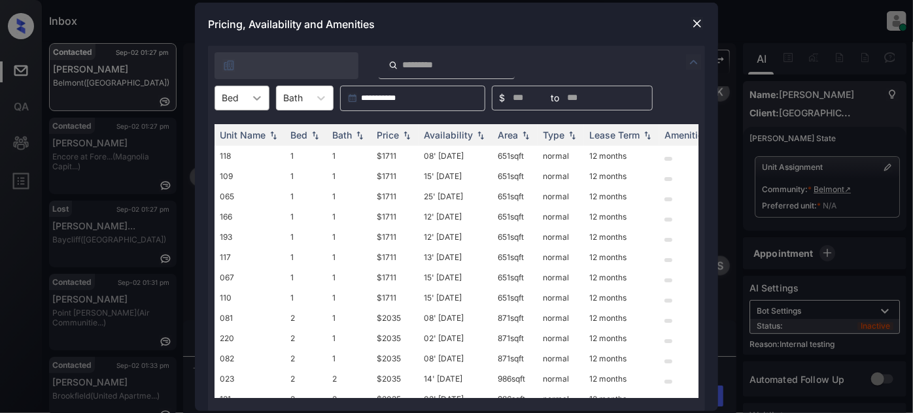
click at [264, 99] on div at bounding box center [257, 98] width 24 height 24
click at [240, 135] on div "1" at bounding box center [241, 130] width 55 height 24
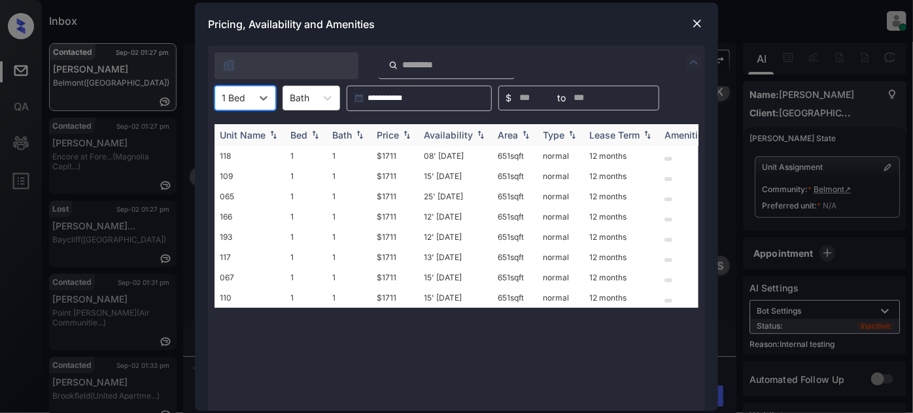
click at [400, 131] on div "Price" at bounding box center [395, 134] width 37 height 11
click at [453, 154] on td "08' [DATE]" at bounding box center [456, 156] width 74 height 20
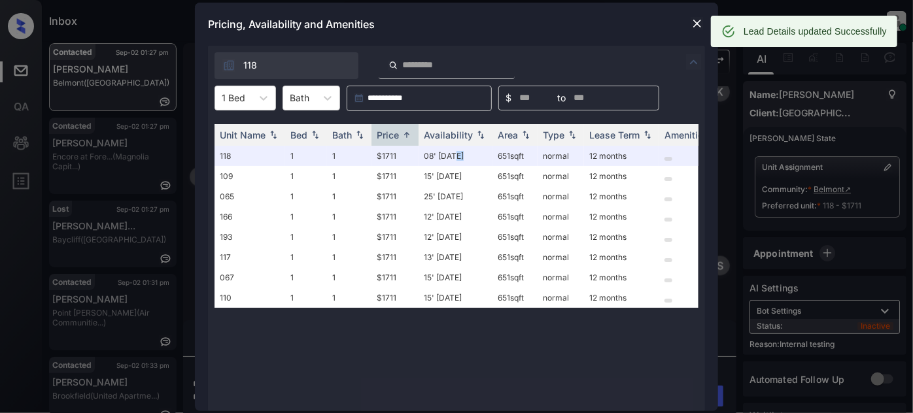
click at [700, 24] on img at bounding box center [697, 23] width 13 height 13
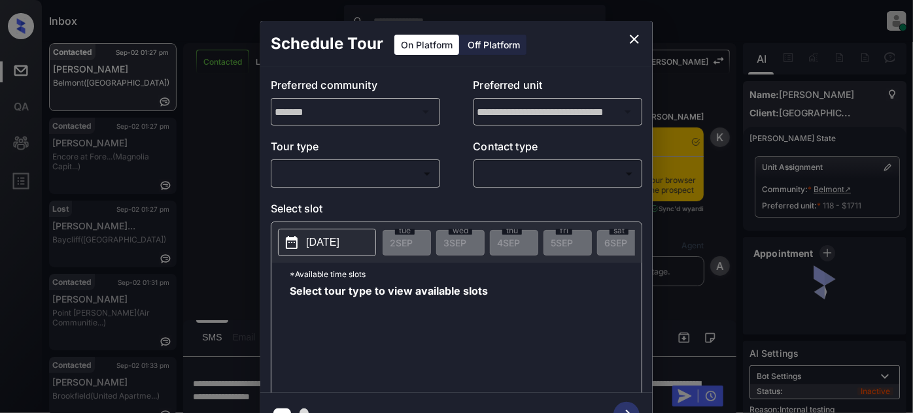
scroll to position [1449, 0]
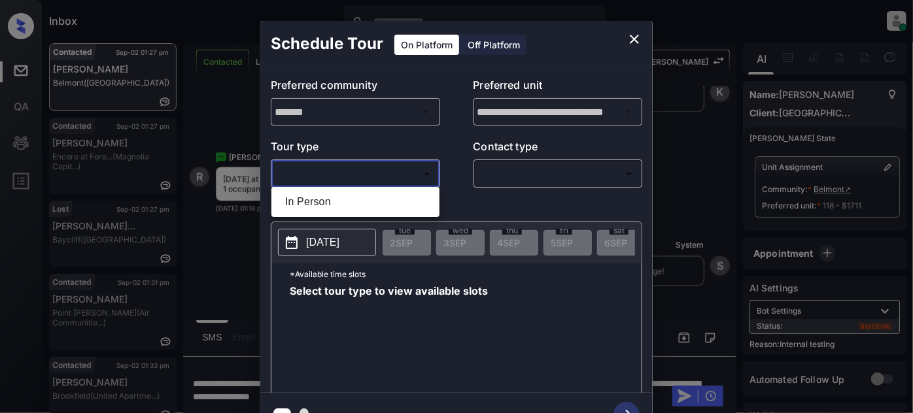
click at [424, 180] on body "Inbox [PERSON_NAME] Online Set yourself offline Set yourself on break Profile S…" at bounding box center [456, 206] width 913 height 413
click at [368, 205] on li "In Person" at bounding box center [356, 202] width 162 height 24
type input "********"
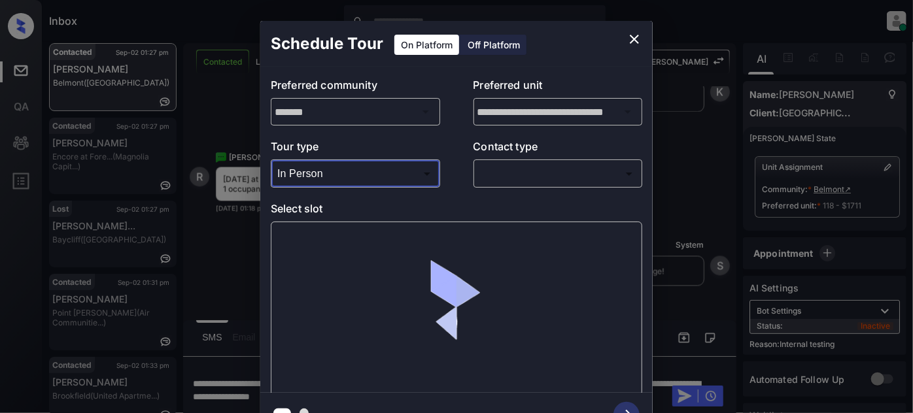
click at [518, 173] on body "Inbox [PERSON_NAME] Online Set yourself offline Set yourself on break Profile S…" at bounding box center [456, 206] width 913 height 413
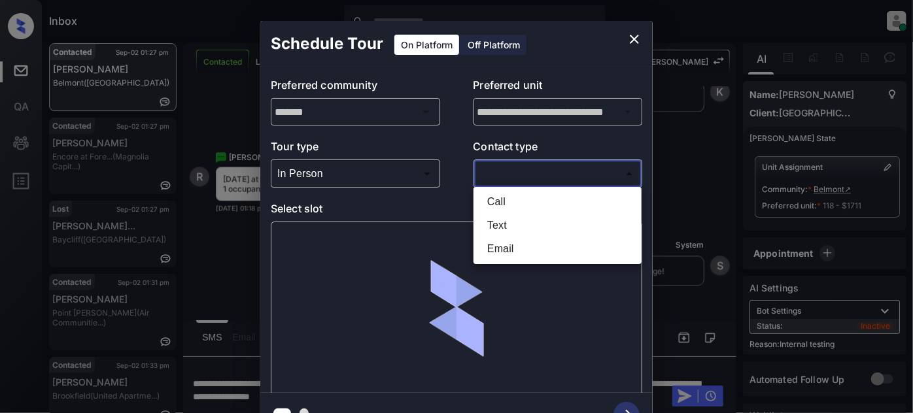
click at [507, 225] on li "Text" at bounding box center [558, 226] width 162 height 24
type input "****"
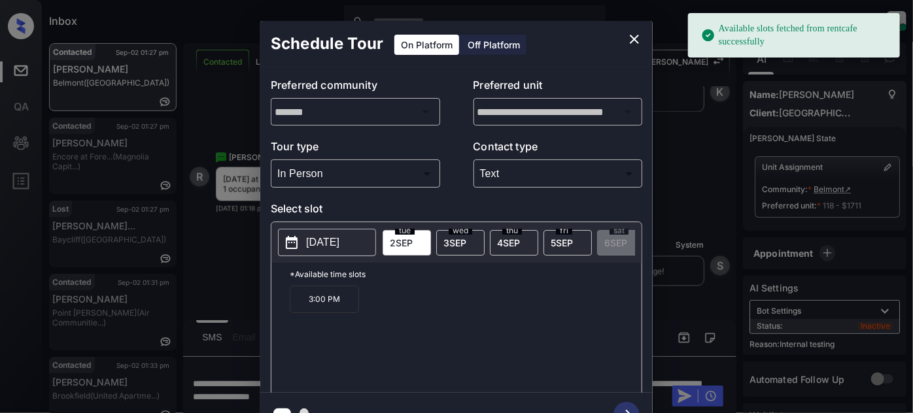
drag, startPoint x: 447, startPoint y: 237, endPoint x: 432, endPoint y: 253, distance: 22.2
click at [447, 237] on span "[DATE]" at bounding box center [454, 242] width 23 height 11
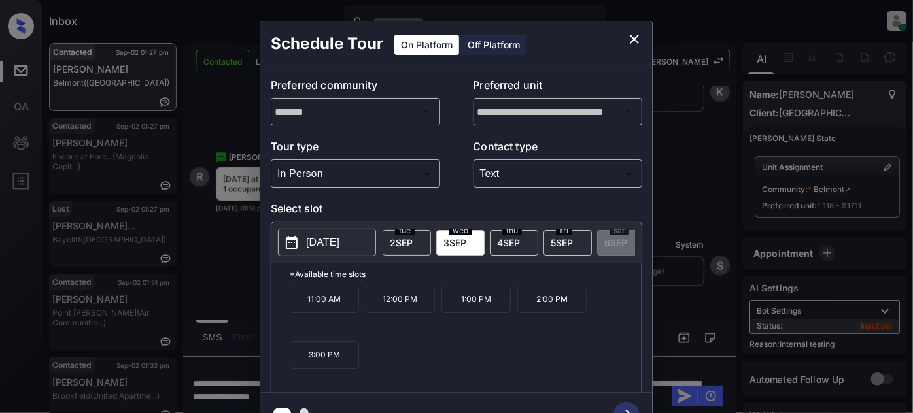
click at [345, 301] on p "11:00 AM" at bounding box center [324, 299] width 69 height 27
click at [619, 405] on icon "button" at bounding box center [626, 415] width 26 height 26
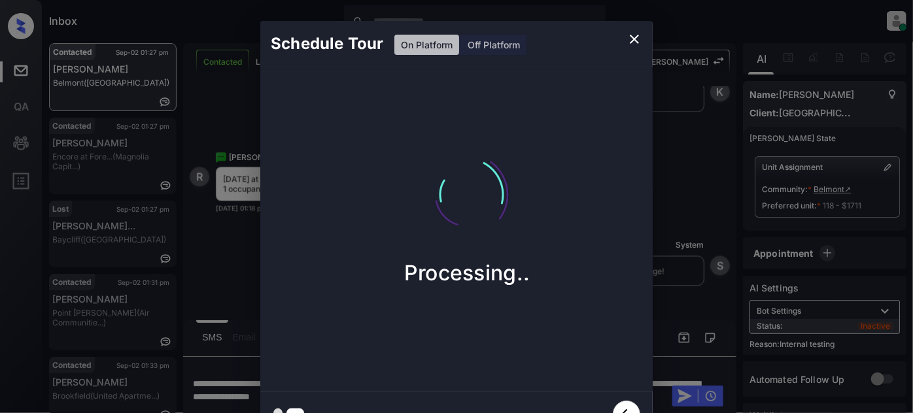
click at [640, 41] on icon "close" at bounding box center [634, 39] width 16 height 16
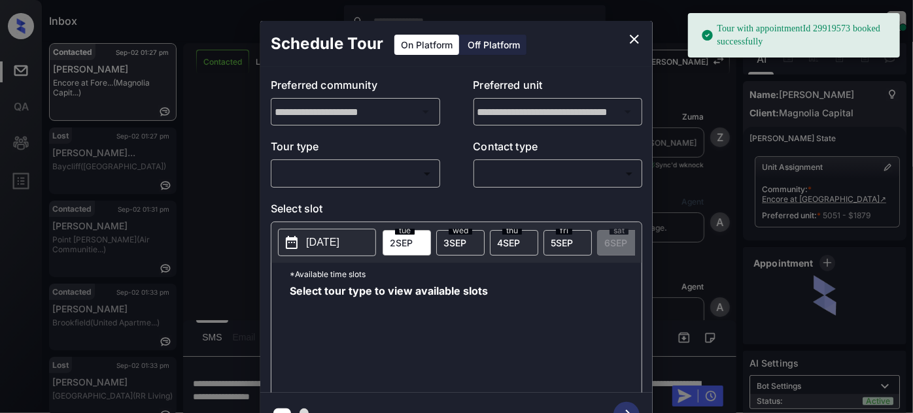
scroll to position [601, 0]
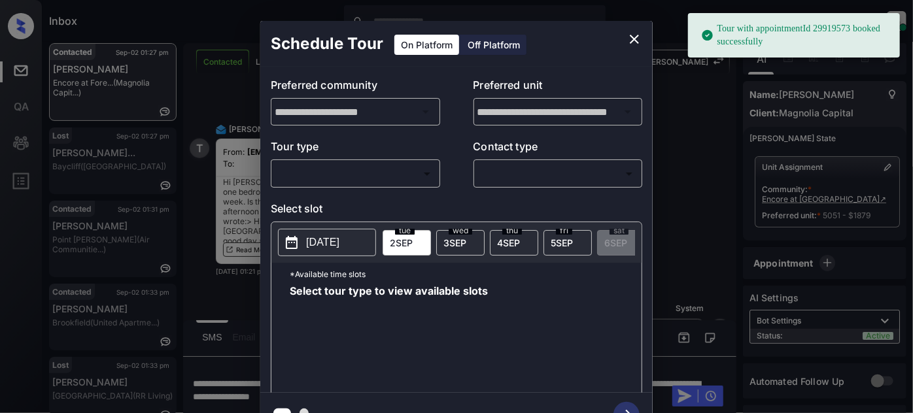
click at [391, 179] on body "Tour with appointmentId 29919573 booked successfully Inbox Juan Carlos Manantan…" at bounding box center [456, 206] width 913 height 413
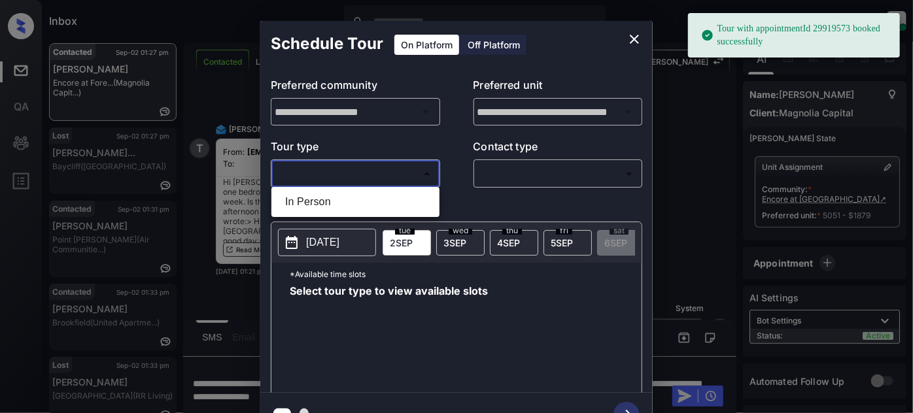
click at [373, 203] on li "In Person" at bounding box center [356, 202] width 162 height 24
type input "********"
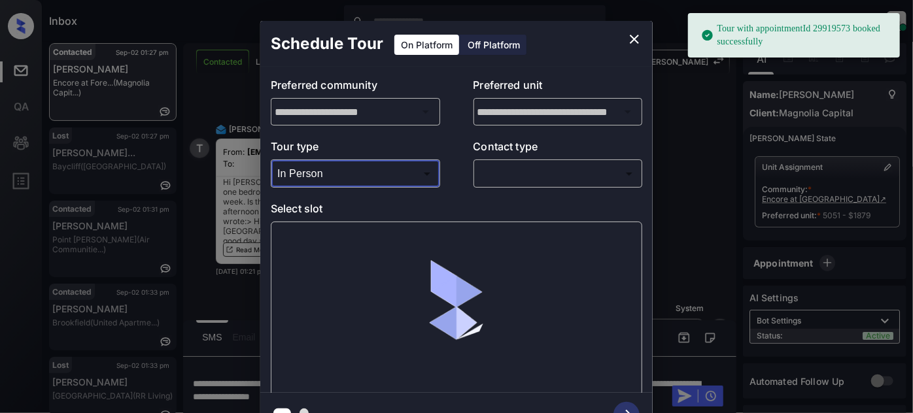
click at [553, 173] on body "Tour with appointmentId 29919573 booked successfully Inbox Juan Carlos Manantan…" at bounding box center [456, 206] width 913 height 413
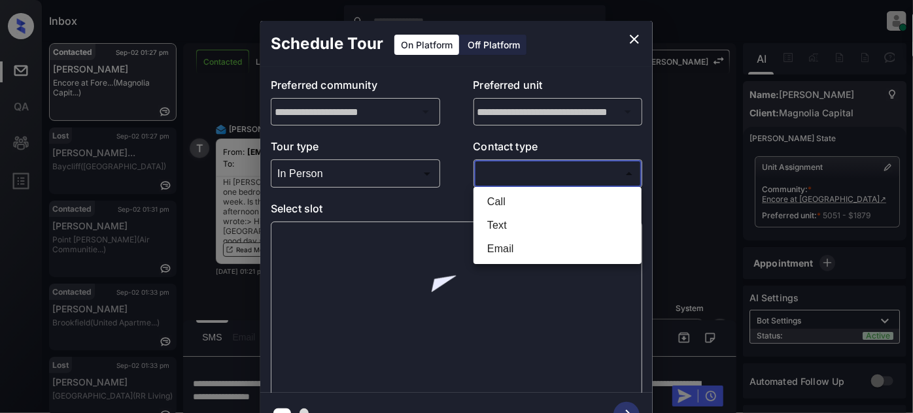
click at [522, 226] on li "Text" at bounding box center [558, 226] width 162 height 24
type input "****"
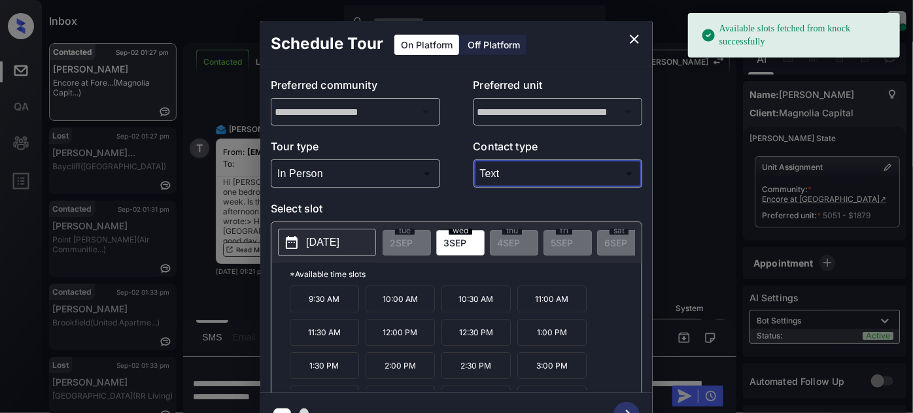
click at [338, 240] on p "2025-09-03" at bounding box center [322, 243] width 33 height 16
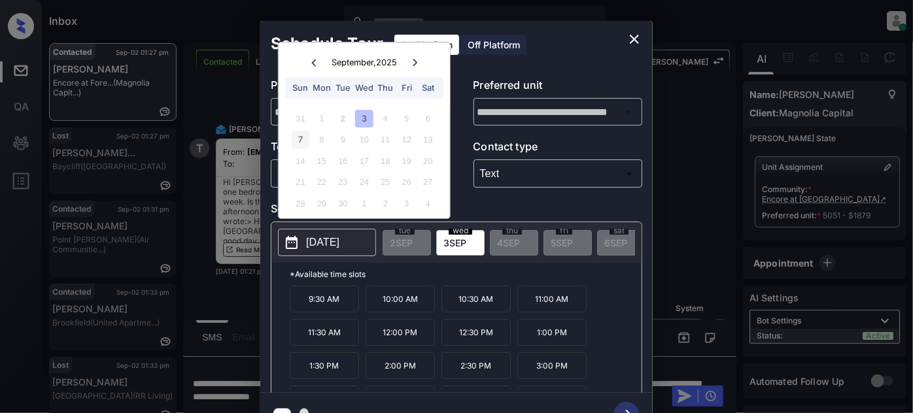
click at [301, 139] on div "7" at bounding box center [301, 140] width 18 height 18
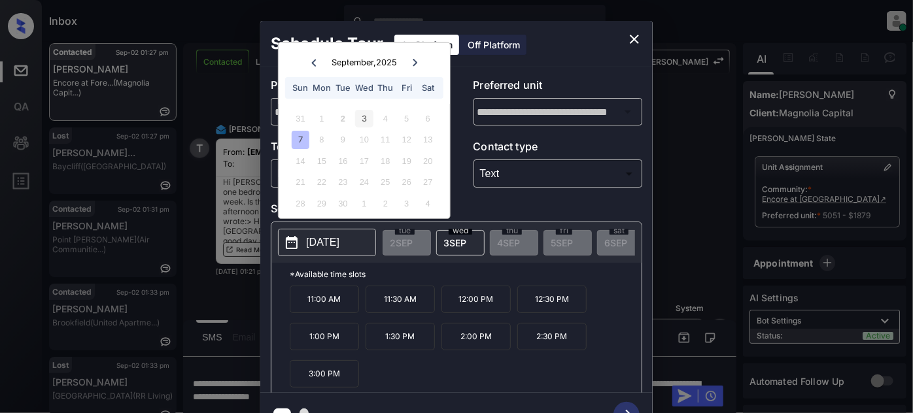
click at [355, 118] on div "3" at bounding box center [364, 119] width 18 height 18
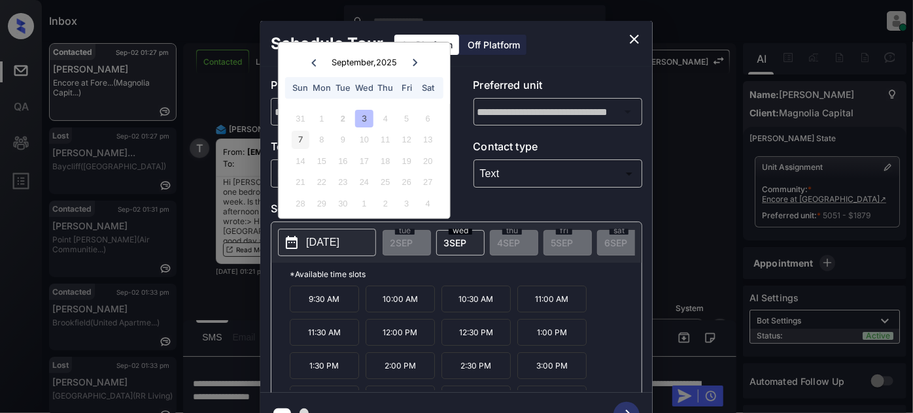
click at [295, 138] on div "7" at bounding box center [301, 140] width 18 height 18
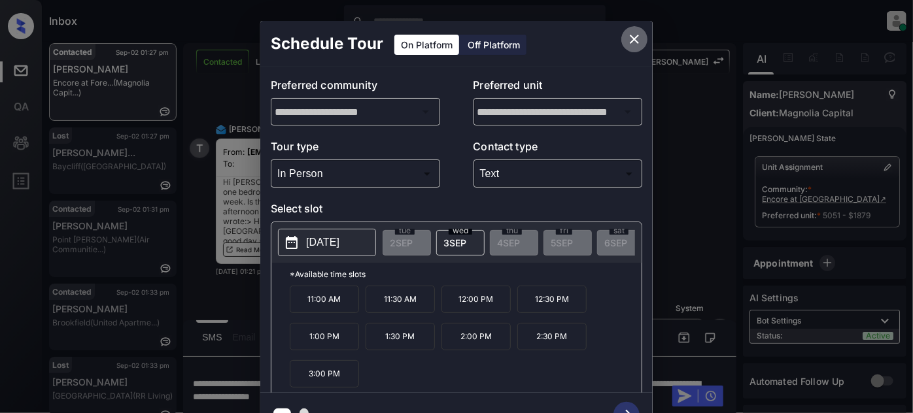
click at [631, 43] on icon "close" at bounding box center [634, 39] width 9 height 9
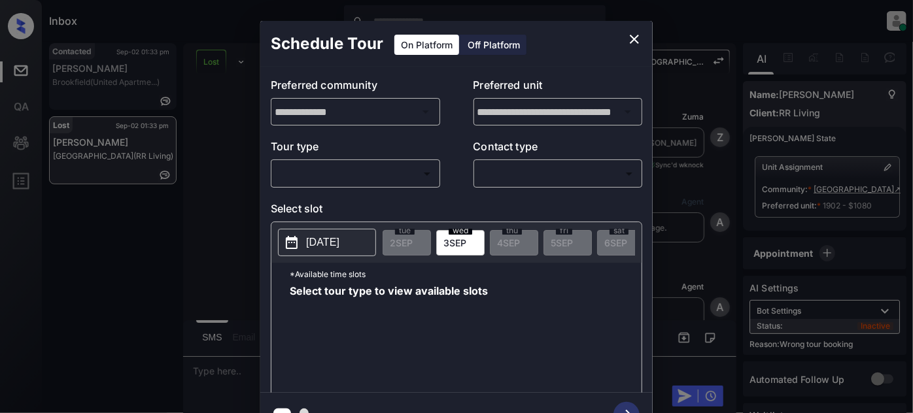
scroll to position [4518, 0]
click at [345, 162] on div "​ ​" at bounding box center [355, 174] width 169 height 28
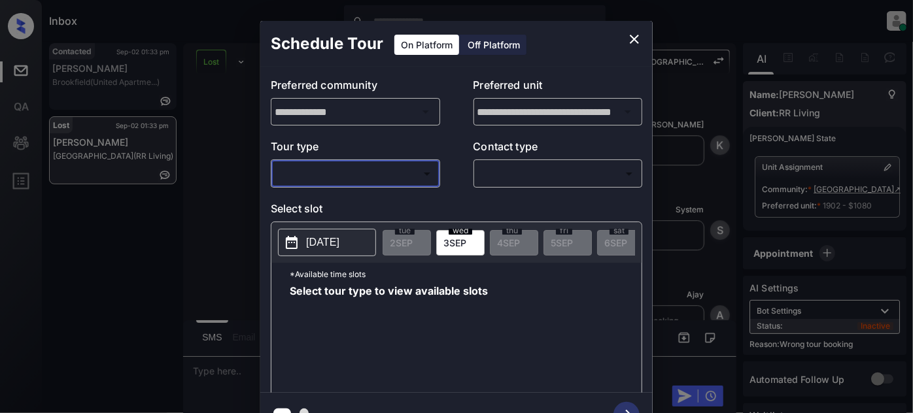
click at [337, 183] on body "Inbox Juan Carlos Manantan Online Set yourself offline Set yourself on break Pr…" at bounding box center [456, 206] width 913 height 413
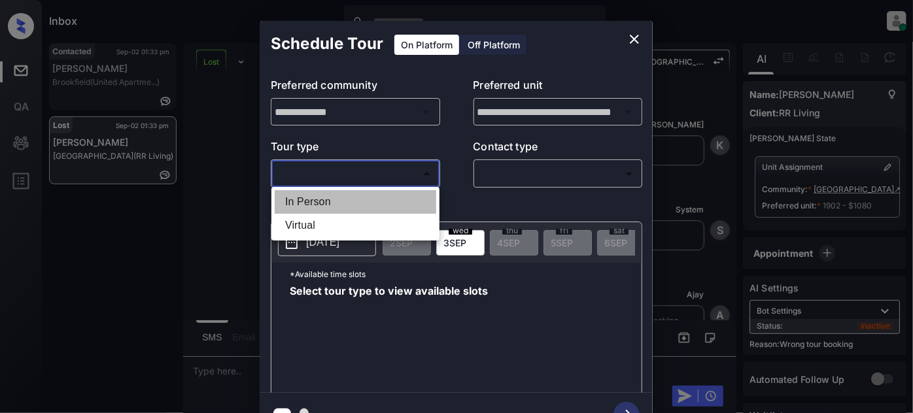
click at [322, 199] on li "In Person" at bounding box center [356, 202] width 162 height 24
type input "********"
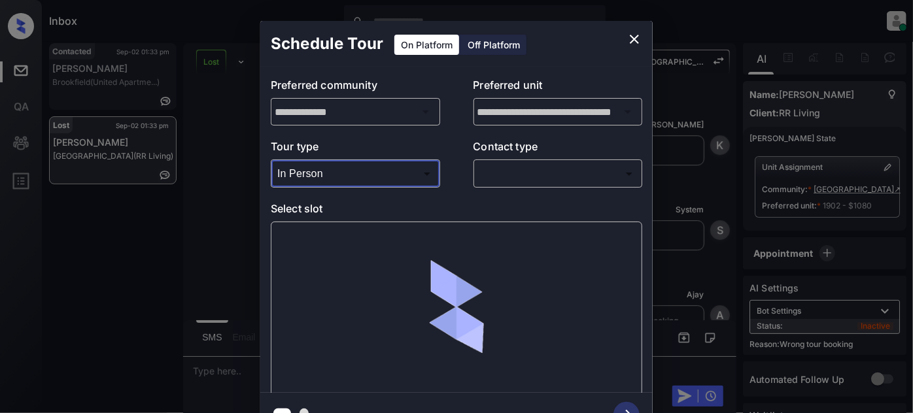
click at [521, 184] on body "Inbox Juan Carlos Manantan Online Set yourself offline Set yourself on break Pr…" at bounding box center [456, 206] width 913 height 413
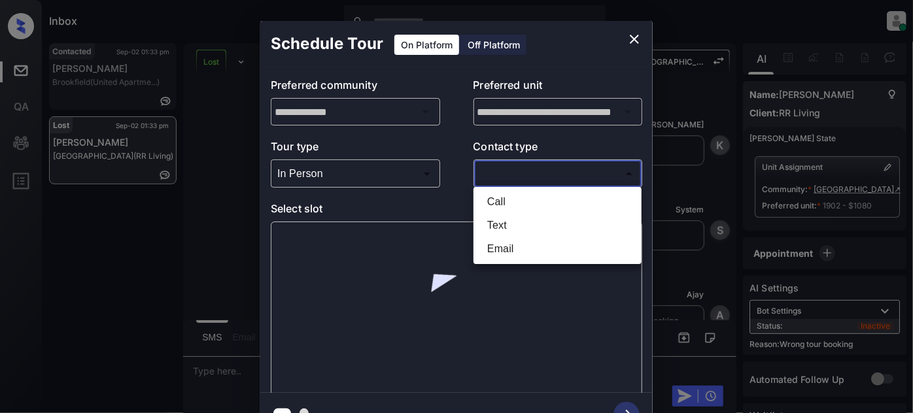
click at [513, 220] on li "Text" at bounding box center [558, 226] width 162 height 24
type input "****"
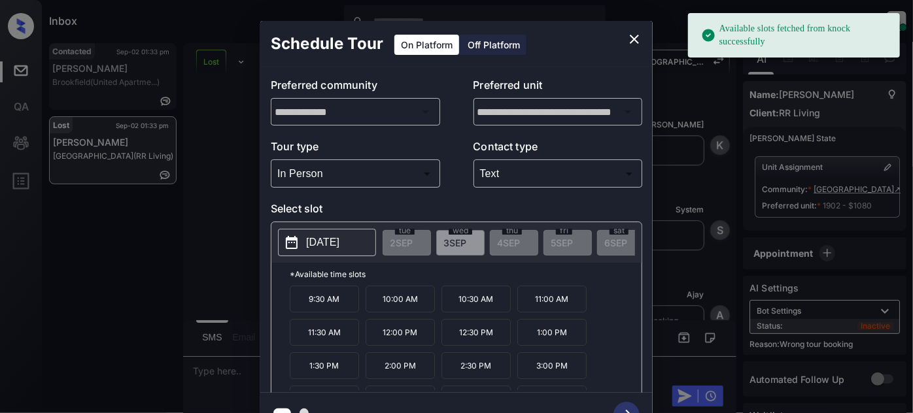
click at [320, 247] on p "2025-09-03" at bounding box center [322, 243] width 33 height 16
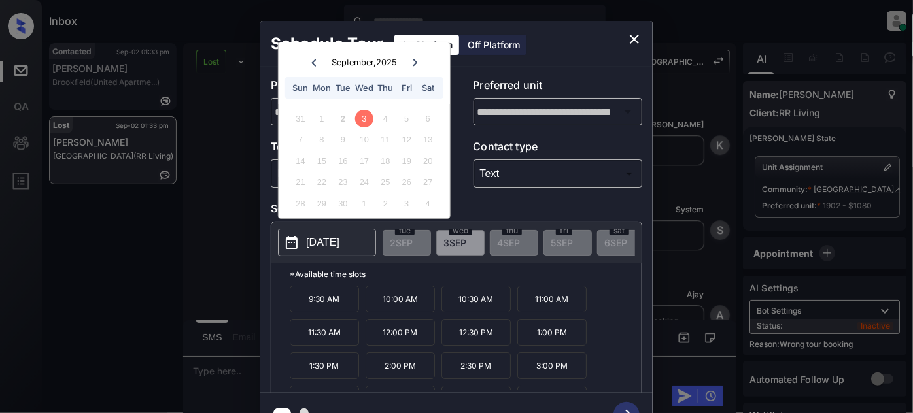
click at [636, 29] on button "close" at bounding box center [634, 39] width 26 height 26
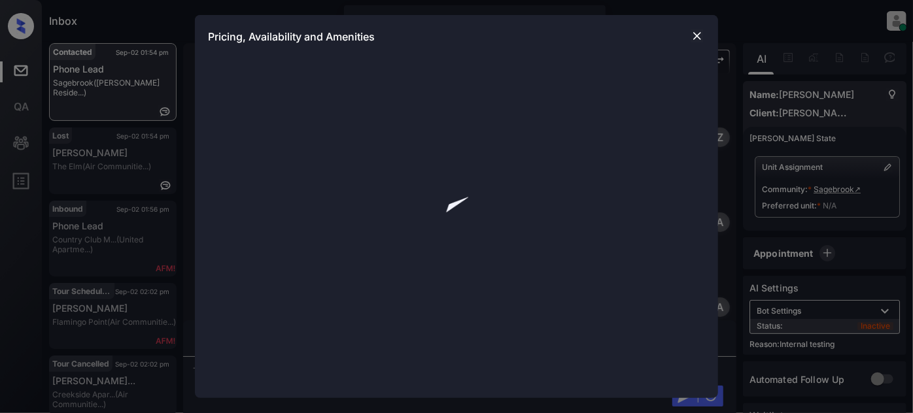
scroll to position [785, 0]
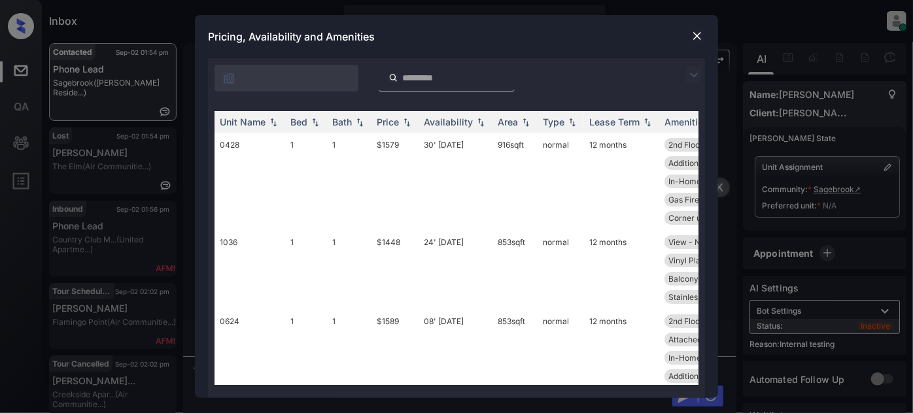
click at [691, 67] on img at bounding box center [694, 75] width 16 height 16
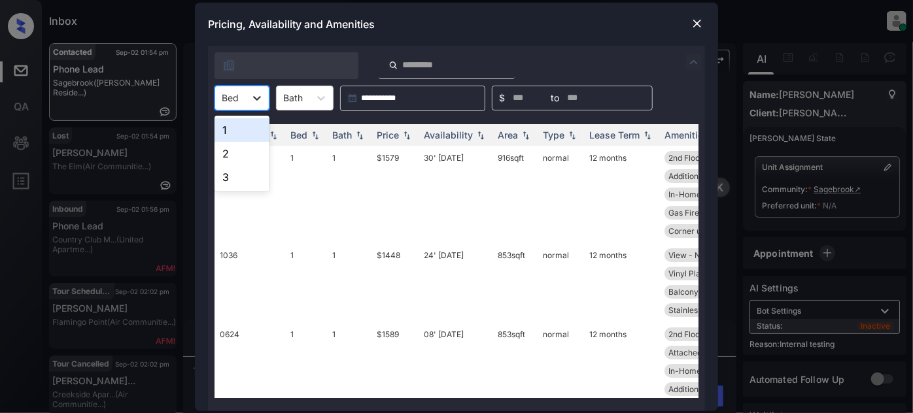
click at [252, 98] on icon at bounding box center [256, 98] width 13 height 13
click at [239, 133] on div "1" at bounding box center [241, 130] width 55 height 24
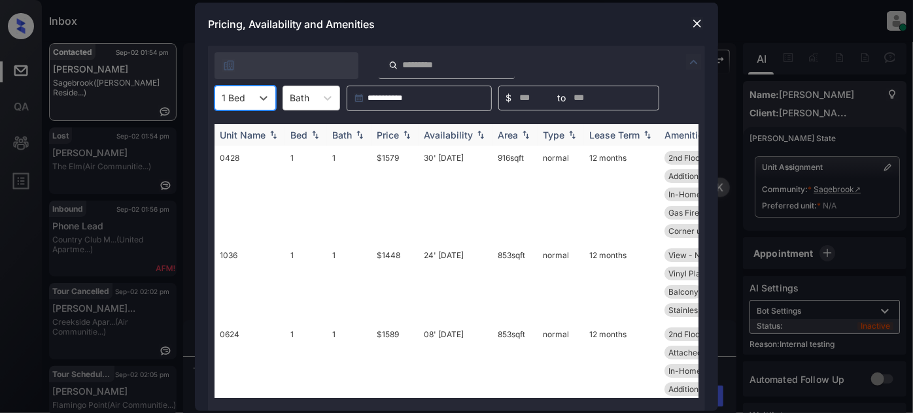
click at [393, 133] on div "Price" at bounding box center [388, 134] width 22 height 11
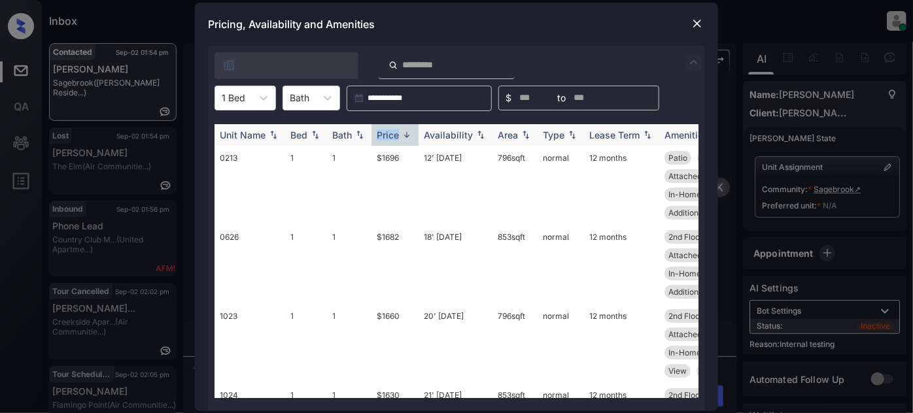
click at [393, 133] on div "Price" at bounding box center [388, 134] width 22 height 11
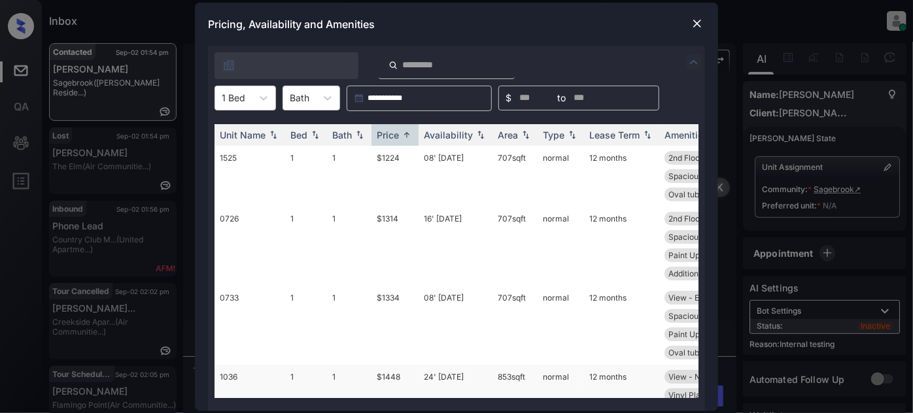
click at [441, 376] on td "24' [DATE]" at bounding box center [456, 404] width 74 height 79
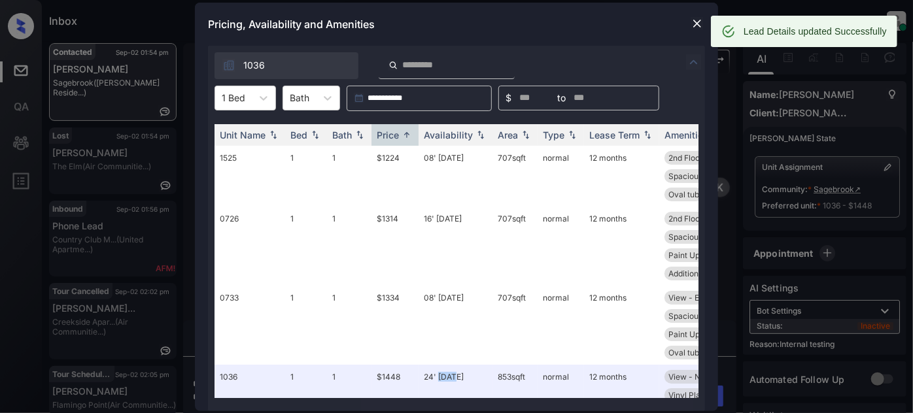
click at [700, 22] on img at bounding box center [697, 23] width 13 height 13
